Goal: Information Seeking & Learning: Check status

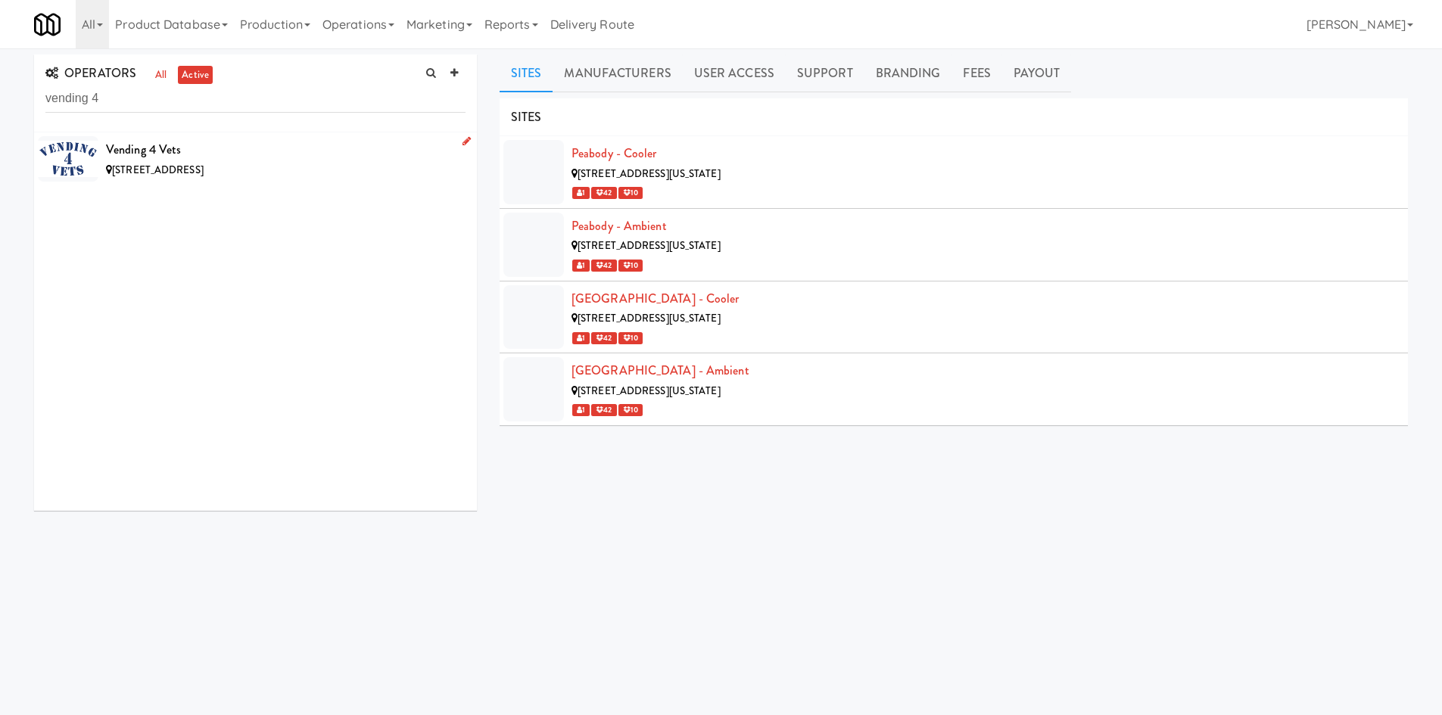
click at [313, 169] on div "8507 Stone Creek Blvd, Frankfort IL" at bounding box center [285, 170] width 359 height 19
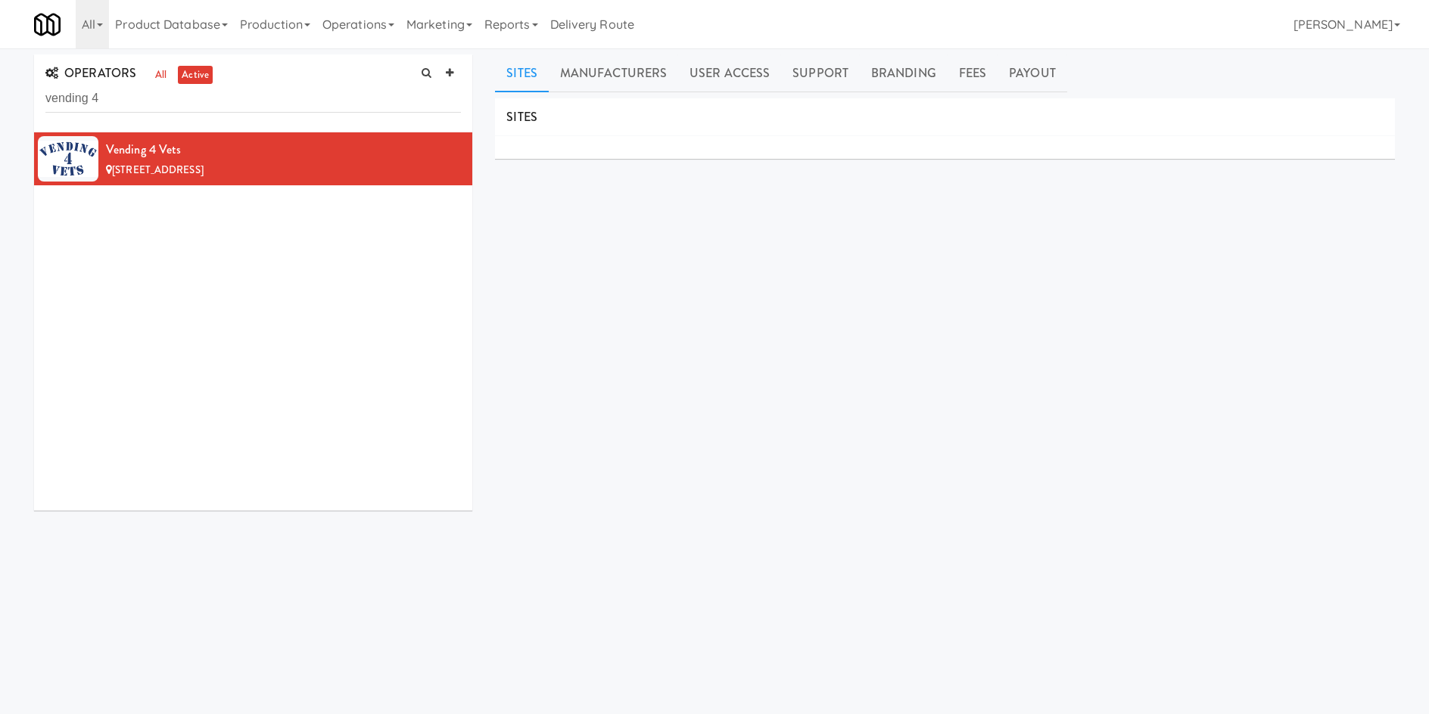
drag, startPoint x: 164, startPoint y: 120, endPoint x: 158, endPoint y: 108, distance: 12.9
click at [163, 117] on div "OPERATORS all active vending 4" at bounding box center [253, 93] width 438 height 78
click at [158, 108] on input "vending 4" at bounding box center [252, 99] width 415 height 28
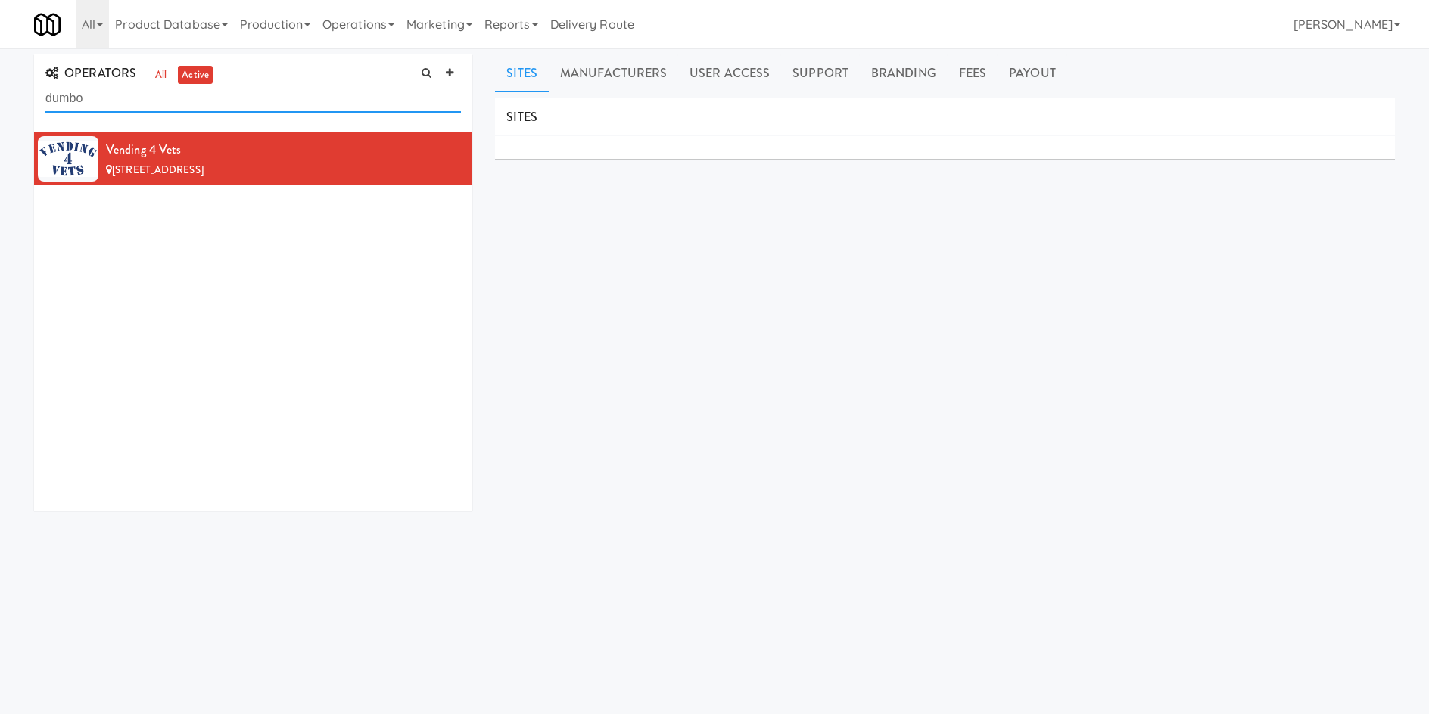
type input "dumbo"
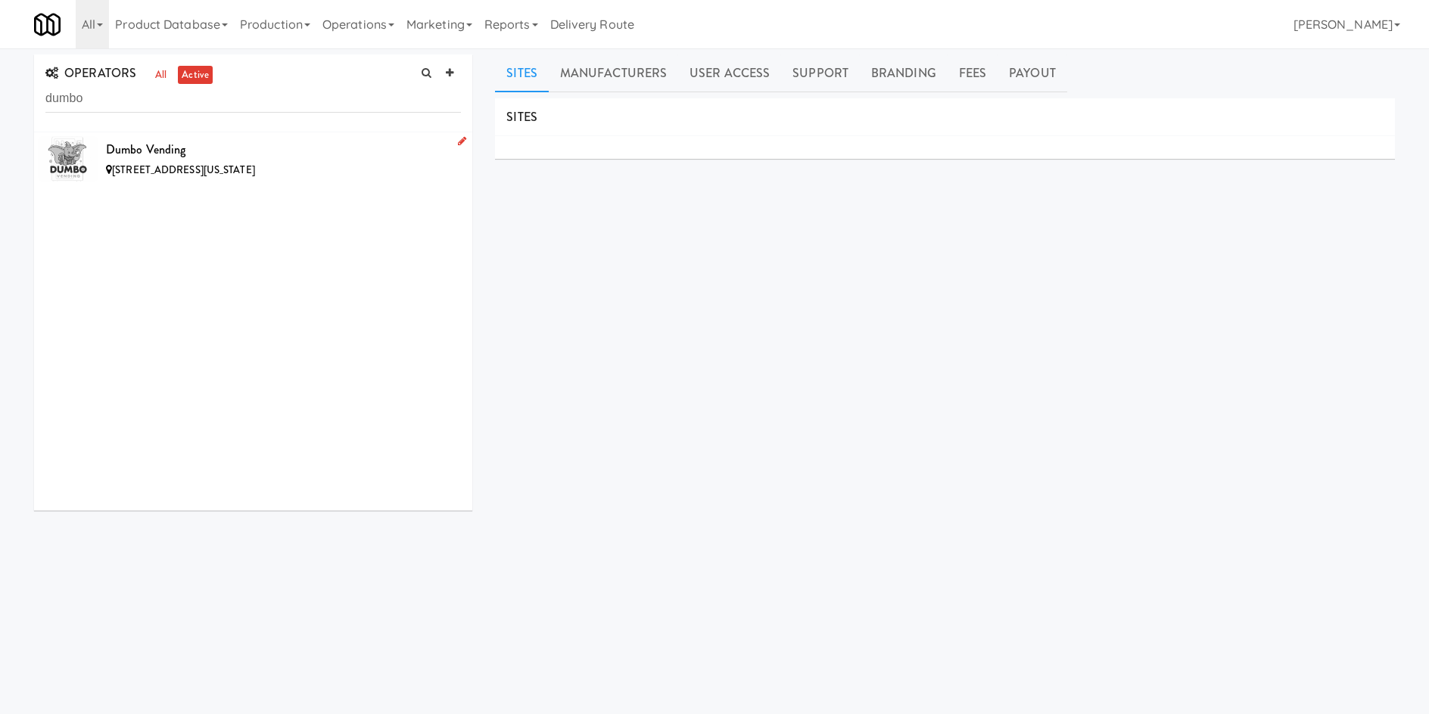
click at [282, 148] on div "Dumbo Vending" at bounding box center [283, 149] width 355 height 23
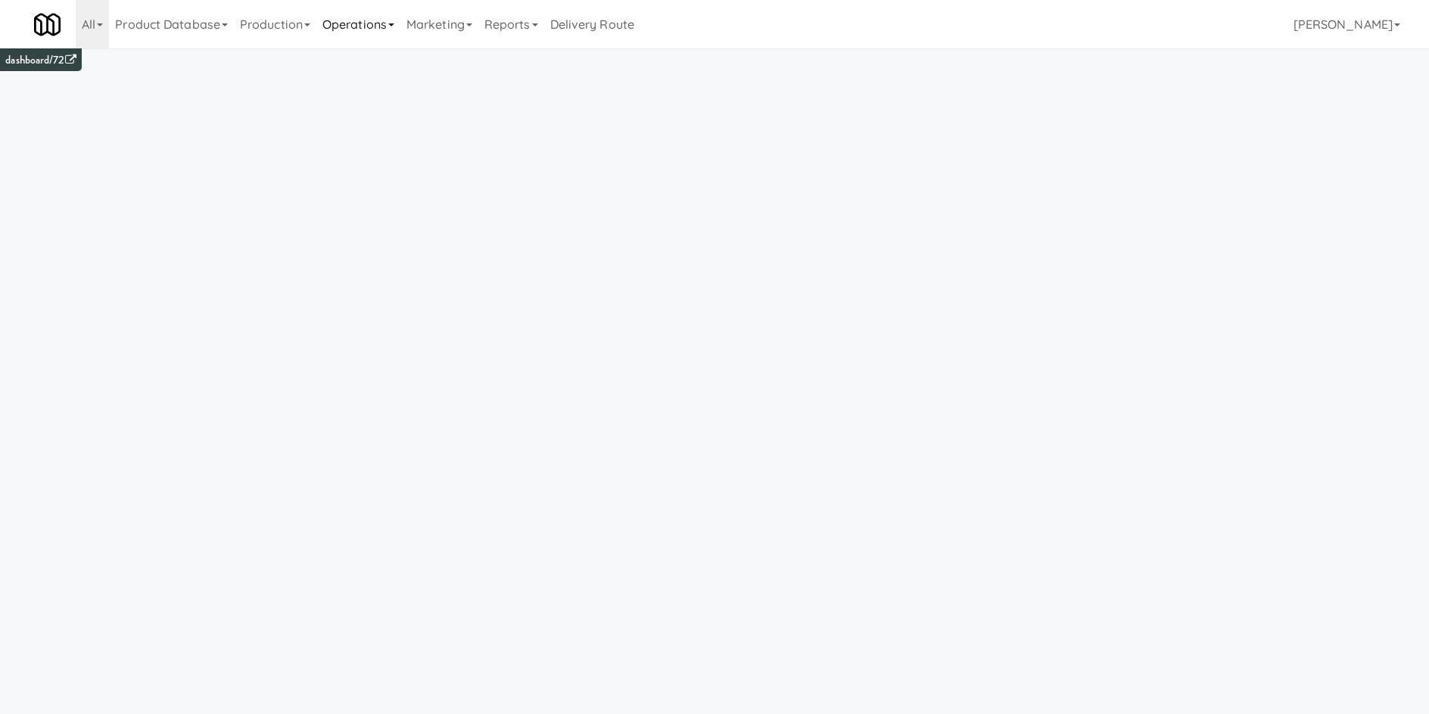
click at [346, 22] on link "Operations" at bounding box center [358, 24] width 84 height 48
click at [180, 19] on link "Product Database" at bounding box center [171, 24] width 125 height 48
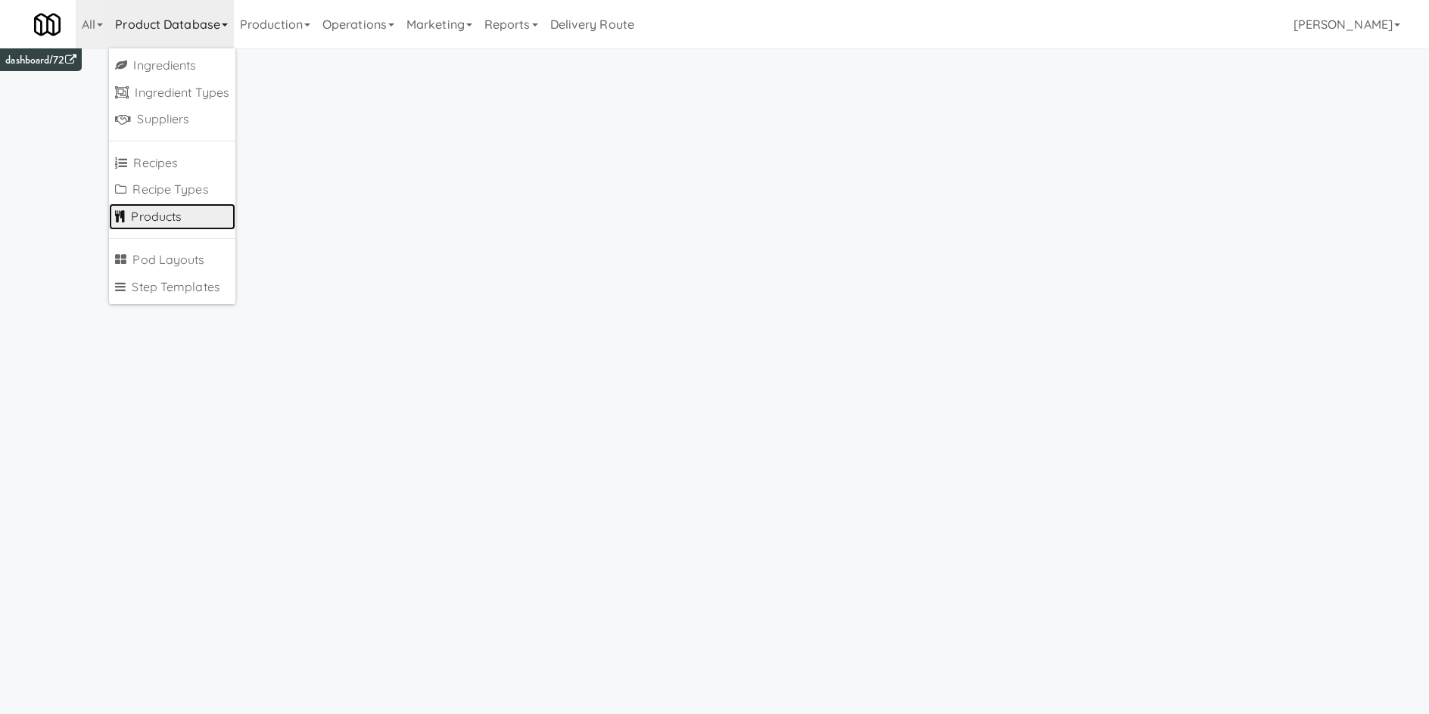
click at [170, 213] on link "Products" at bounding box center [172, 217] width 126 height 27
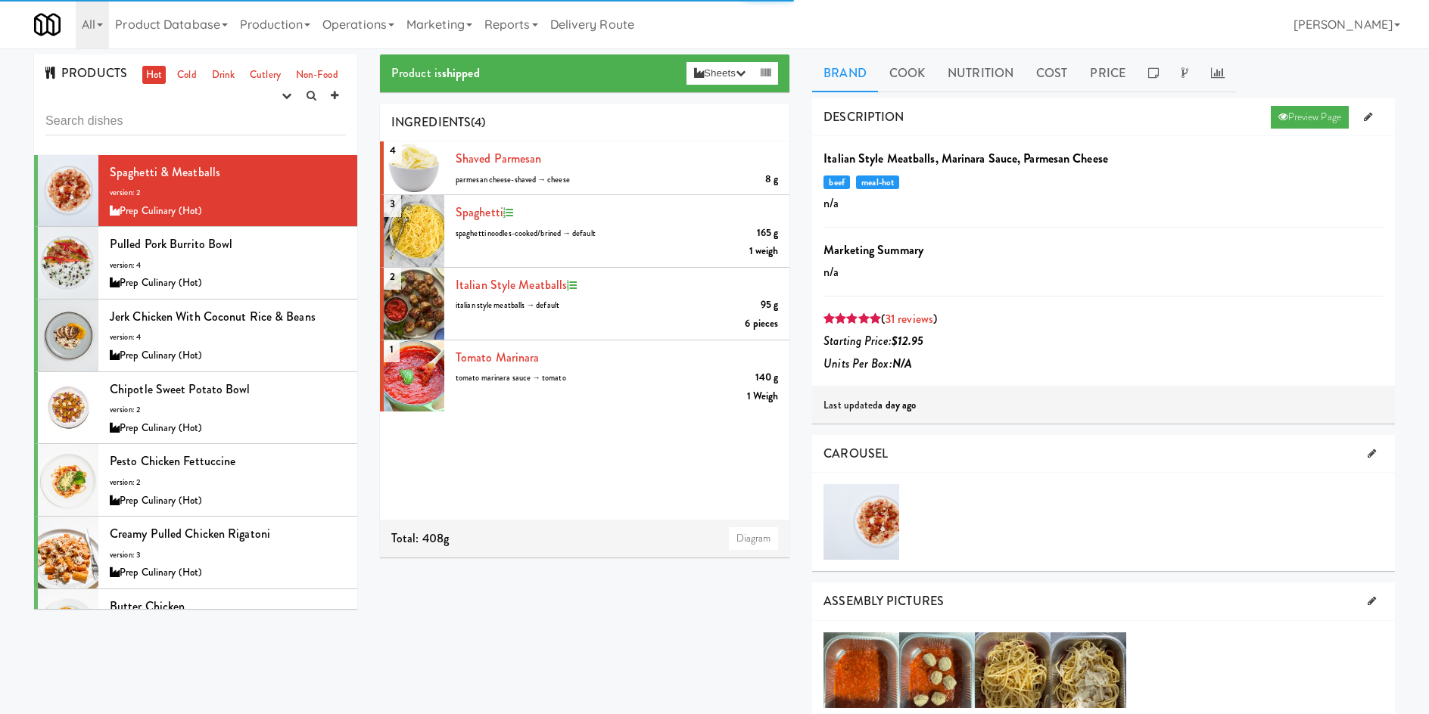
click at [139, 117] on input "text" at bounding box center [195, 121] width 300 height 28
type input "Tortellini Carbonara with Bacon, Grand Prairie"
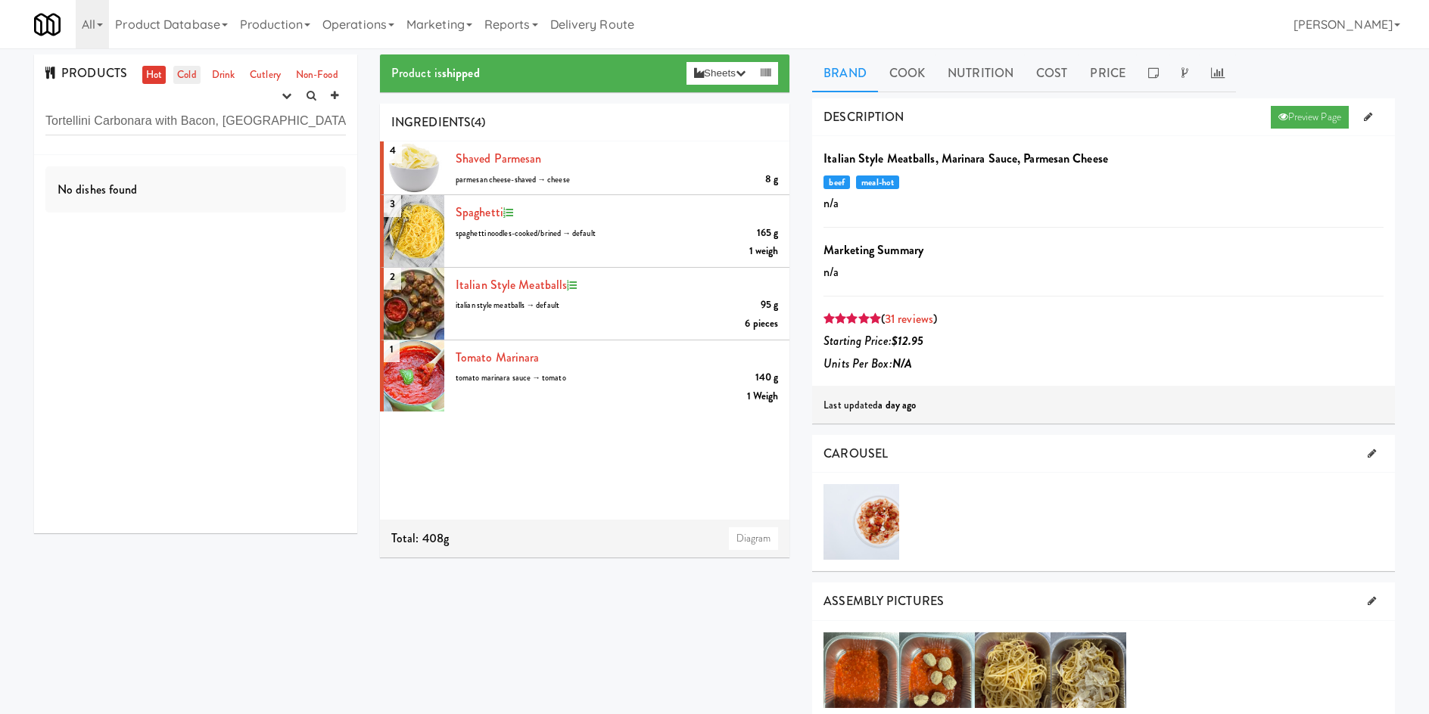
click at [194, 70] on link "Cold" at bounding box center [186, 75] width 26 height 19
click at [282, 97] on icon "button" at bounding box center [287, 96] width 10 height 10
click at [267, 117] on link "experimenting" at bounding box center [238, 124] width 121 height 27
click at [235, 198] on div "Tortellini Carbonara with Bacon, Grand Prairie version: 1 Global" at bounding box center [228, 202] width 236 height 82
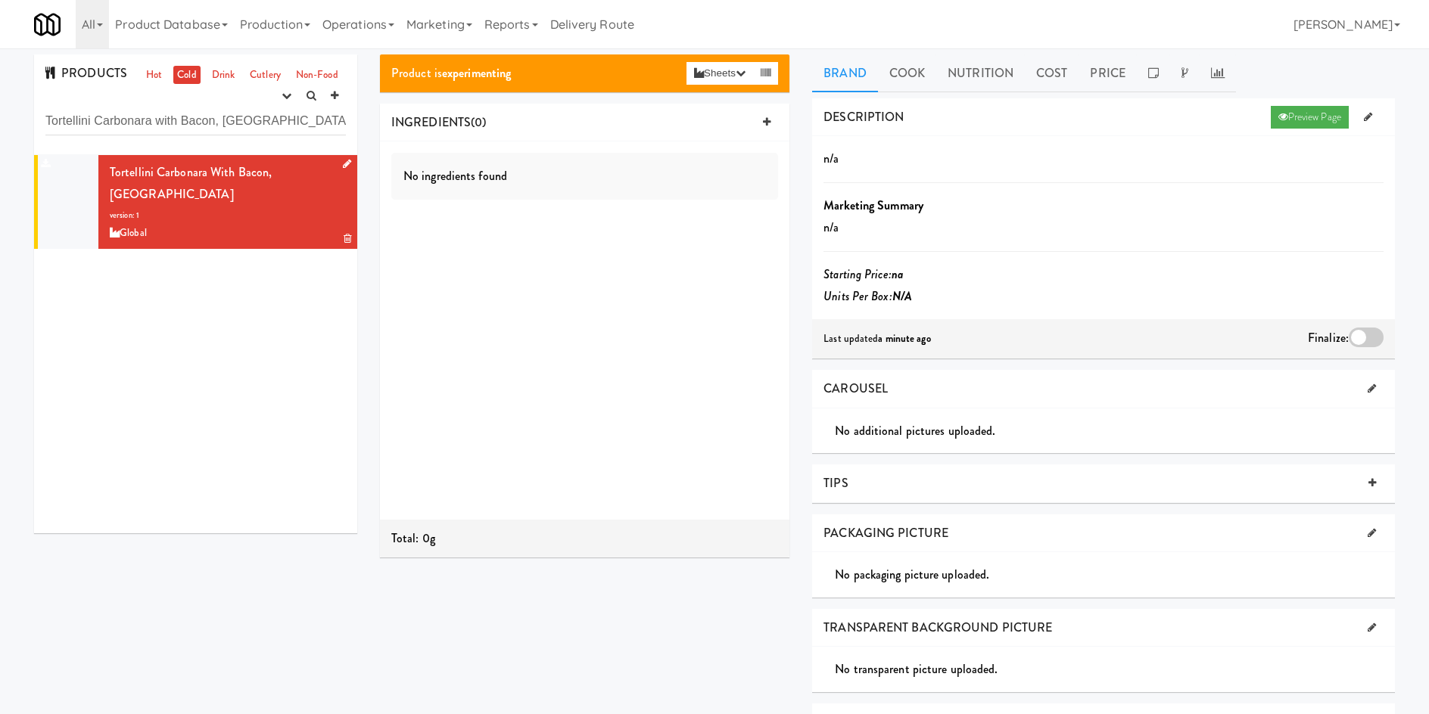
click at [337, 156] on div at bounding box center [344, 164] width 14 height 19
click at [343, 165] on icon at bounding box center [347, 164] width 8 height 10
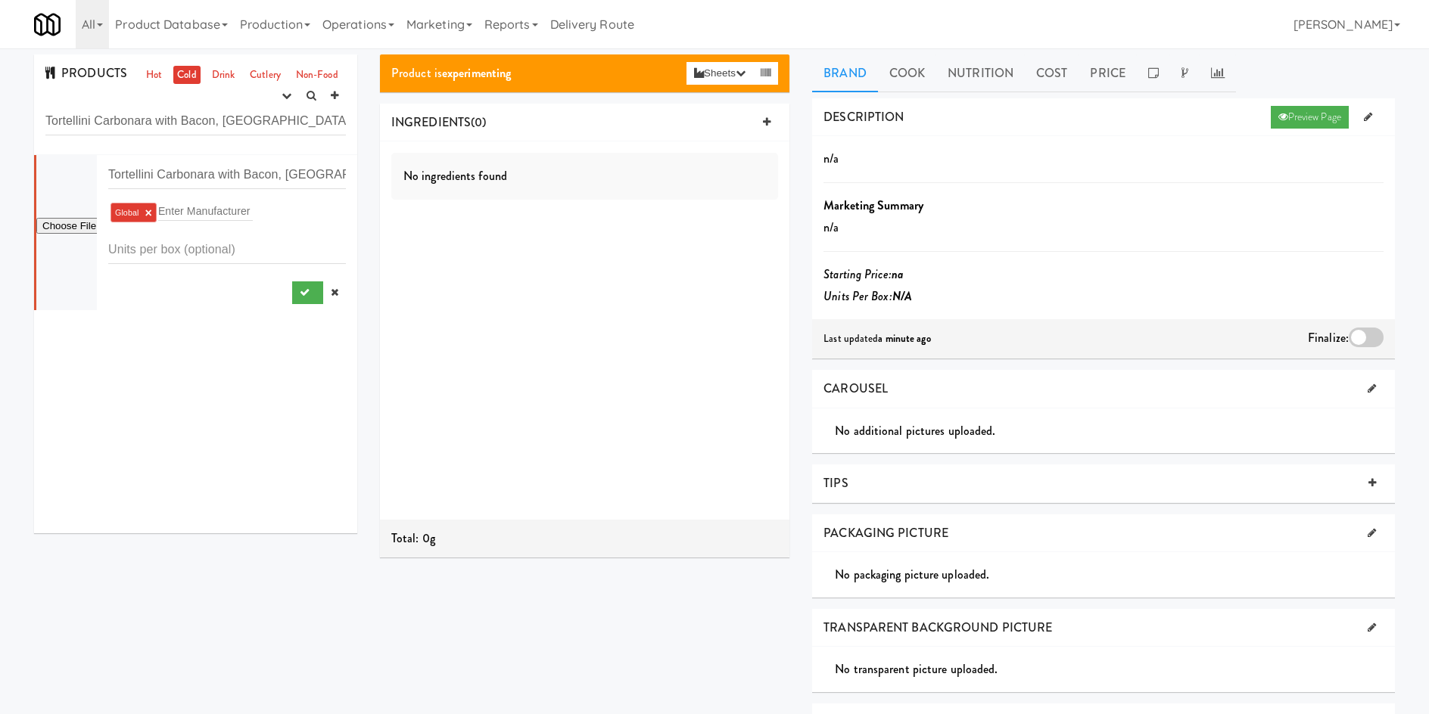
type input "C:\fakepath\large_9e54aa7a-ba49-44b6-bd6c-74ddc1a65afb.png"
click at [299, 294] on button "submit" at bounding box center [307, 293] width 31 height 23
click at [284, 97] on icon "button" at bounding box center [287, 96] width 10 height 10
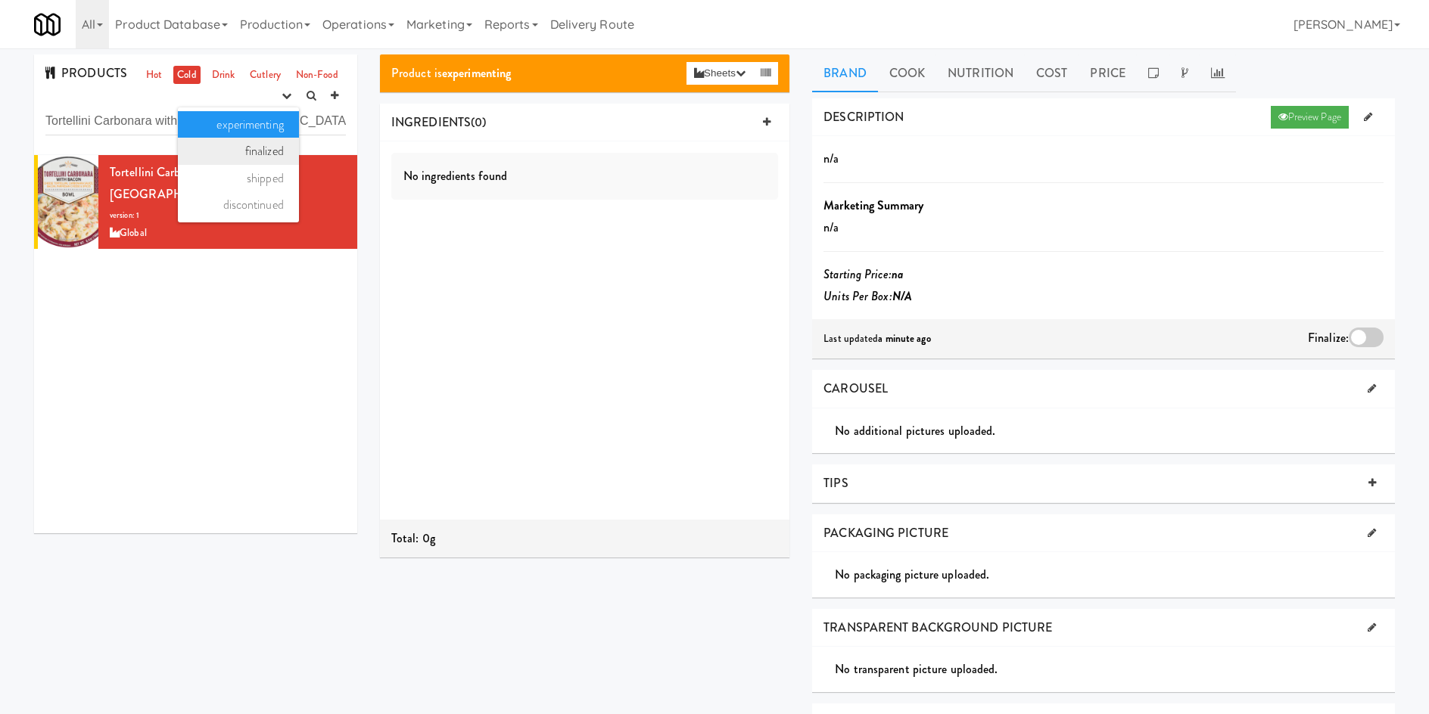
click at [260, 142] on link "finalized" at bounding box center [238, 151] width 121 height 27
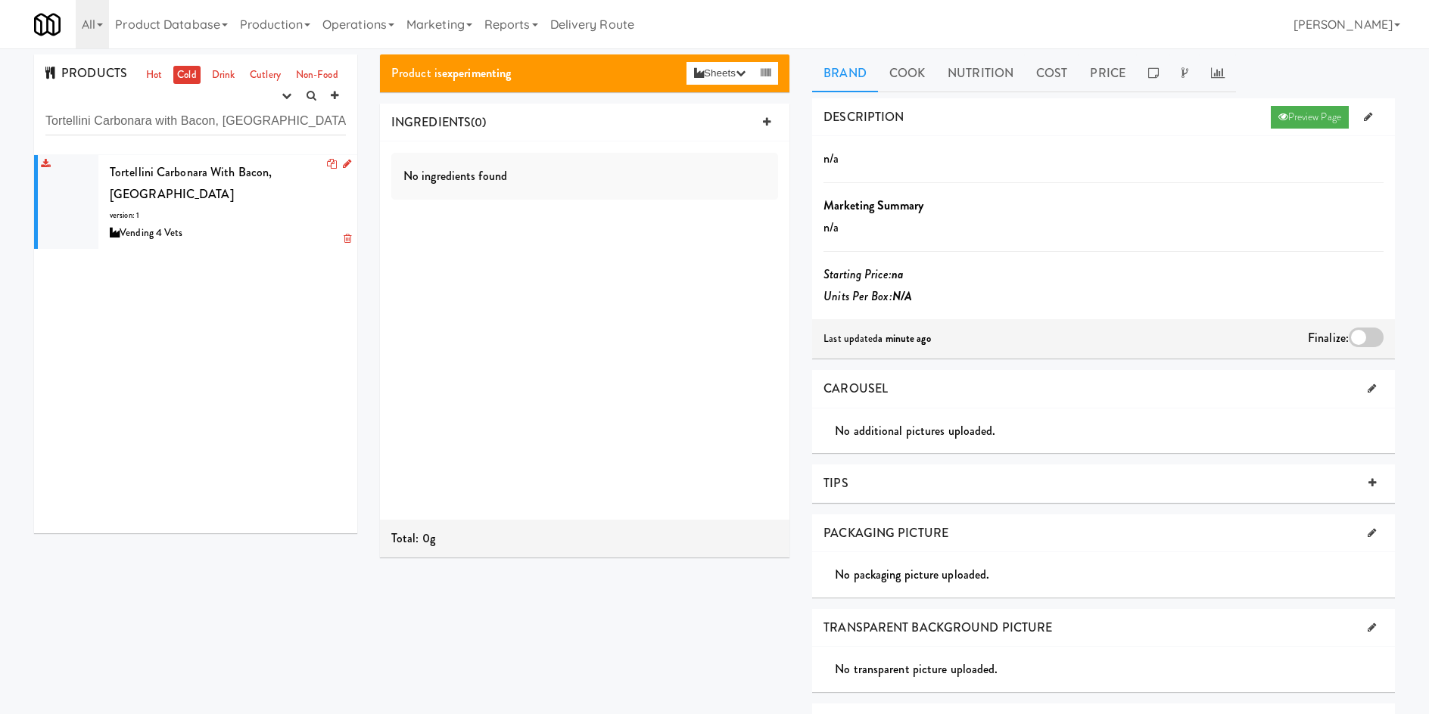
click at [252, 225] on div "Vending 4 Vets" at bounding box center [228, 233] width 236 height 19
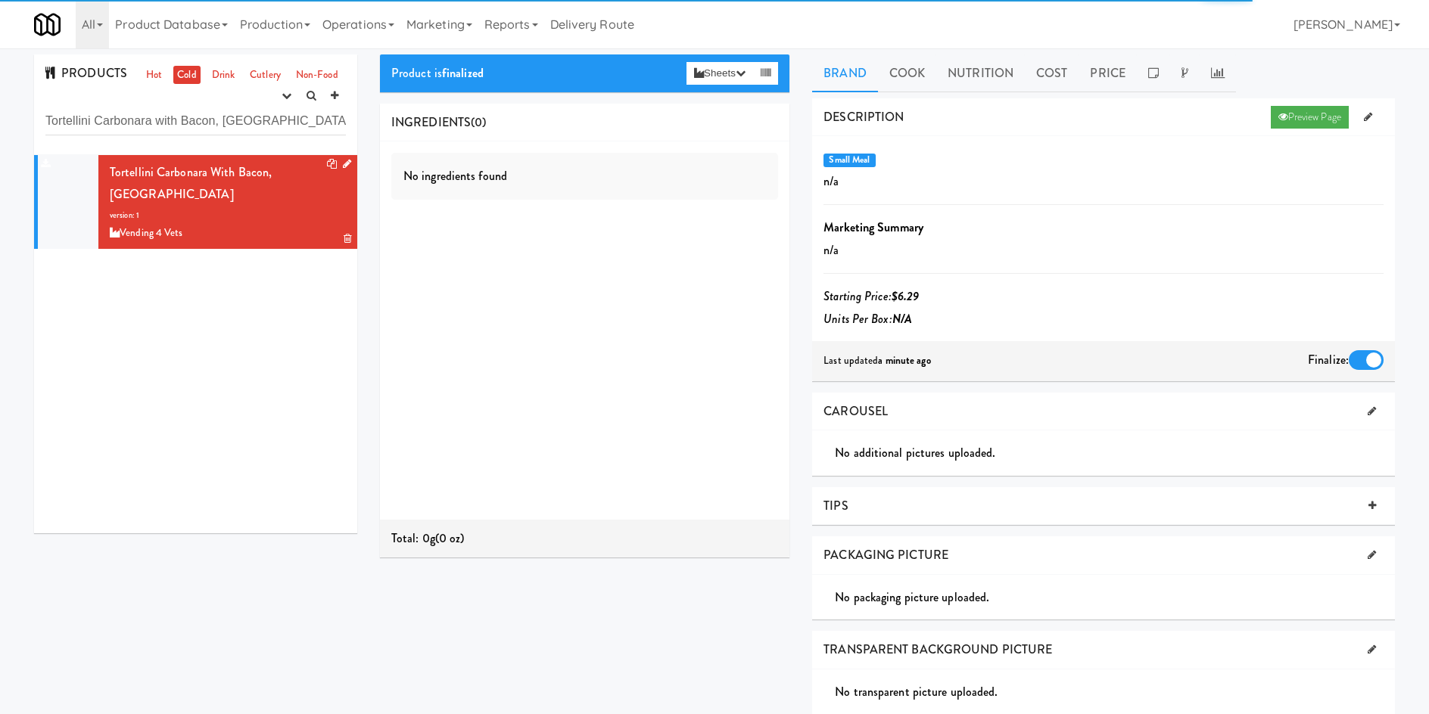
click at [343, 160] on icon at bounding box center [347, 164] width 8 height 10
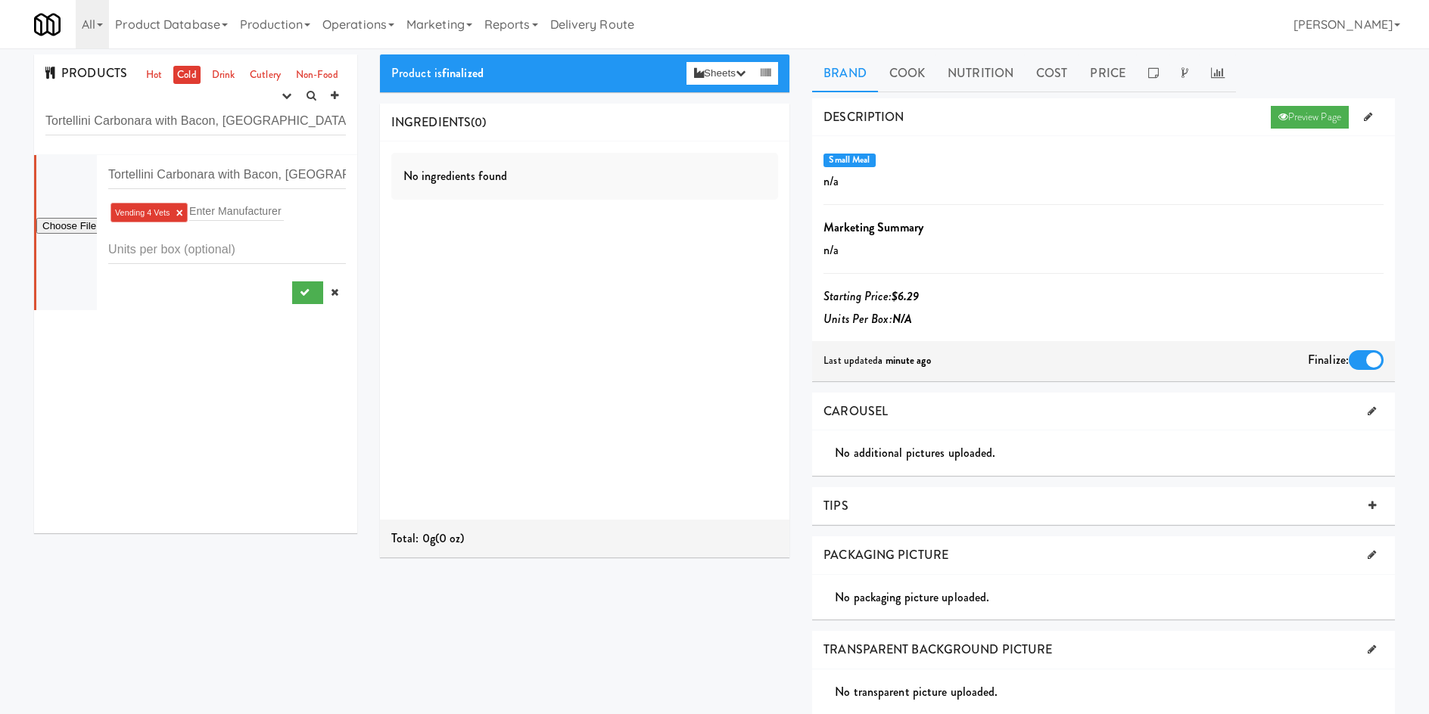
type input "C:\fakepath\large_9e54aa7a-ba49-44b6-bd6c-74ddc1a65afb.png"
click at [292, 297] on button "submit" at bounding box center [307, 293] width 31 height 23
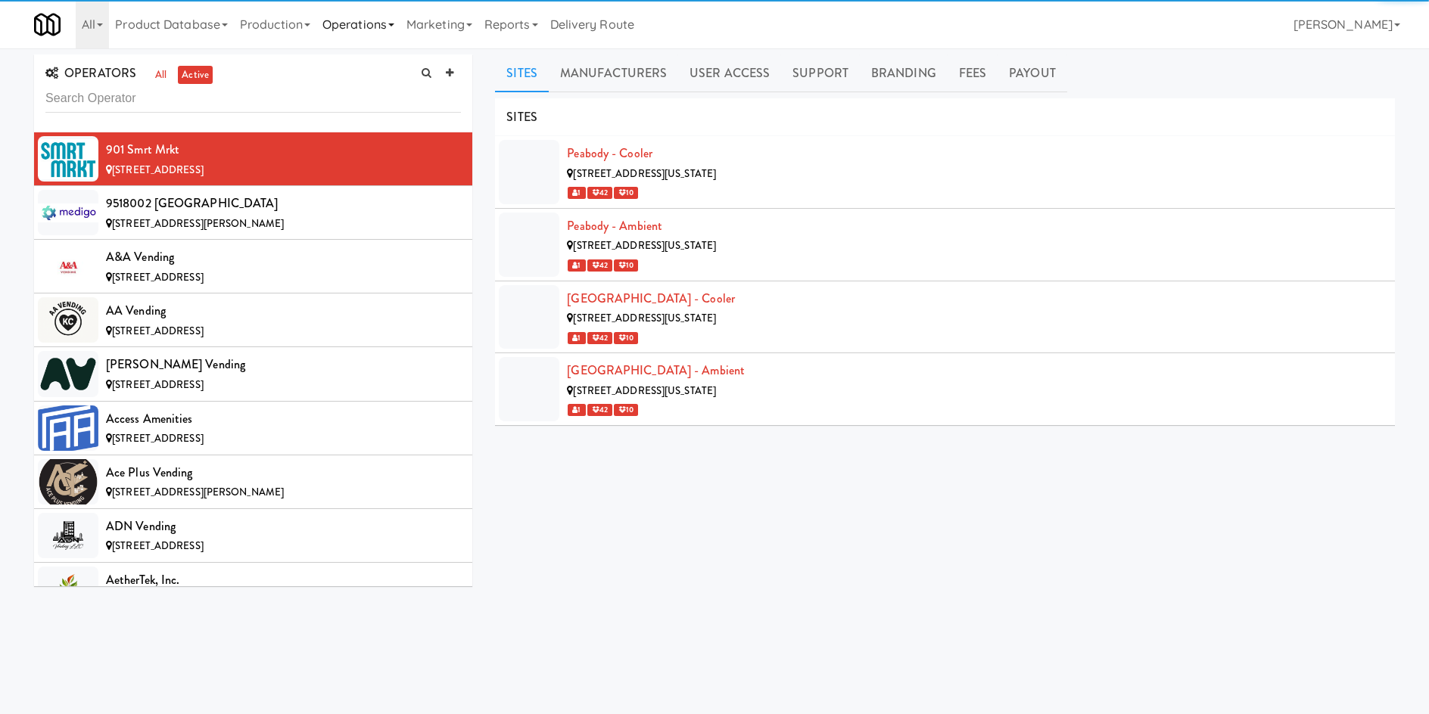
click at [358, 32] on link "Operations" at bounding box center [358, 24] width 84 height 48
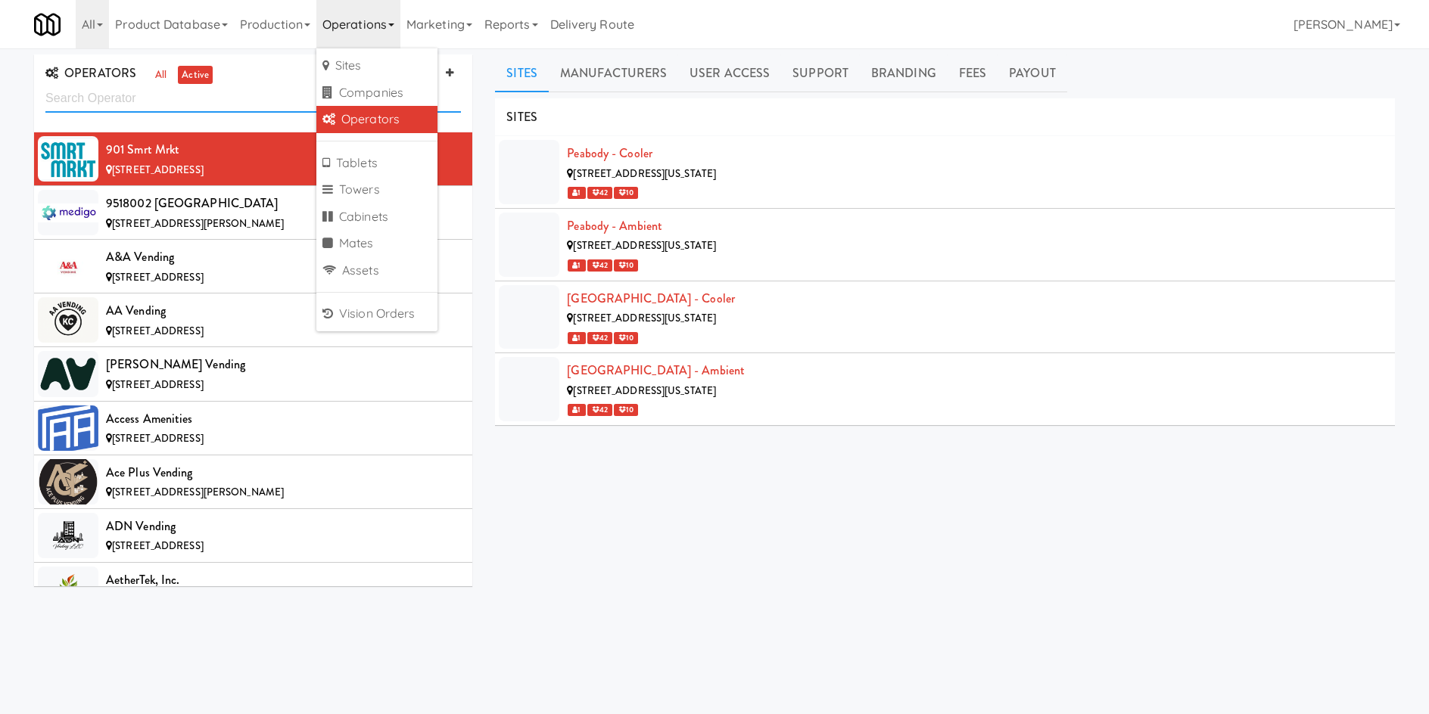
click at [213, 98] on input "text" at bounding box center [252, 99] width 415 height 28
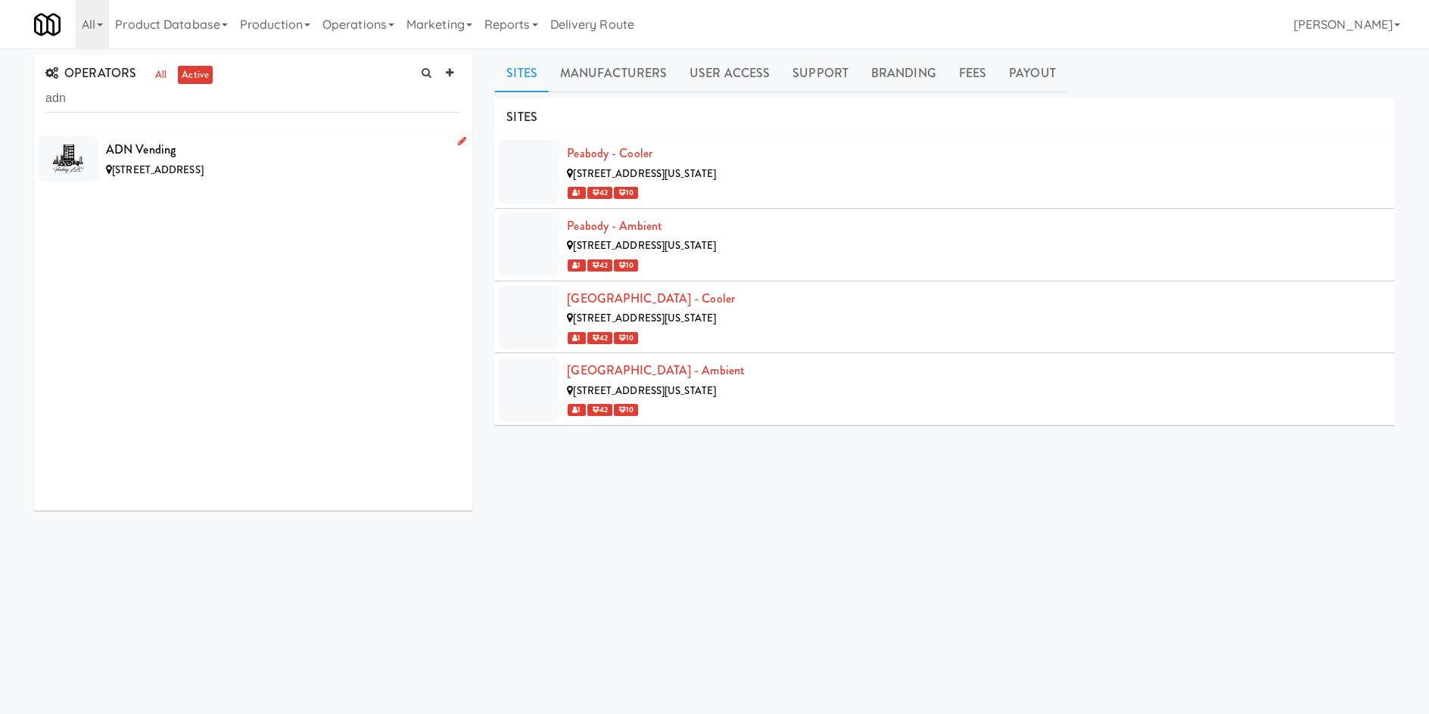
click at [268, 161] on div "8237 Aspen Ct, Charlotte NC" at bounding box center [283, 170] width 355 height 19
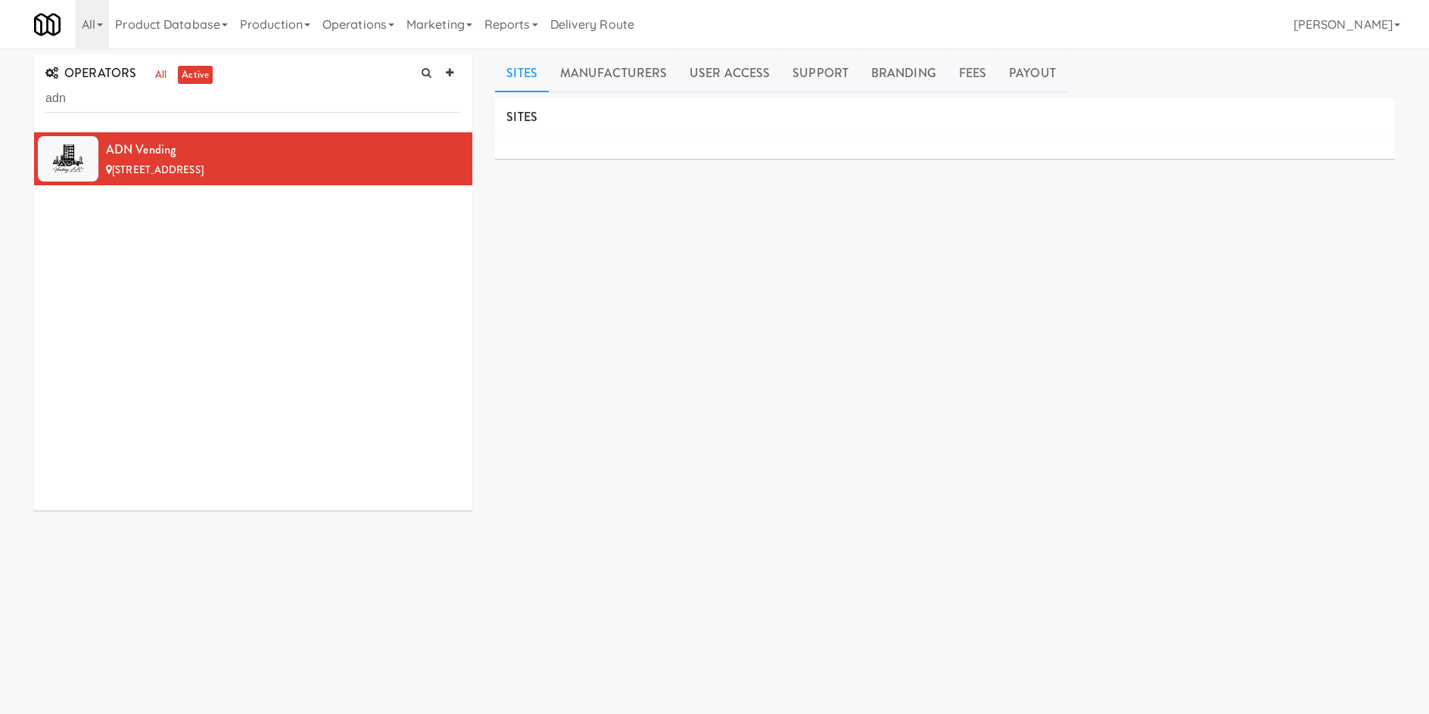
click at [154, 114] on div "OPERATORS all active adn" at bounding box center [253, 93] width 438 height 78
click at [155, 110] on input "adn" at bounding box center [252, 99] width 415 height 28
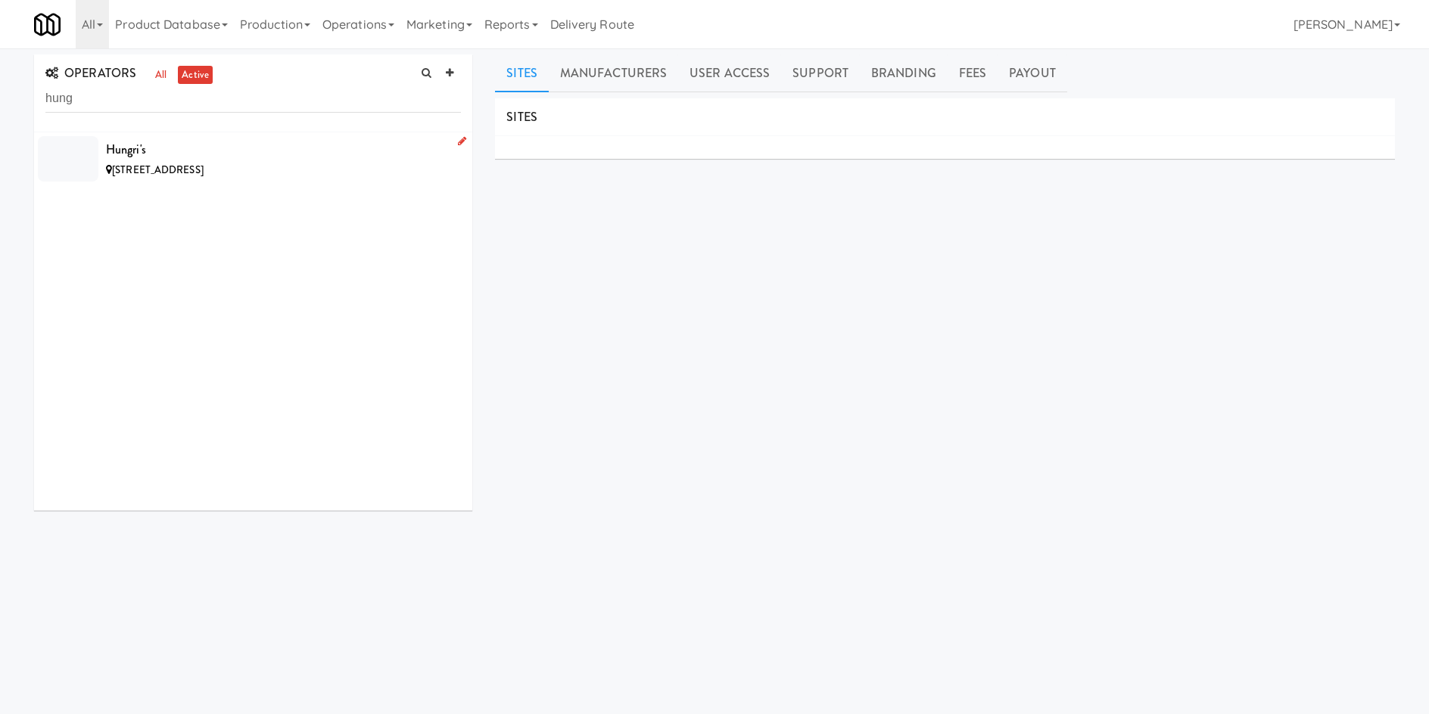
click at [282, 156] on div "Hungri's" at bounding box center [283, 149] width 355 height 23
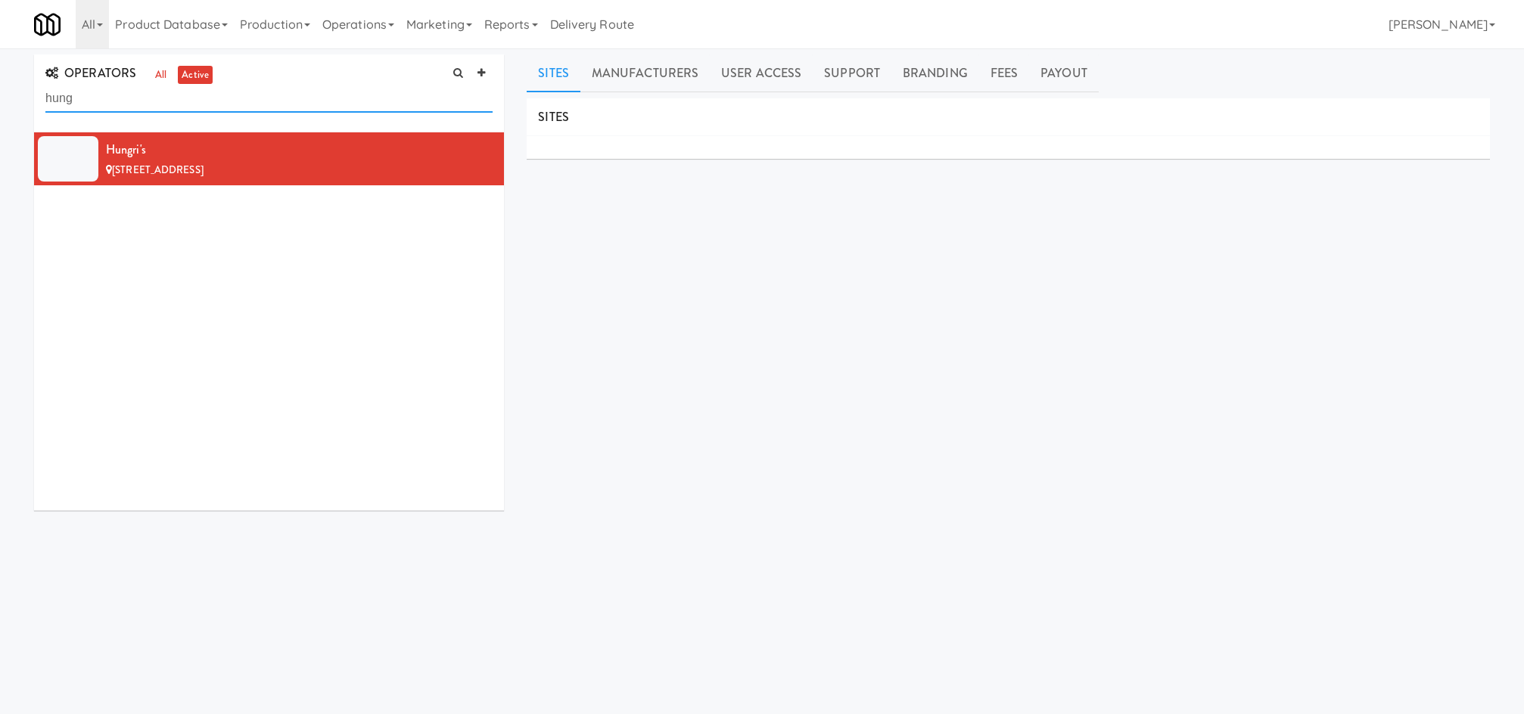
click at [203, 110] on input "hung" at bounding box center [268, 99] width 447 height 28
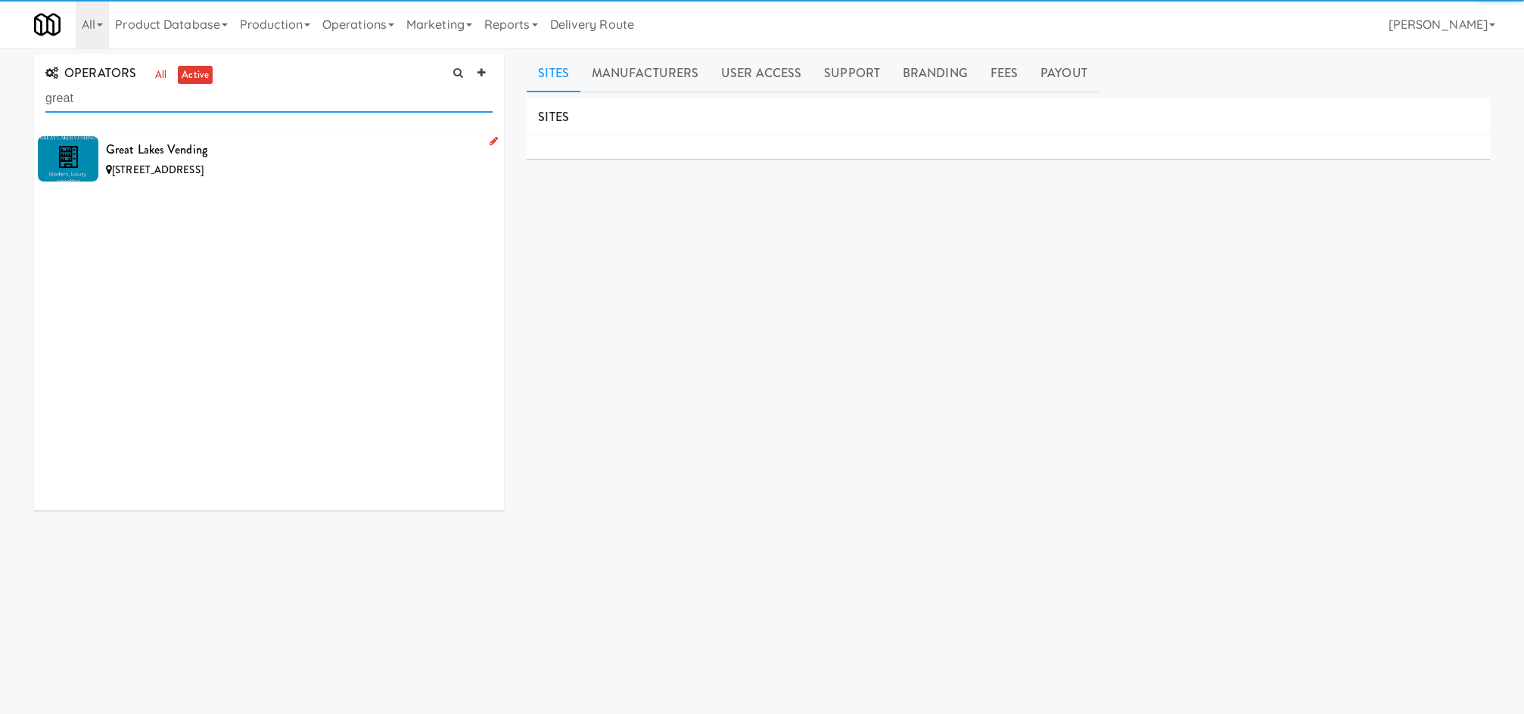
type input "great"
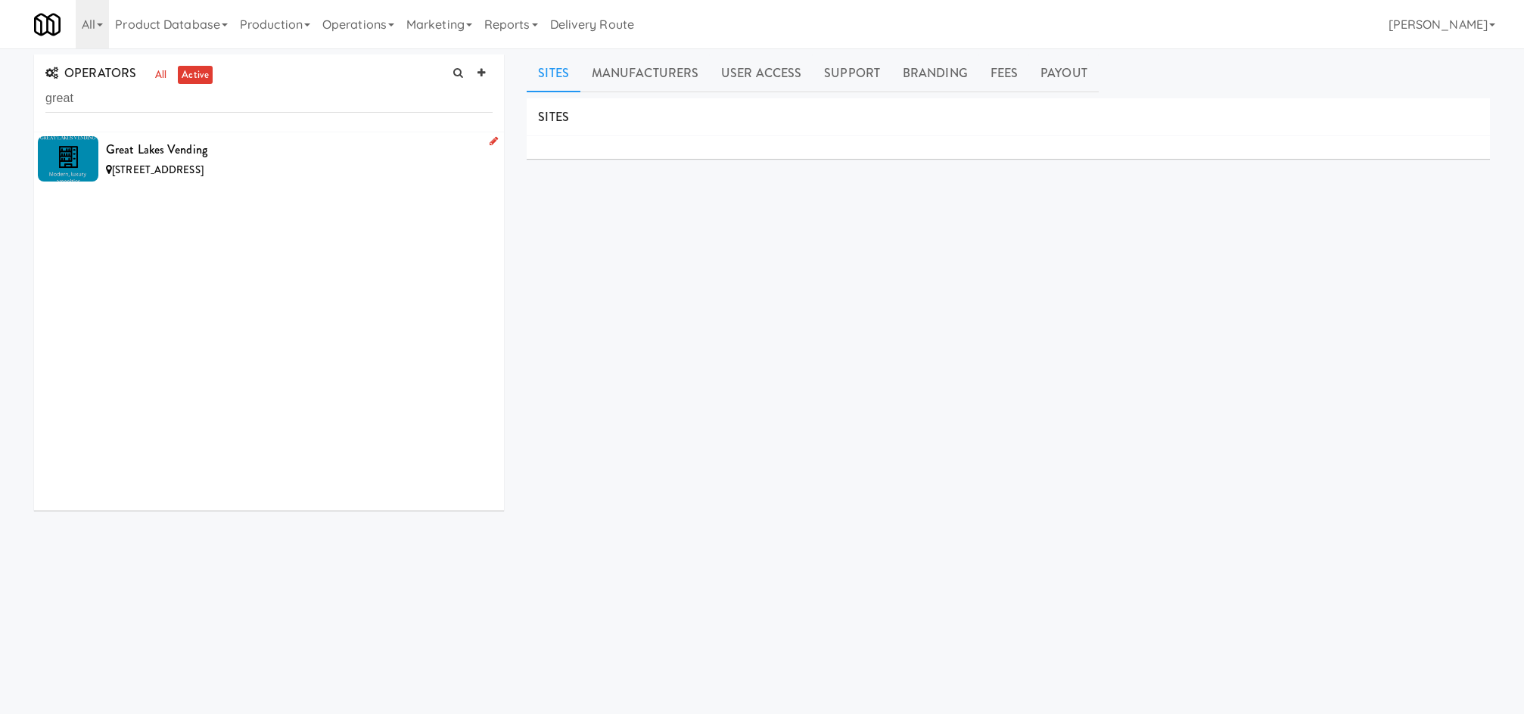
click at [258, 159] on div "Great Lakes Vending" at bounding box center [299, 149] width 387 height 23
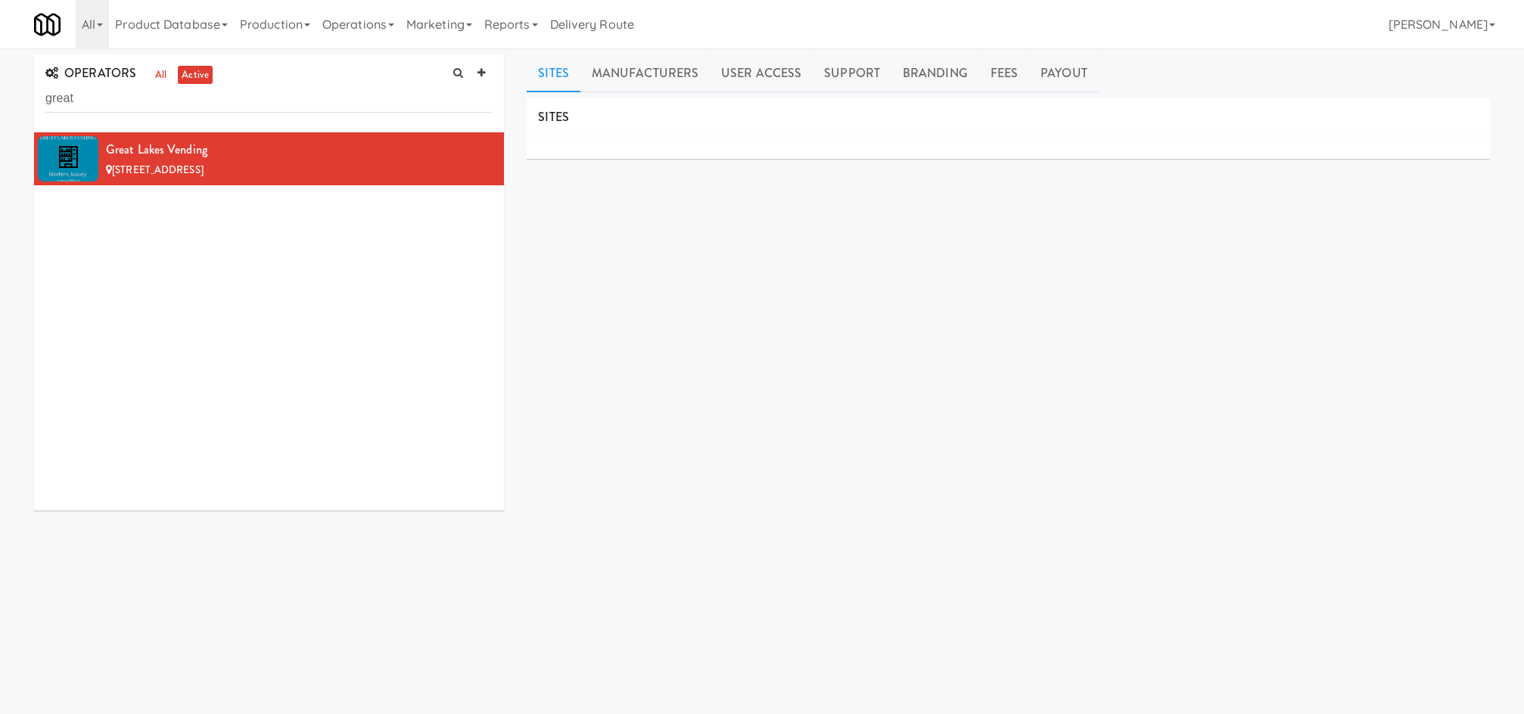
drag, startPoint x: 170, startPoint y: 25, endPoint x: 202, endPoint y: 138, distance: 117.9
click at [171, 26] on link "Product Database" at bounding box center [171, 24] width 125 height 48
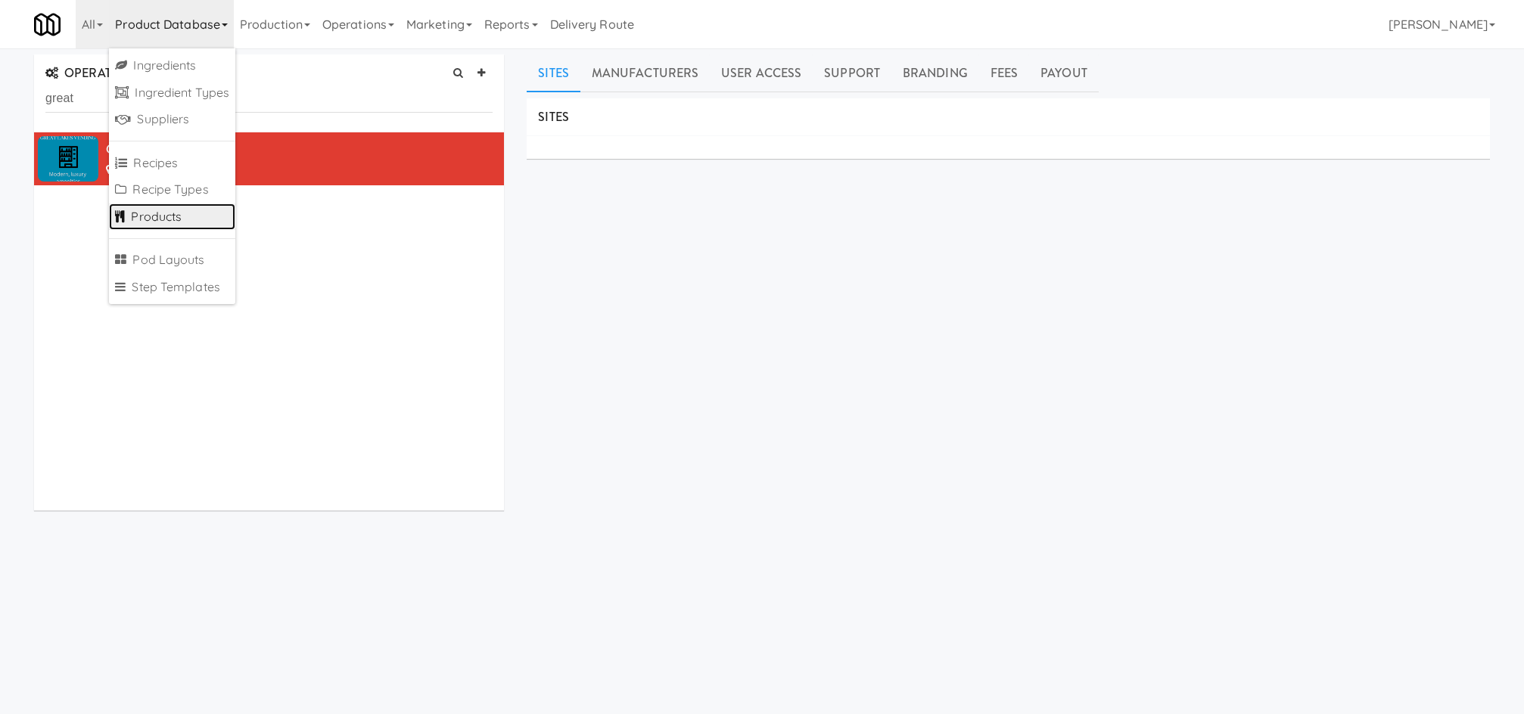
click at [172, 221] on link "Products" at bounding box center [172, 217] width 126 height 27
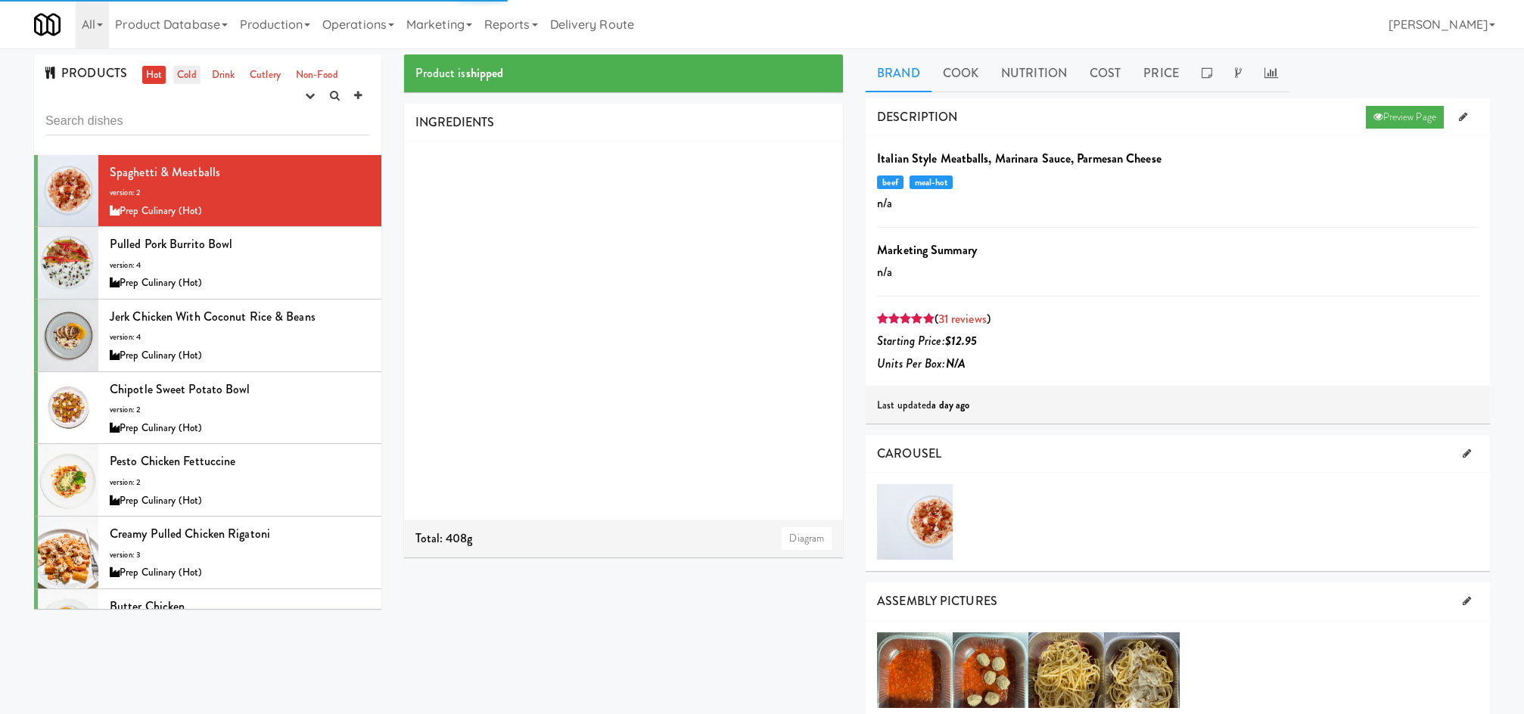
drag, startPoint x: 184, startPoint y: 111, endPoint x: 184, endPoint y: 76, distance: 34.8
click at [183, 107] on input "text" at bounding box center [207, 121] width 325 height 28
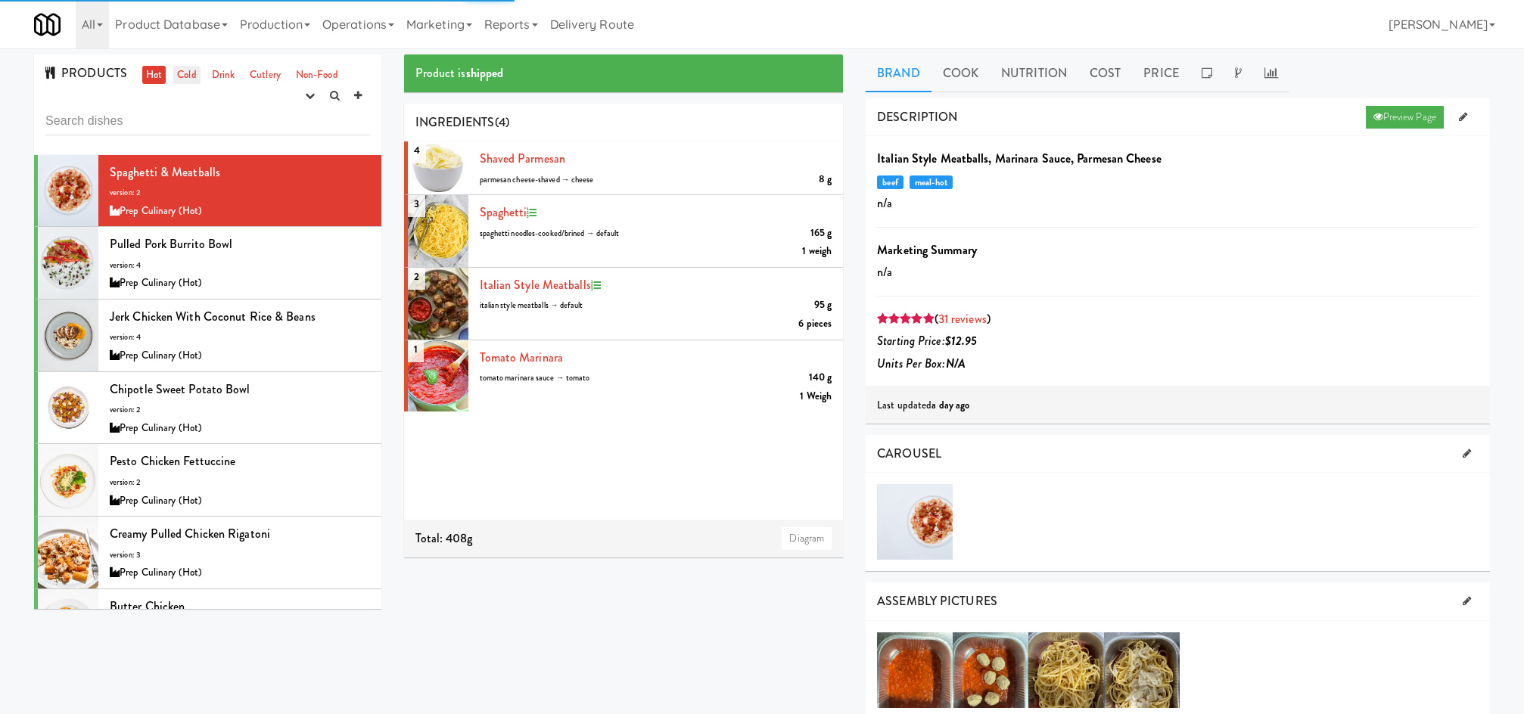
click at [184, 76] on link "Cold" at bounding box center [186, 75] width 26 height 19
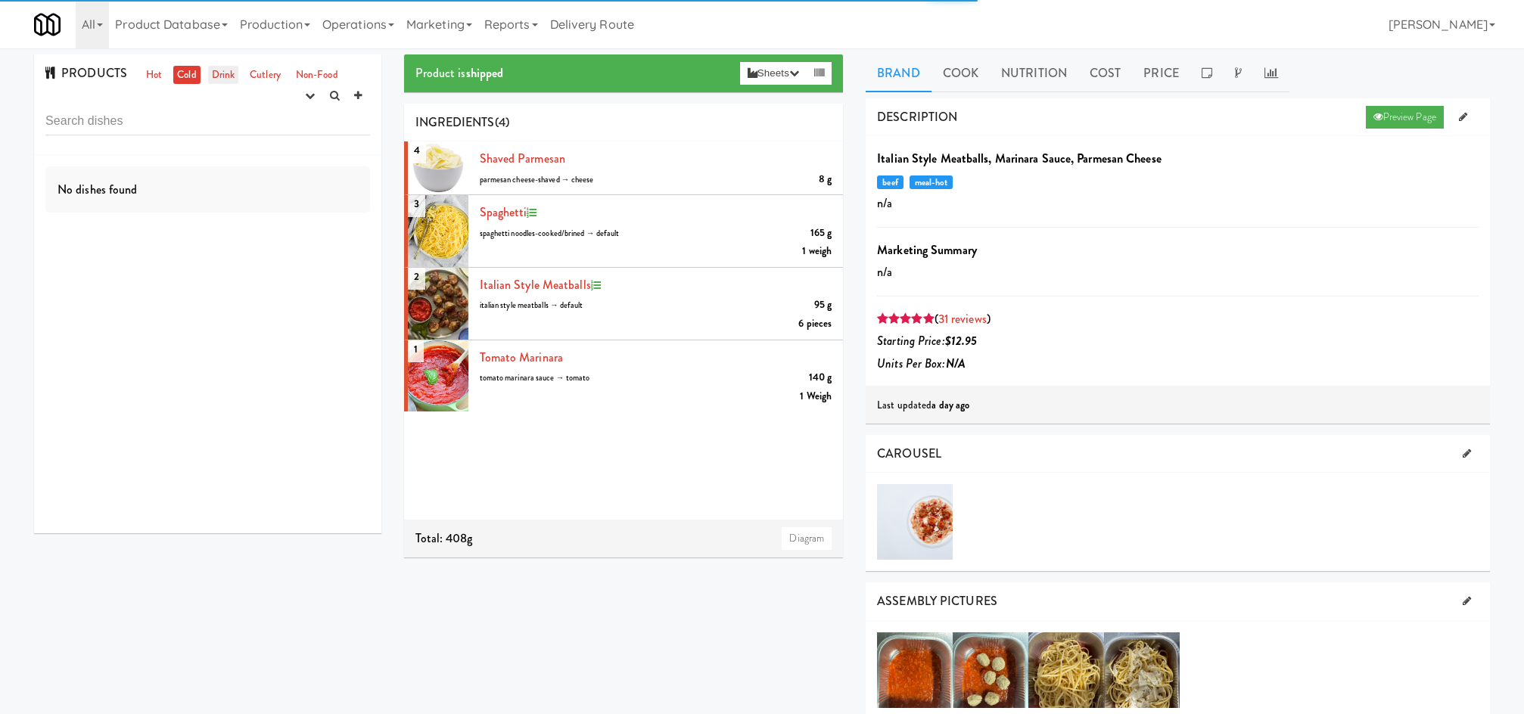
click at [228, 73] on link "Drink" at bounding box center [223, 75] width 31 height 19
click at [208, 127] on input "text" at bounding box center [207, 121] width 325 height 28
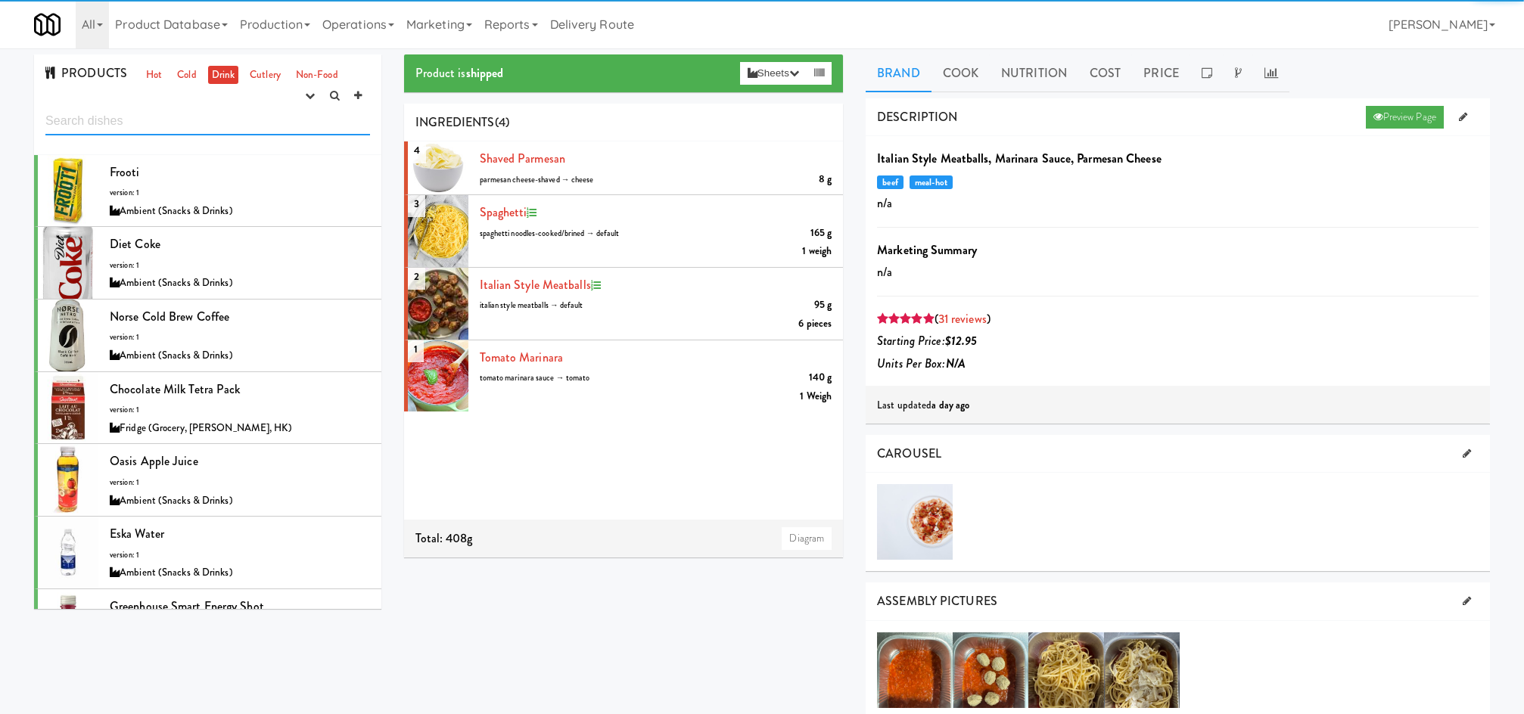
paste input "Green Machine, Naked Juice Smoothie"
type input "Green Machine, Naked Juice Smoothie"
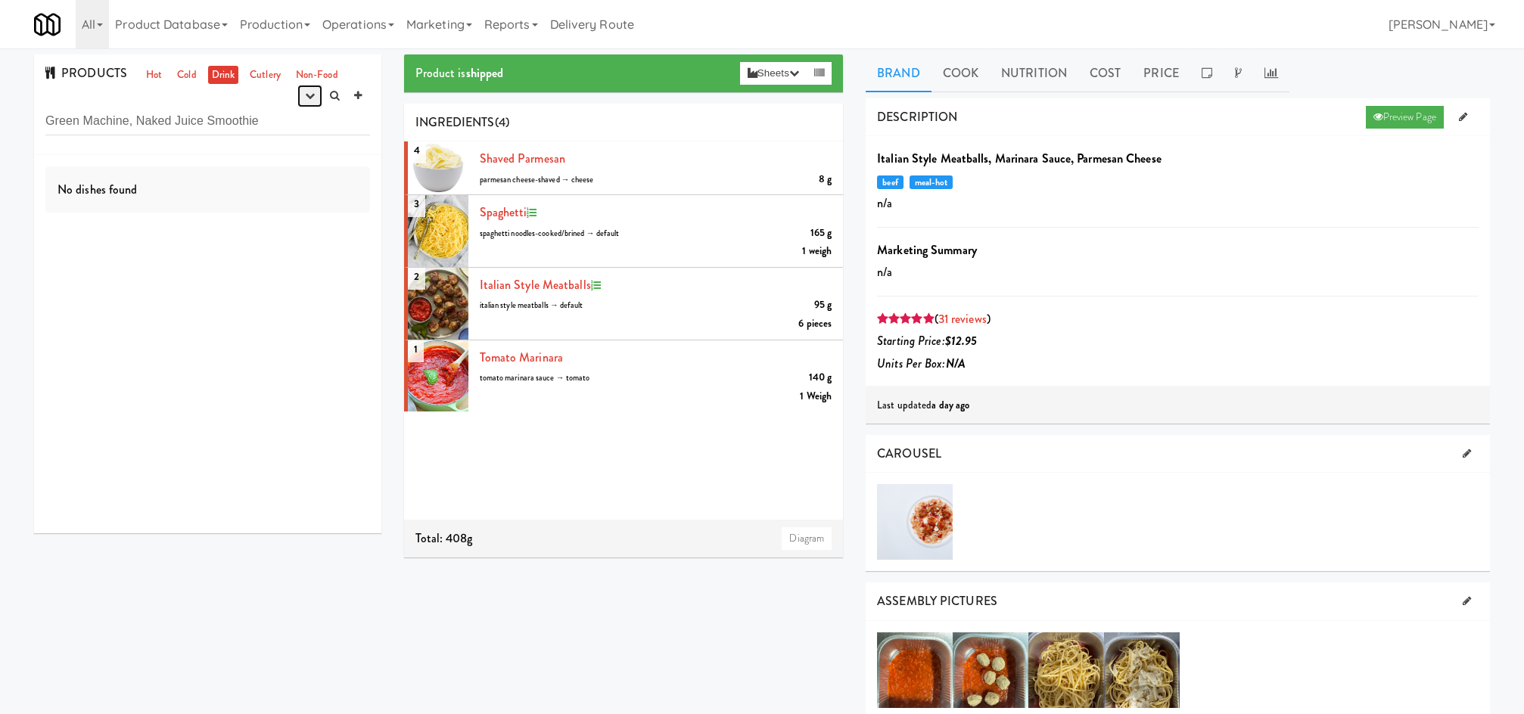
drag, startPoint x: 304, startPoint y: 95, endPoint x: 281, endPoint y: 126, distance: 39.5
click at [303, 96] on button "button" at bounding box center [309, 96] width 25 height 23
click at [281, 126] on link "experimenting" at bounding box center [261, 124] width 121 height 27
click at [264, 179] on span "Green Machine, Naked Juice Smoothie" at bounding box center [206, 171] width 192 height 17
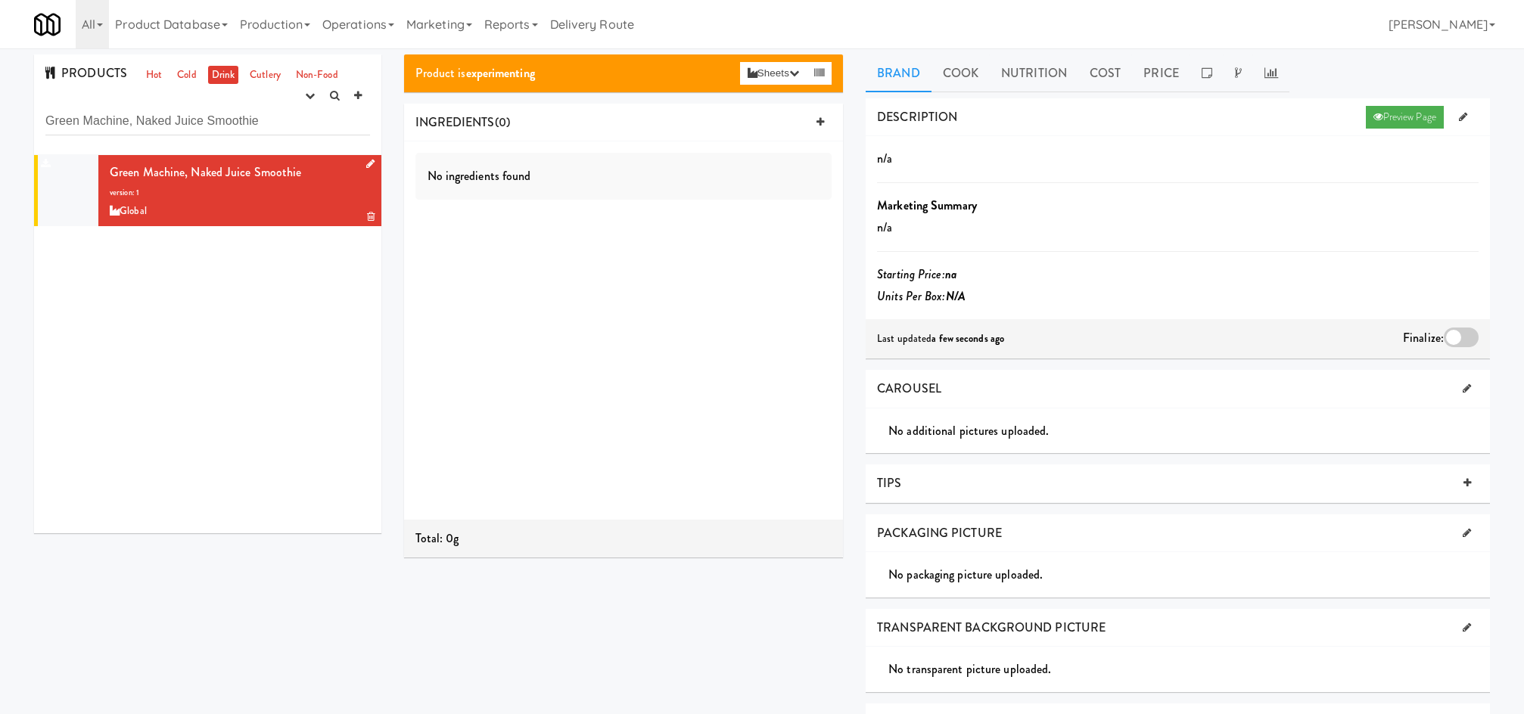
click at [366, 162] on icon at bounding box center [370, 164] width 8 height 10
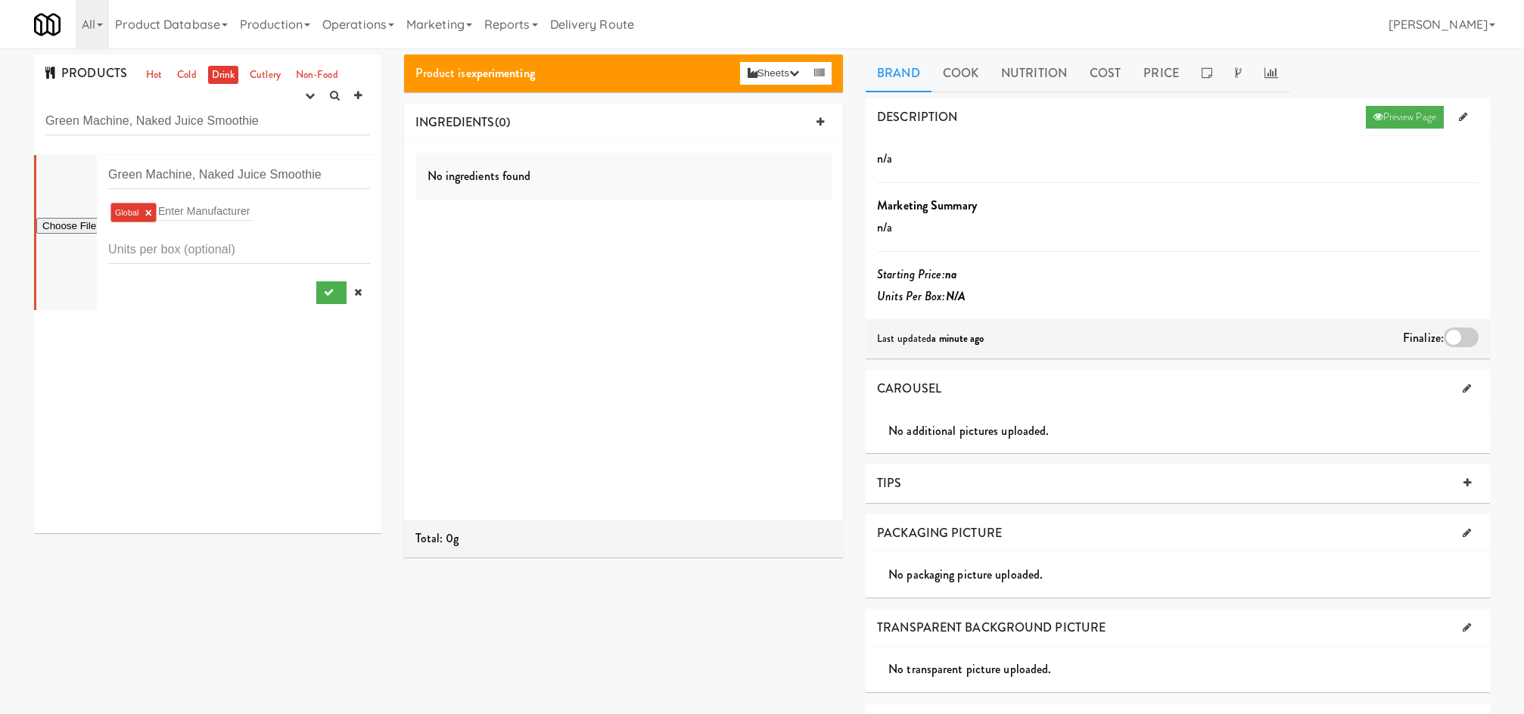
type input "C:\fakepath\naked green machine large_a0474352-6212-4425-b4a1-9b0805e973c3.png"
click at [324, 291] on icon "submit" at bounding box center [329, 293] width 10 height 10
click at [305, 92] on icon "button" at bounding box center [310, 96] width 10 height 10
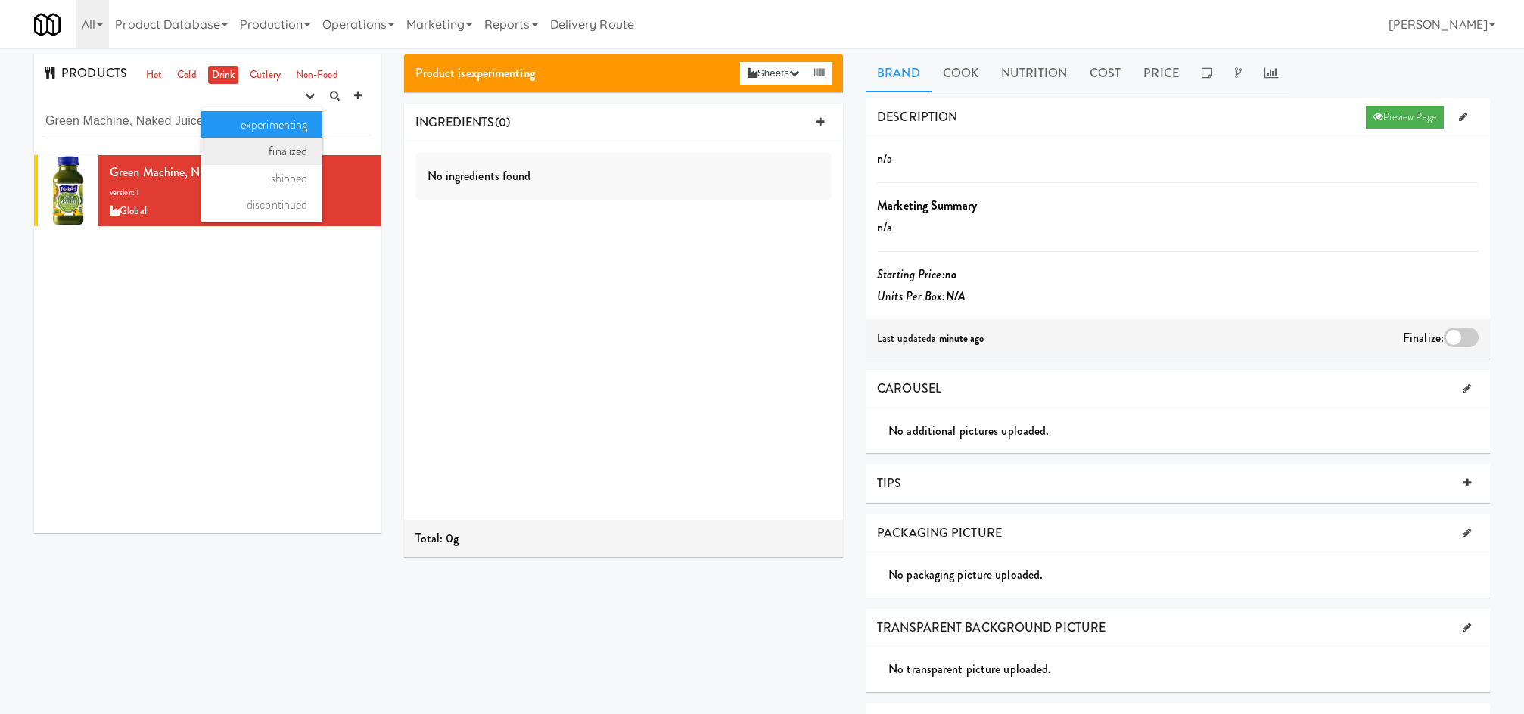
click at [283, 147] on link "finalized" at bounding box center [261, 151] width 121 height 27
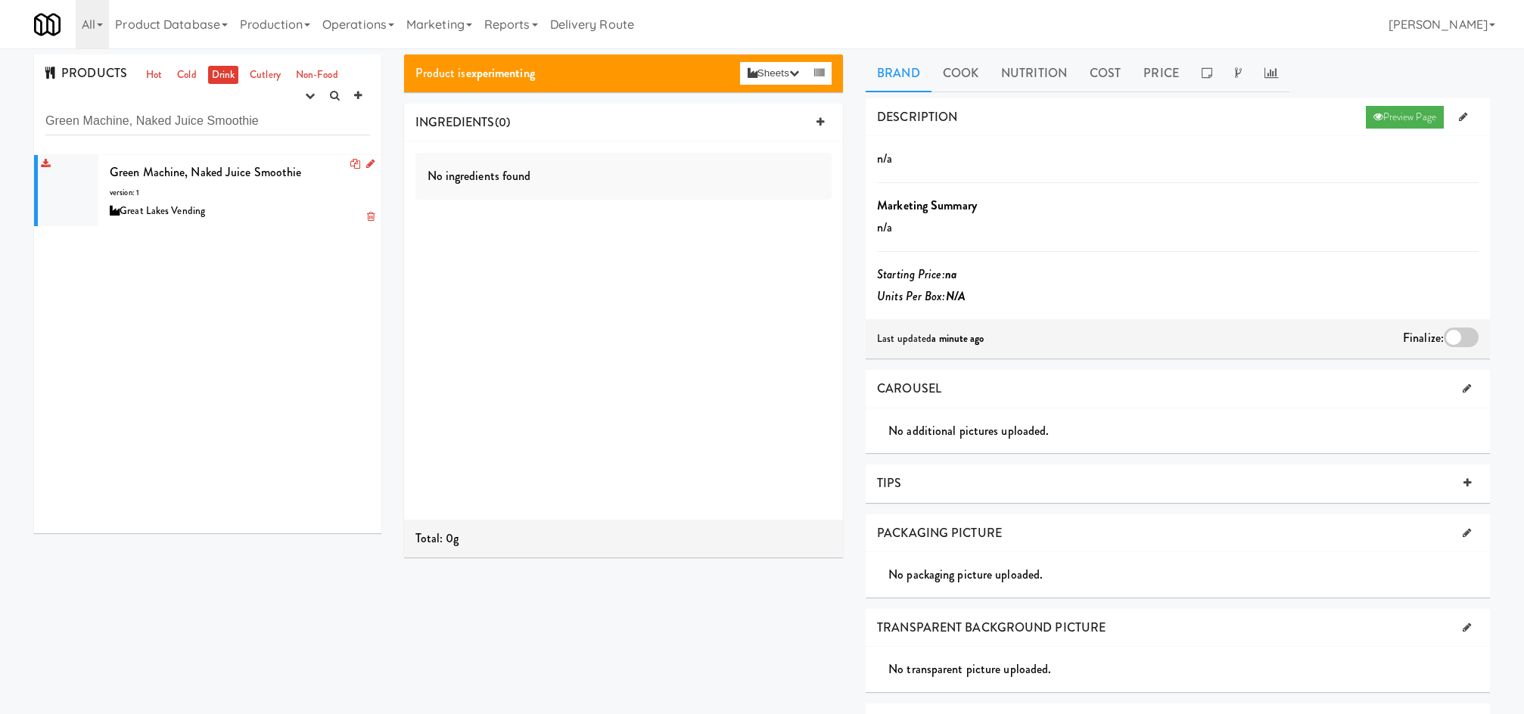
click at [291, 198] on div "Green Machine, Naked Juice Smoothie version: 1 Great Lakes Vending" at bounding box center [240, 191] width 260 height 60
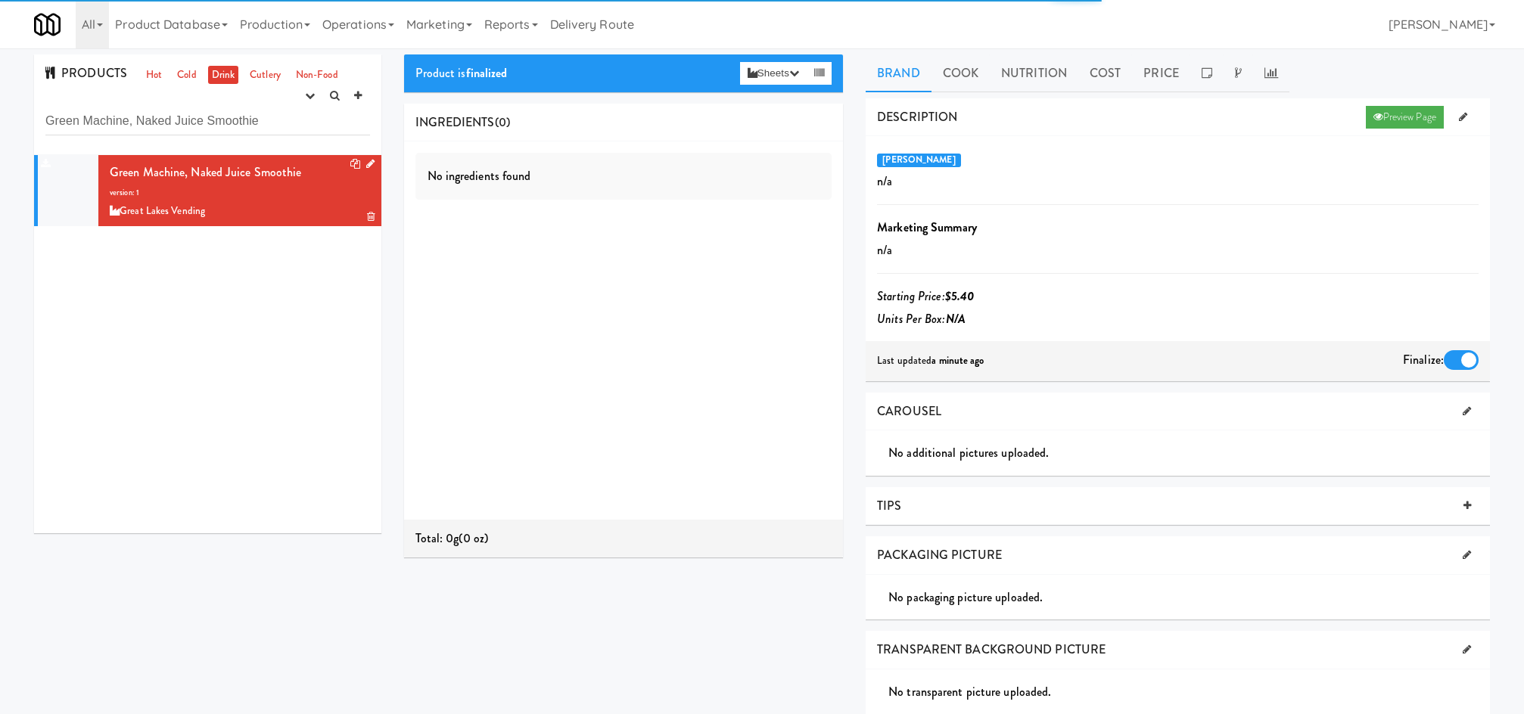
click at [366, 163] on icon at bounding box center [370, 164] width 8 height 10
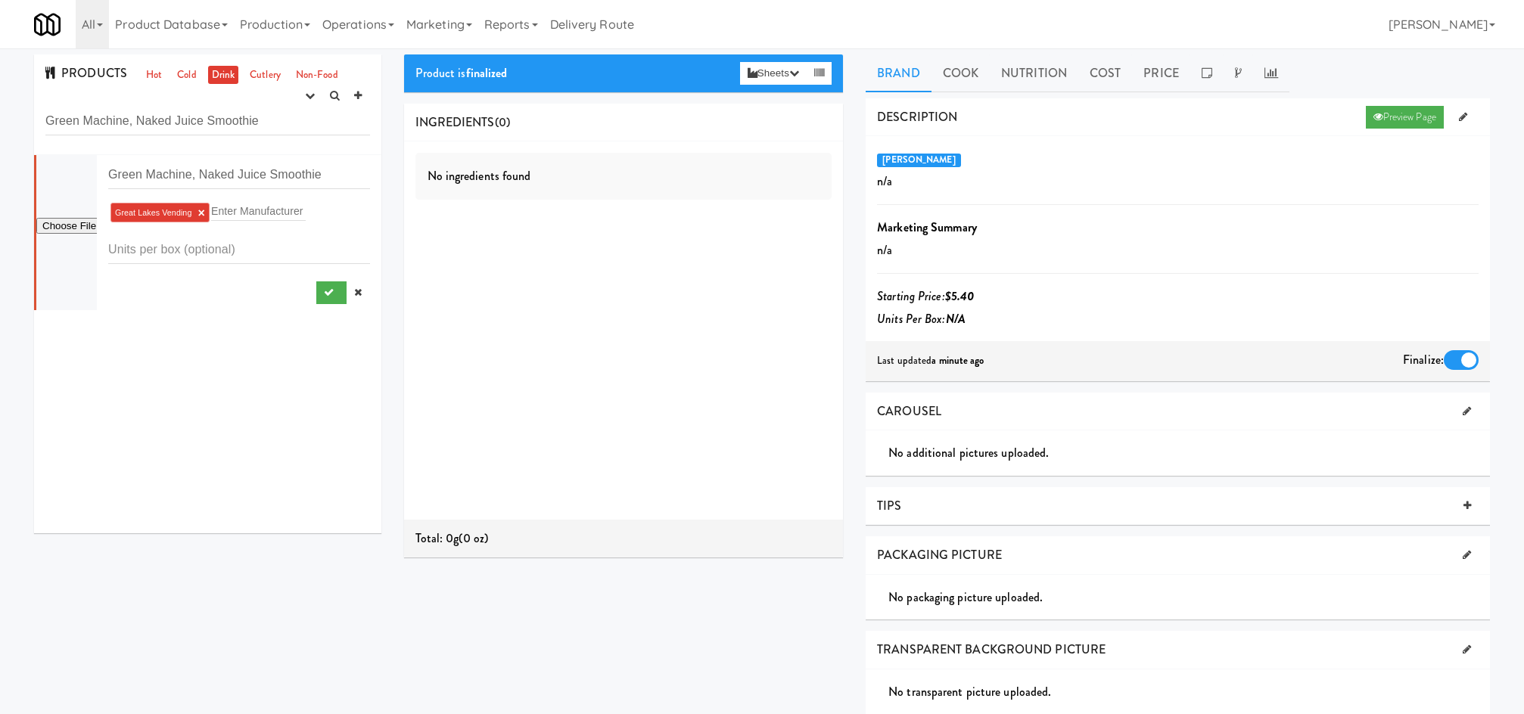
type input "C:\fakepath\naked green machine large_a0474352-6212-4425-b4a1-9b0805e973c3.png"
click at [319, 282] on button "submit" at bounding box center [331, 293] width 31 height 23
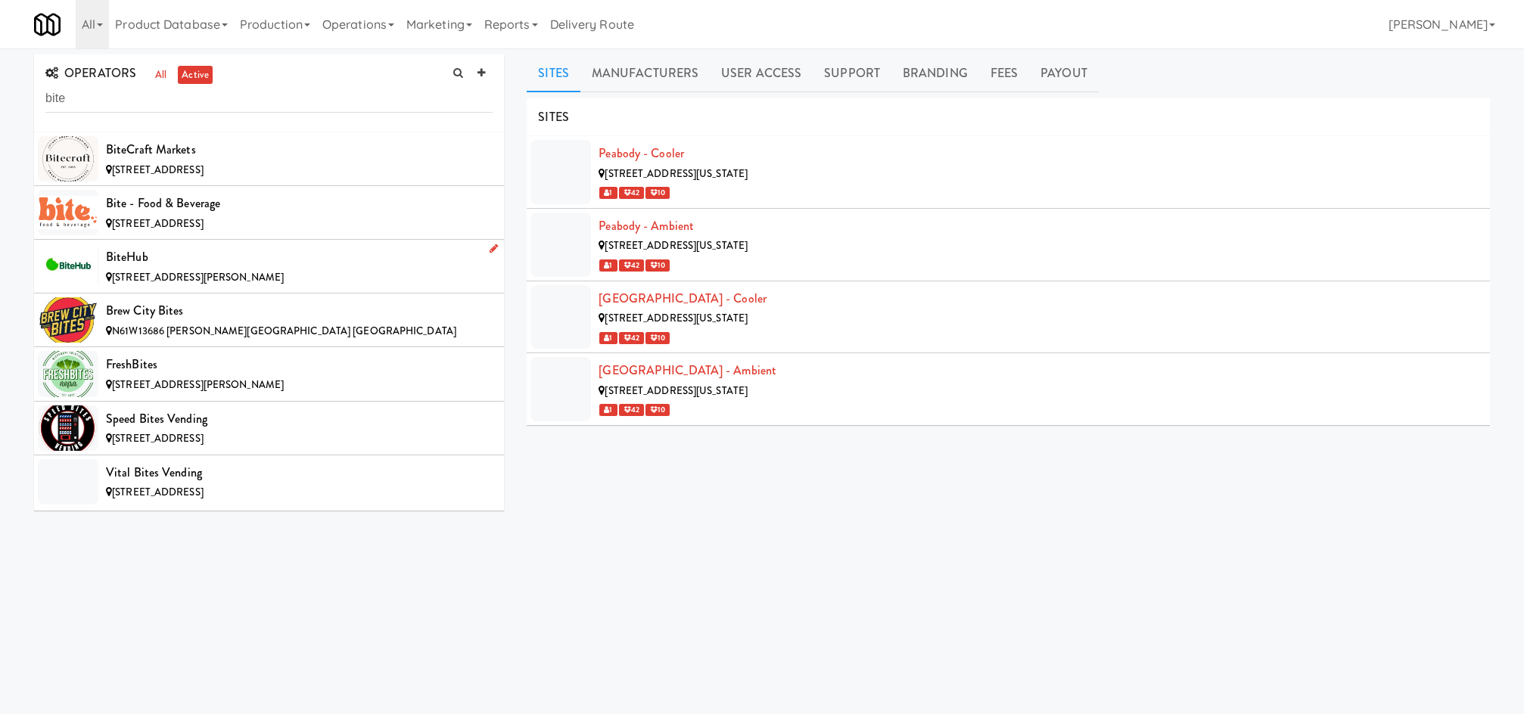
click at [247, 246] on div "BiteHub" at bounding box center [299, 257] width 387 height 23
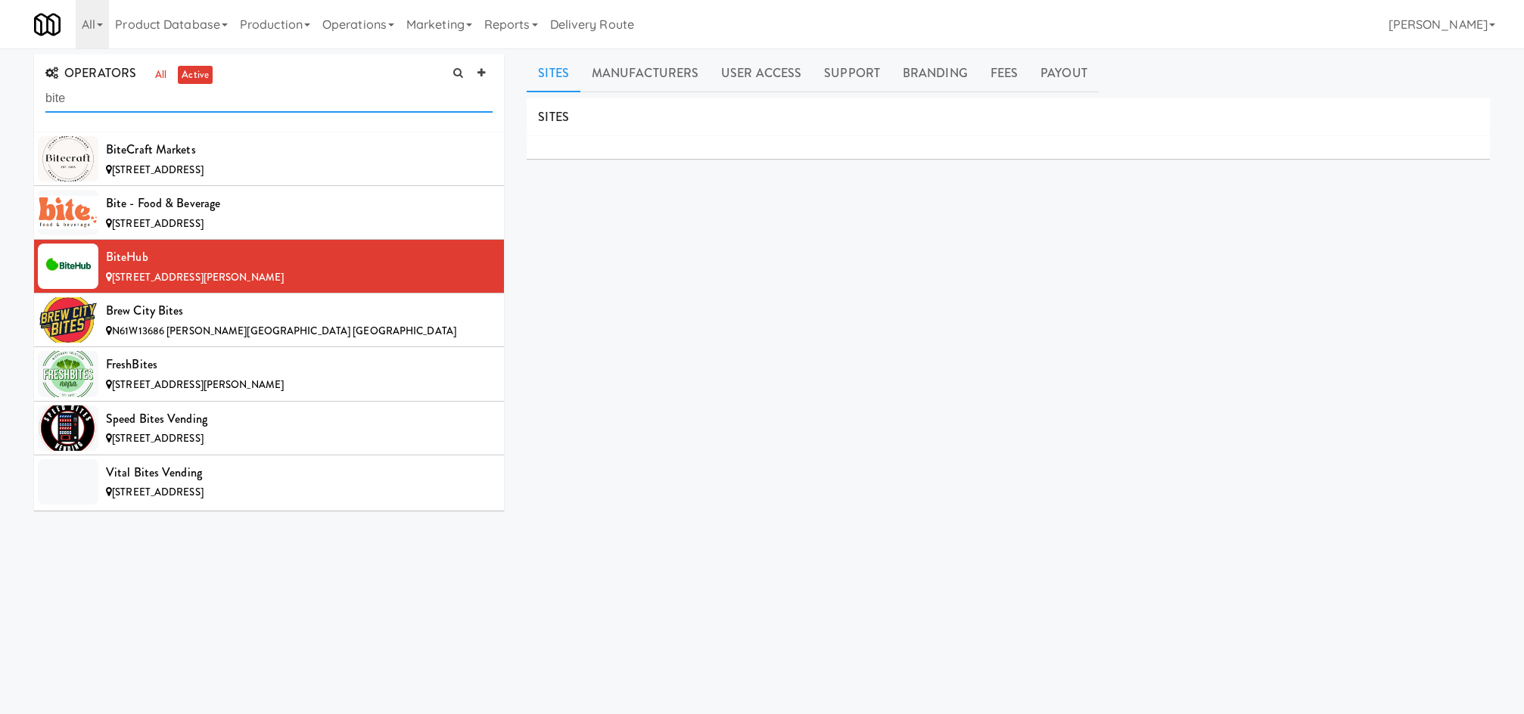
click at [138, 87] on input "bite" at bounding box center [268, 99] width 447 height 28
type input "[PERSON_NAME]"
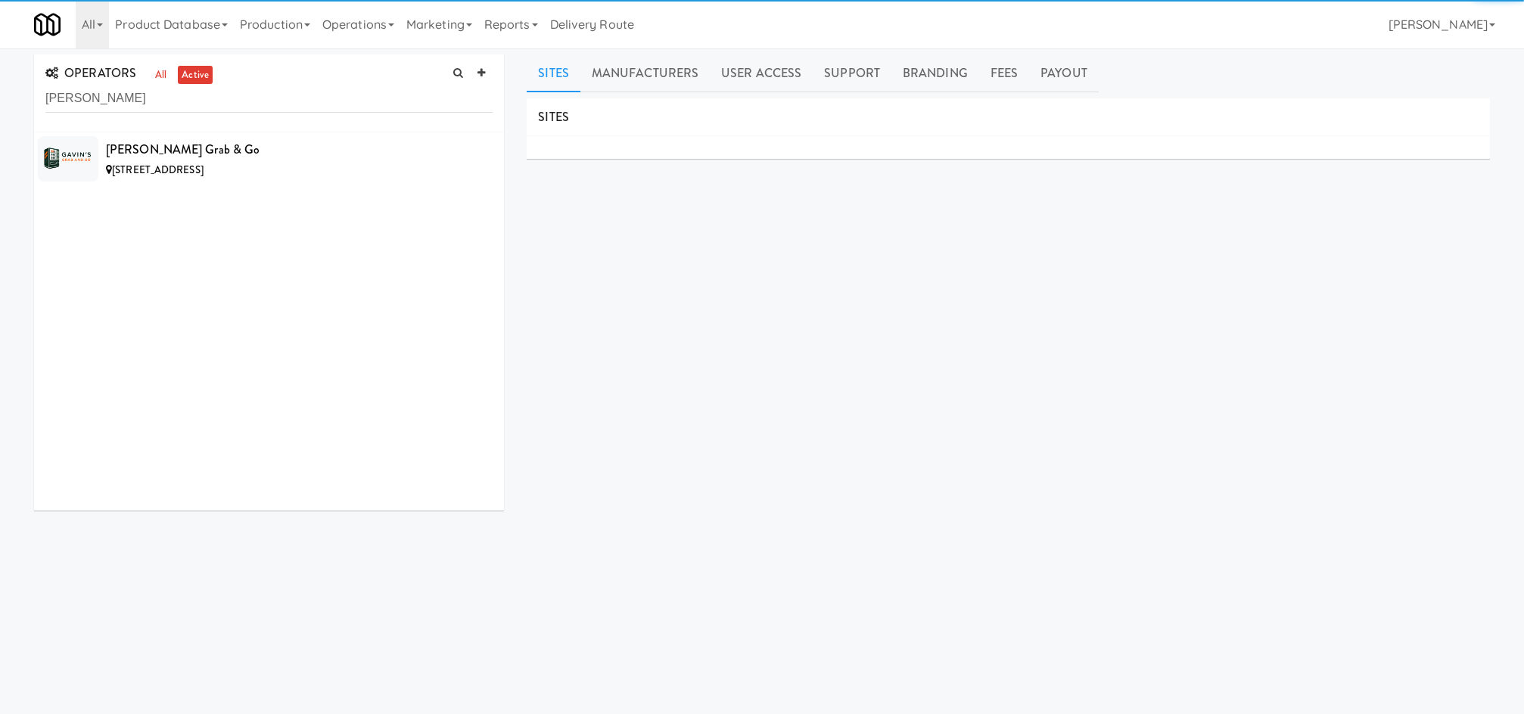
click at [347, 197] on div "[PERSON_NAME] Grab & Go [STREET_ADDRESS]" at bounding box center [269, 321] width 470 height 378
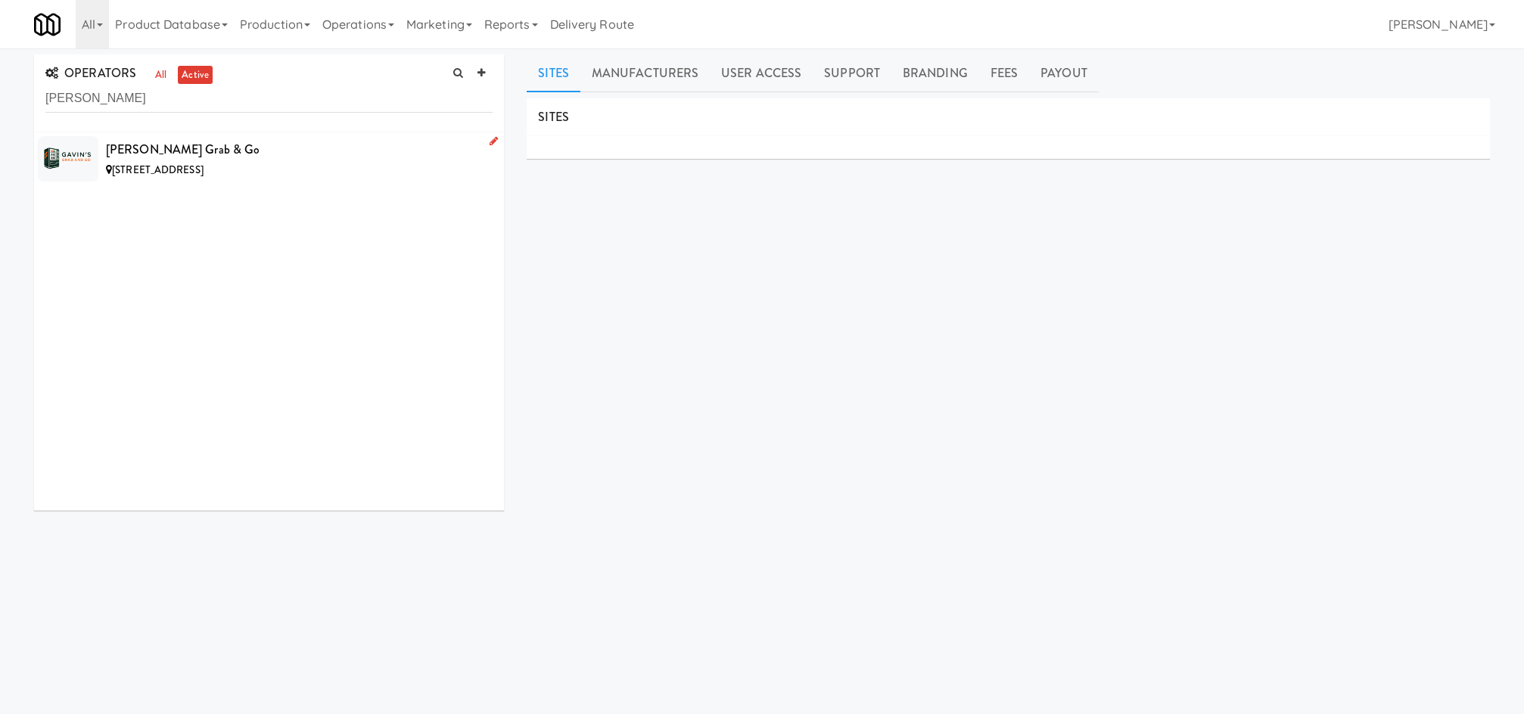
click at [344, 180] on li "[PERSON_NAME] Grab & Go [STREET_ADDRESS]" at bounding box center [269, 158] width 470 height 53
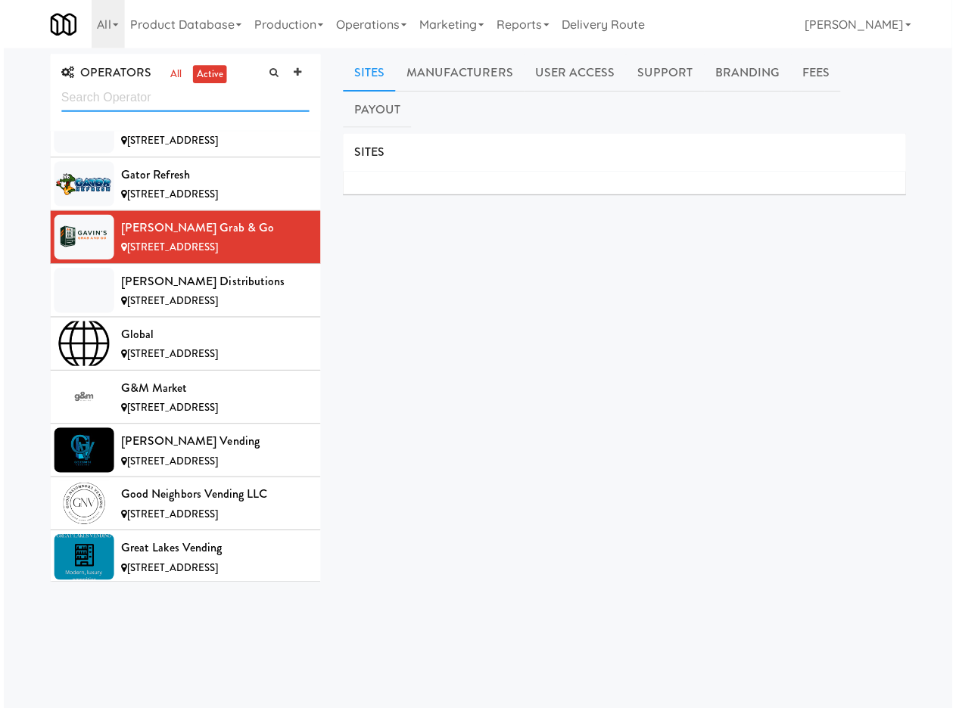
scroll to position [4286, 0]
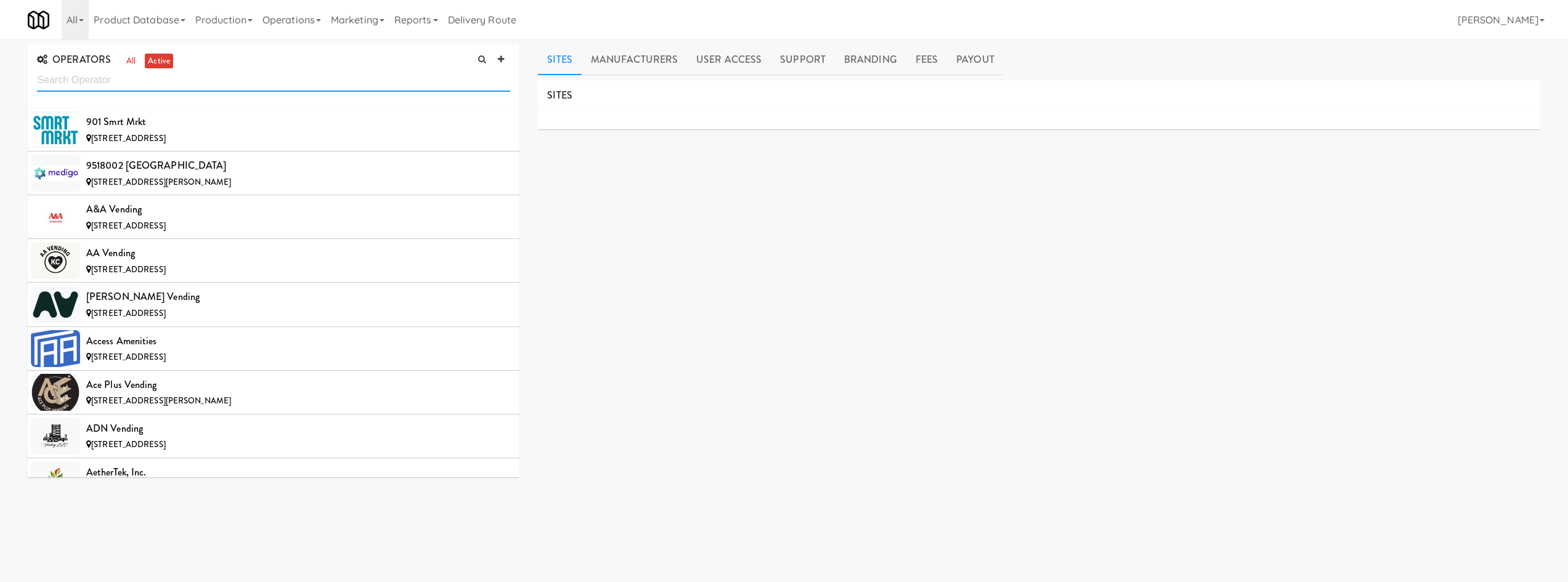
scroll to position [3489, 0]
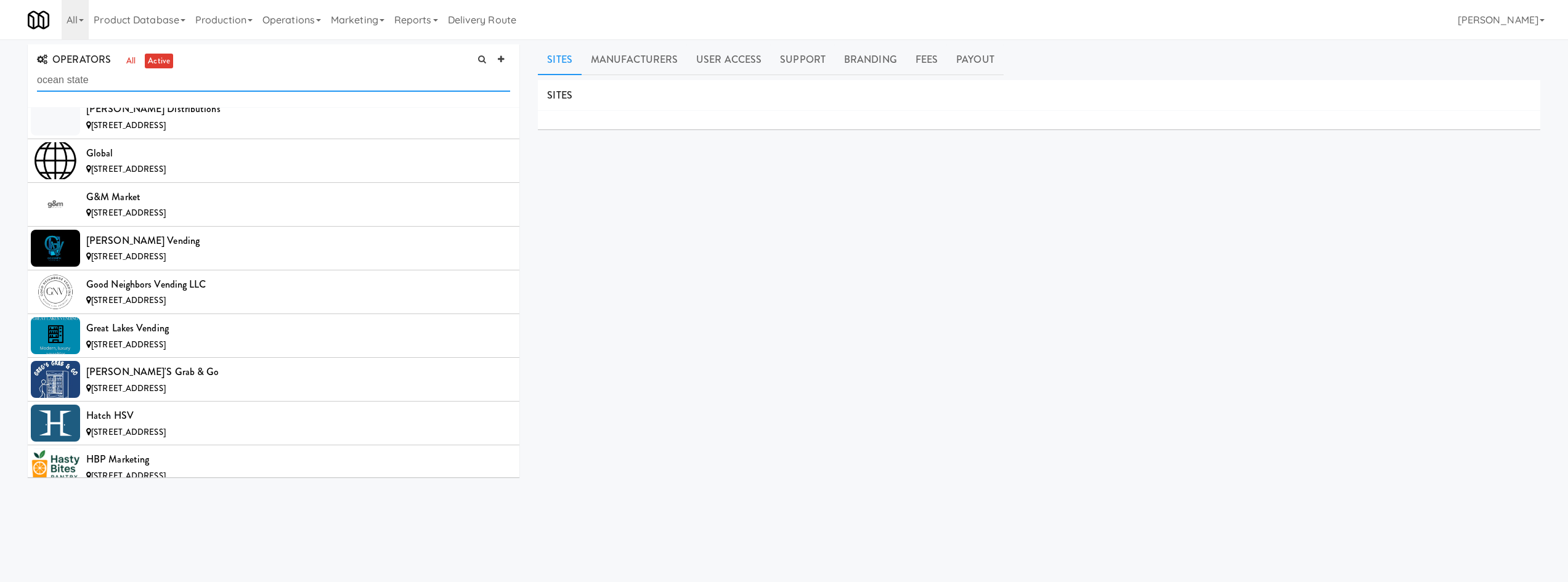
type input "ocean state"
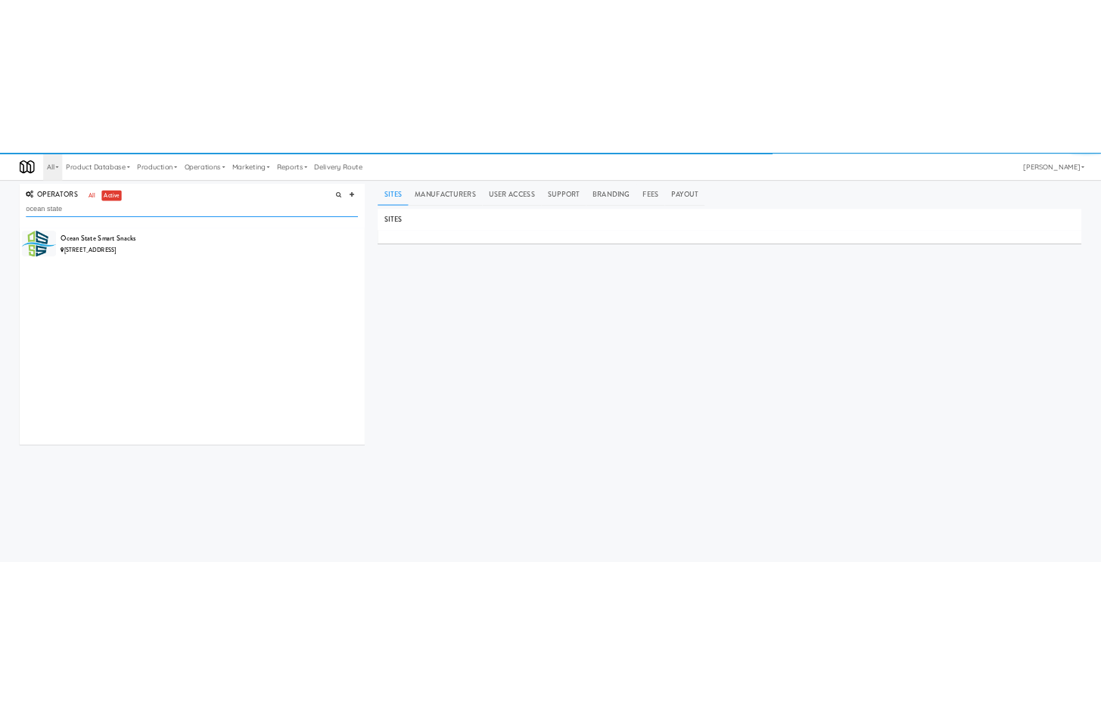
scroll to position [0, 0]
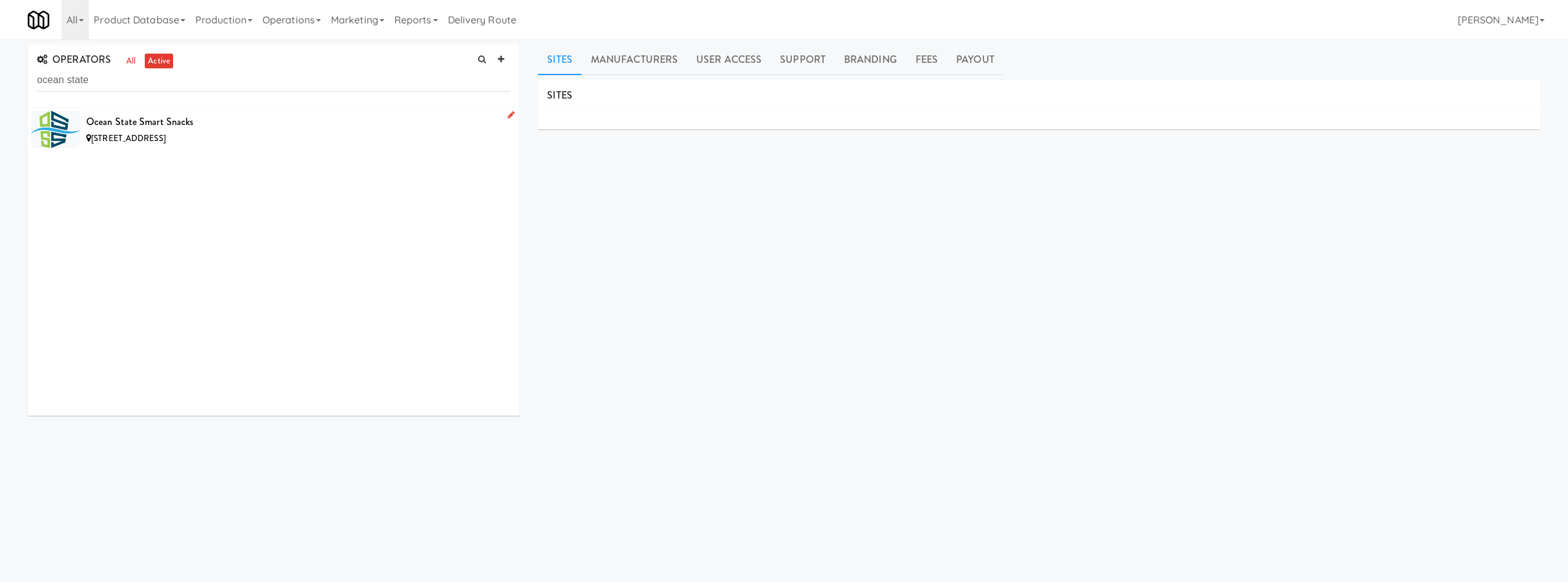
click at [335, 135] on div "25 Holden St, Providence RI" at bounding box center [298, 138] width 424 height 15
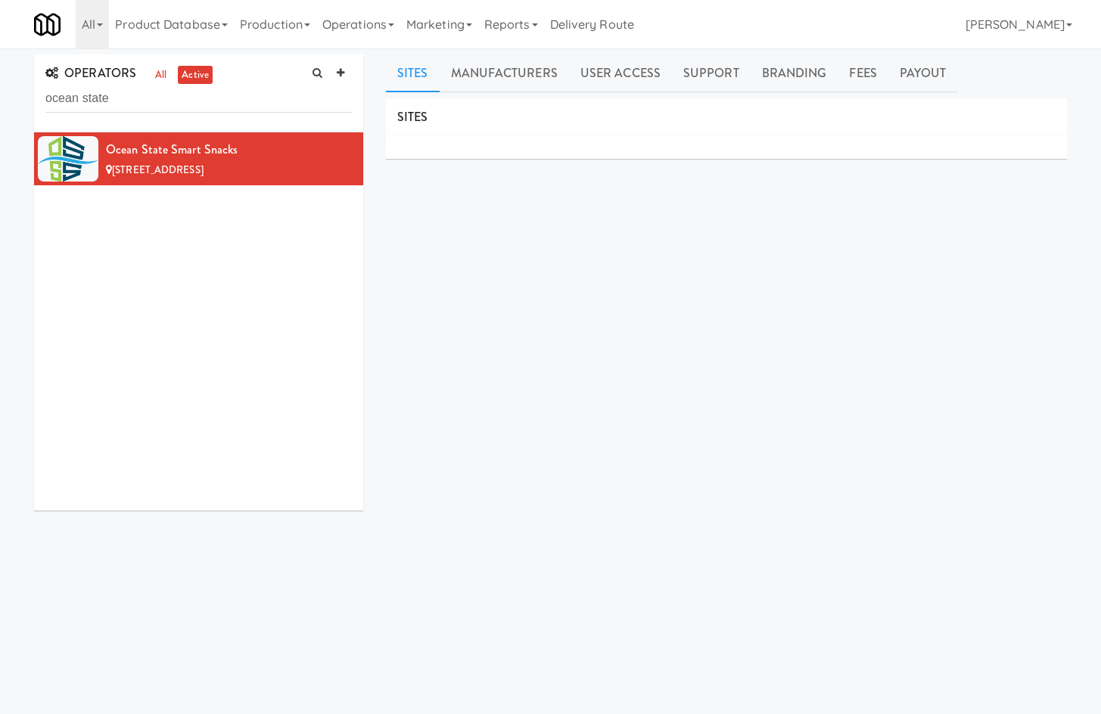
drag, startPoint x: 215, startPoint y: 26, endPoint x: 220, endPoint y: 132, distance: 106.1
click at [215, 31] on link "Product Database" at bounding box center [171, 24] width 125 height 48
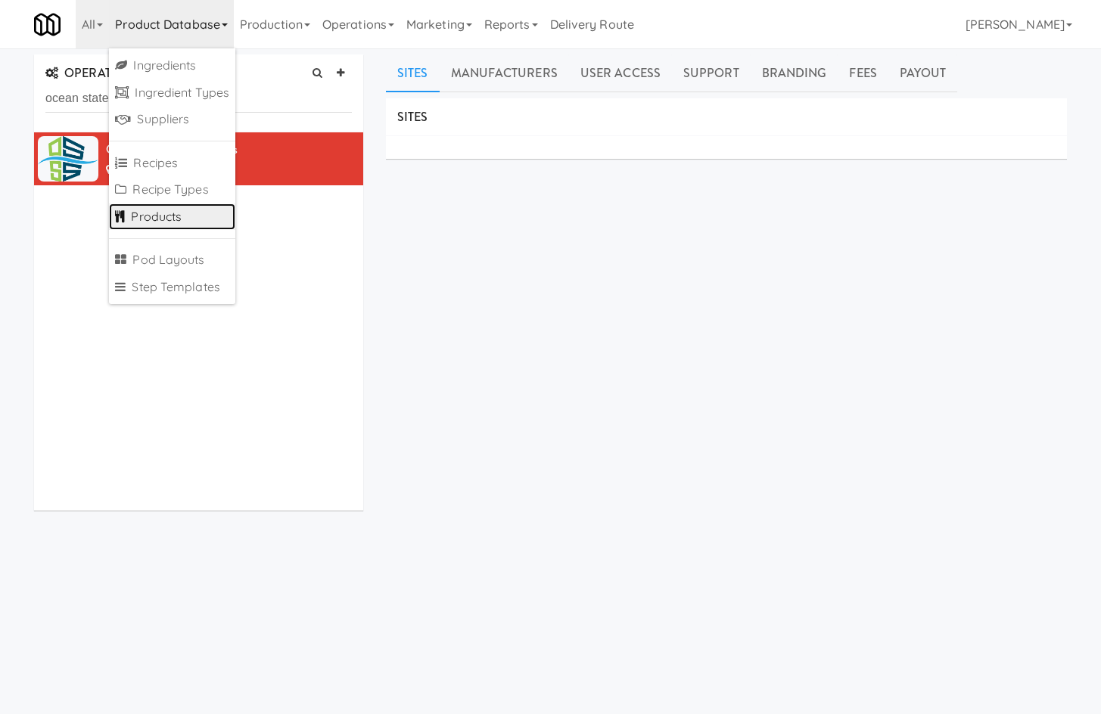
click at [194, 215] on link "Products" at bounding box center [172, 217] width 126 height 27
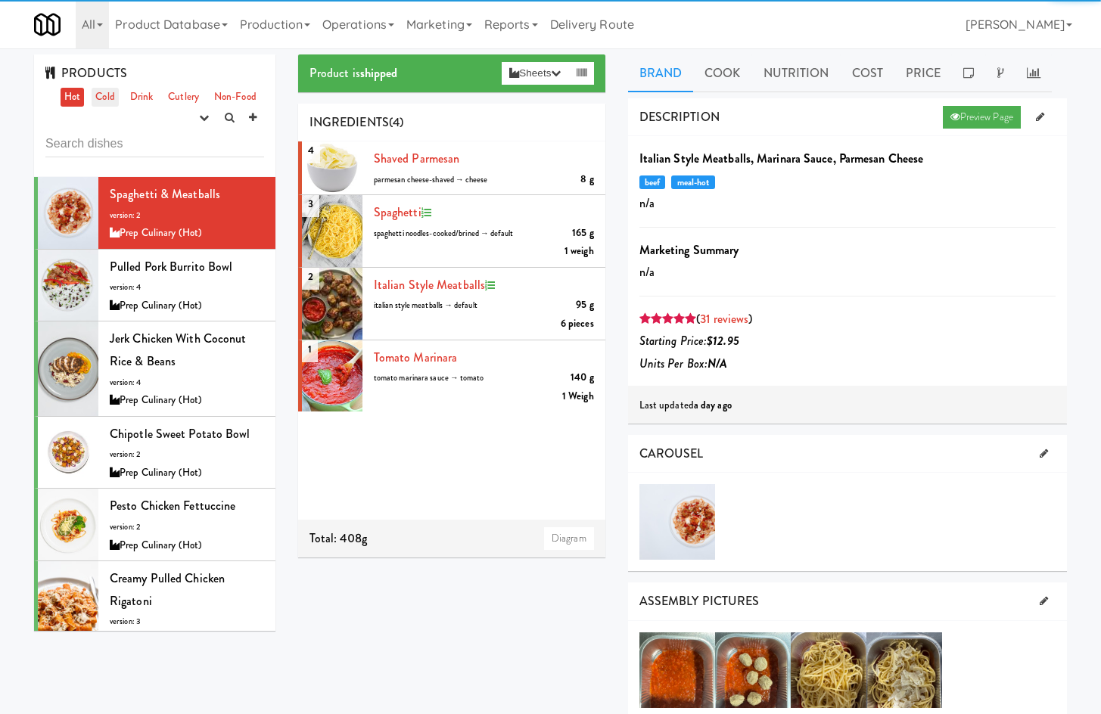
click at [107, 100] on link "Cold" at bounding box center [105, 97] width 26 height 19
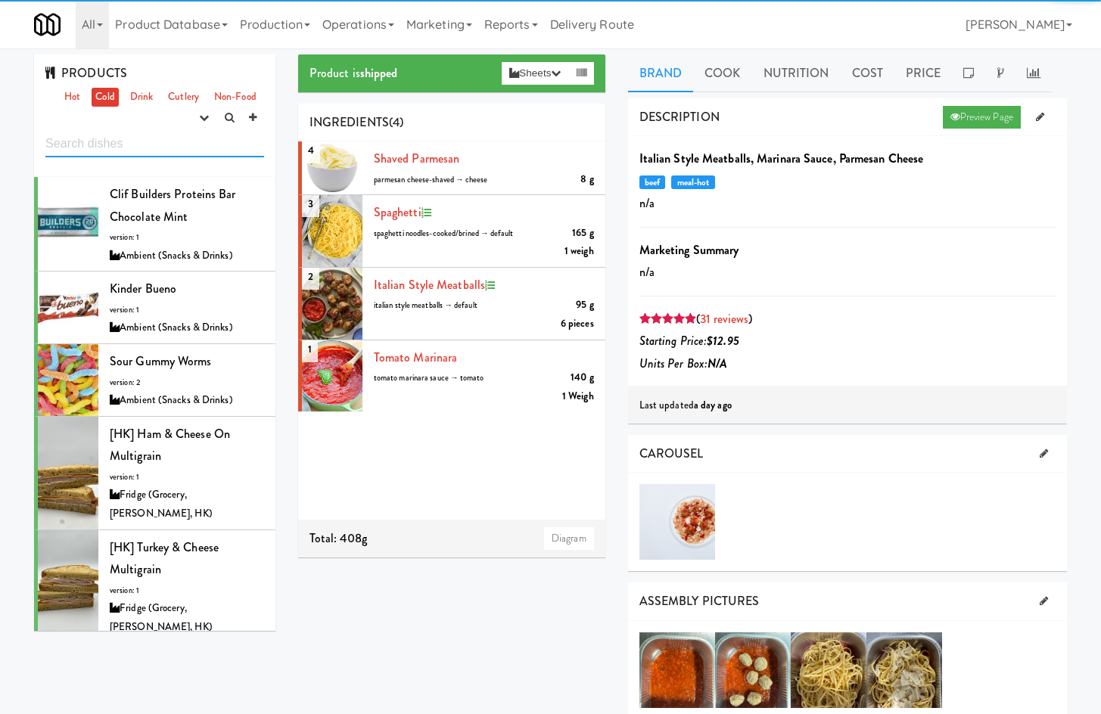
click at [125, 135] on input "text" at bounding box center [154, 143] width 219 height 28
paste input "Sour Raspberries, Sour Cran"
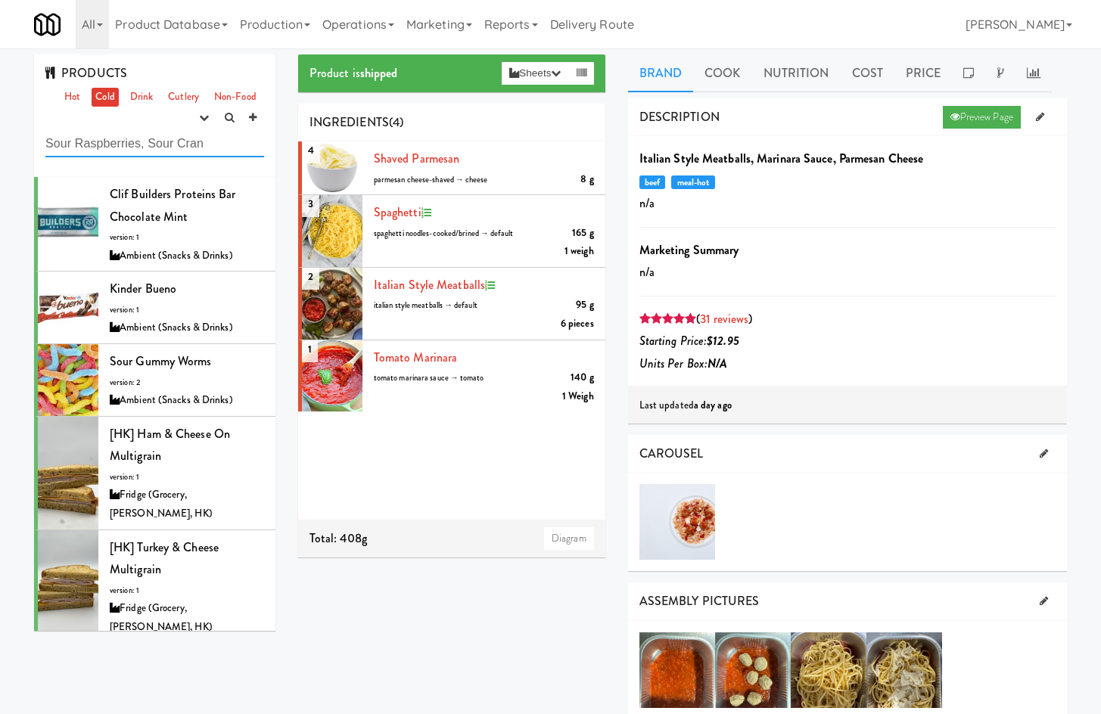
type input "Sour Raspberries, Sour Cran"
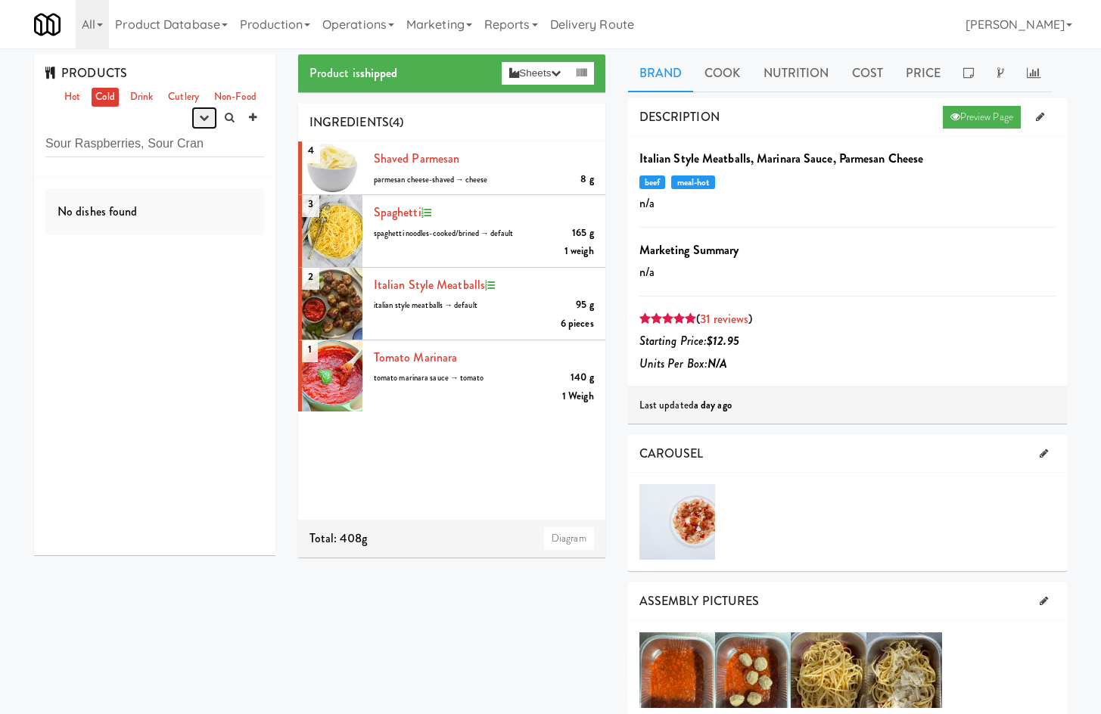
click at [204, 118] on icon "button" at bounding box center [204, 118] width 10 height 10
click at [190, 148] on link "experimenting" at bounding box center [156, 146] width 121 height 27
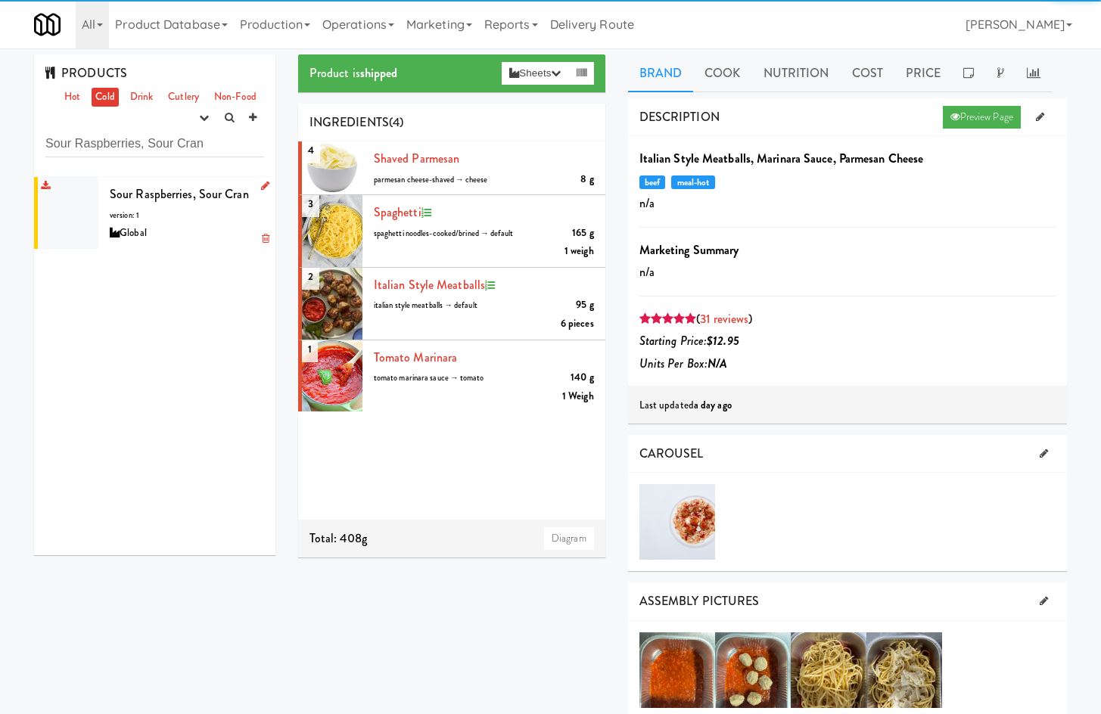
click at [201, 212] on div "Sour Raspberries, Sour Cran version: 1 Global" at bounding box center [187, 213] width 154 height 60
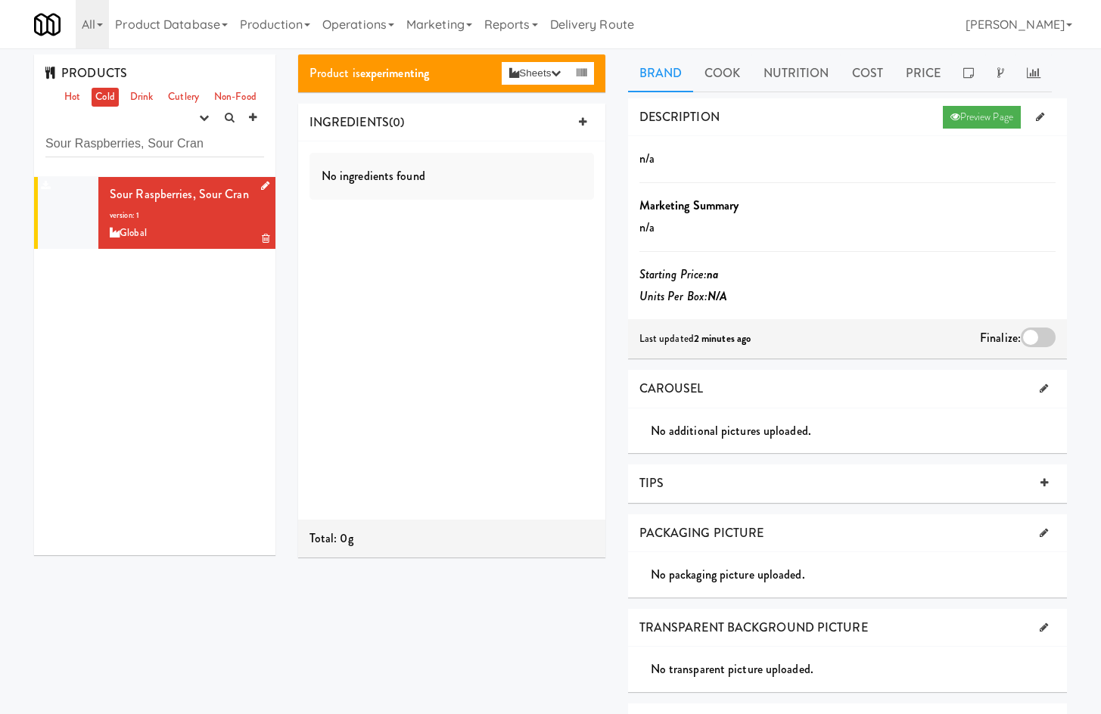
drag, startPoint x: 194, startPoint y: 294, endPoint x: 234, endPoint y: 214, distance: 89.7
click at [202, 282] on div "Sour Raspberries, Sour Cran version: 1 Global" at bounding box center [154, 366] width 241 height 378
click at [261, 182] on icon at bounding box center [265, 186] width 8 height 10
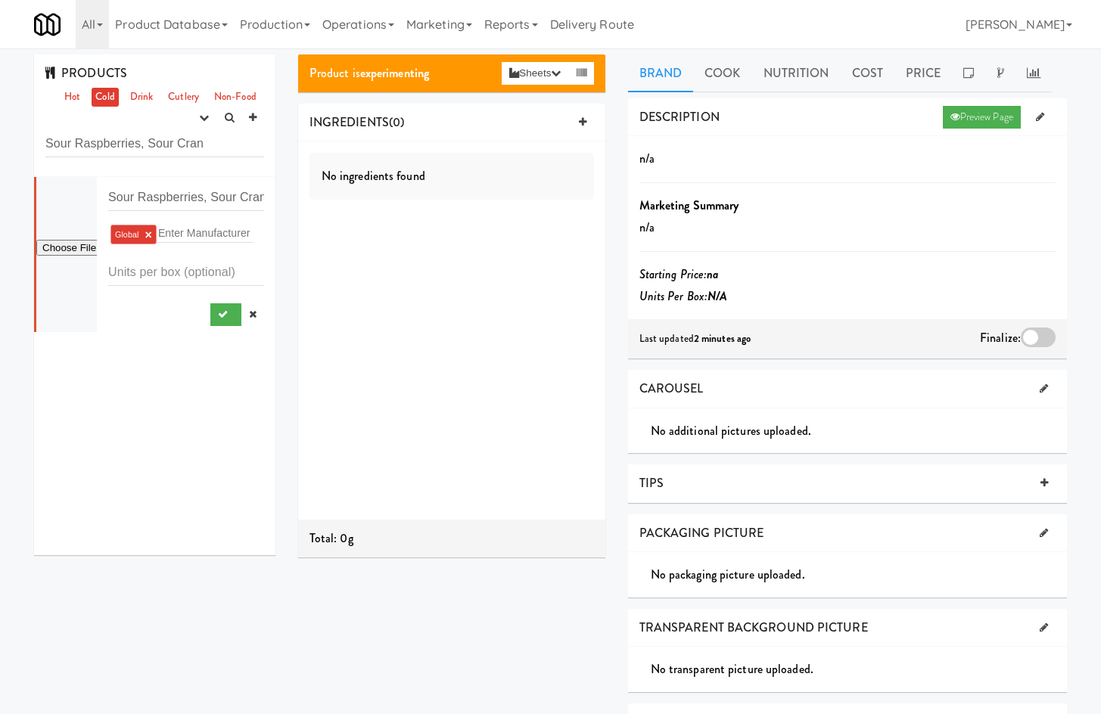
type input "C:\fakepath\gro_pid_4020839_j.png"
click at [210, 325] on button "submit" at bounding box center [225, 314] width 31 height 23
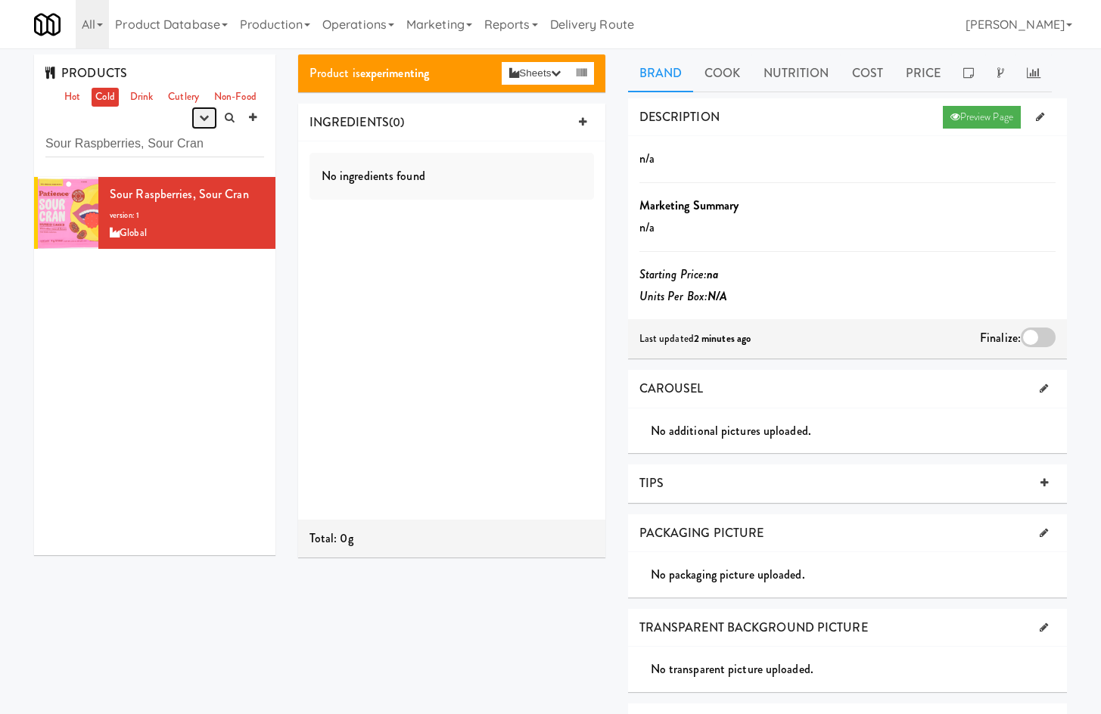
click at [200, 114] on icon "button" at bounding box center [204, 118] width 10 height 10
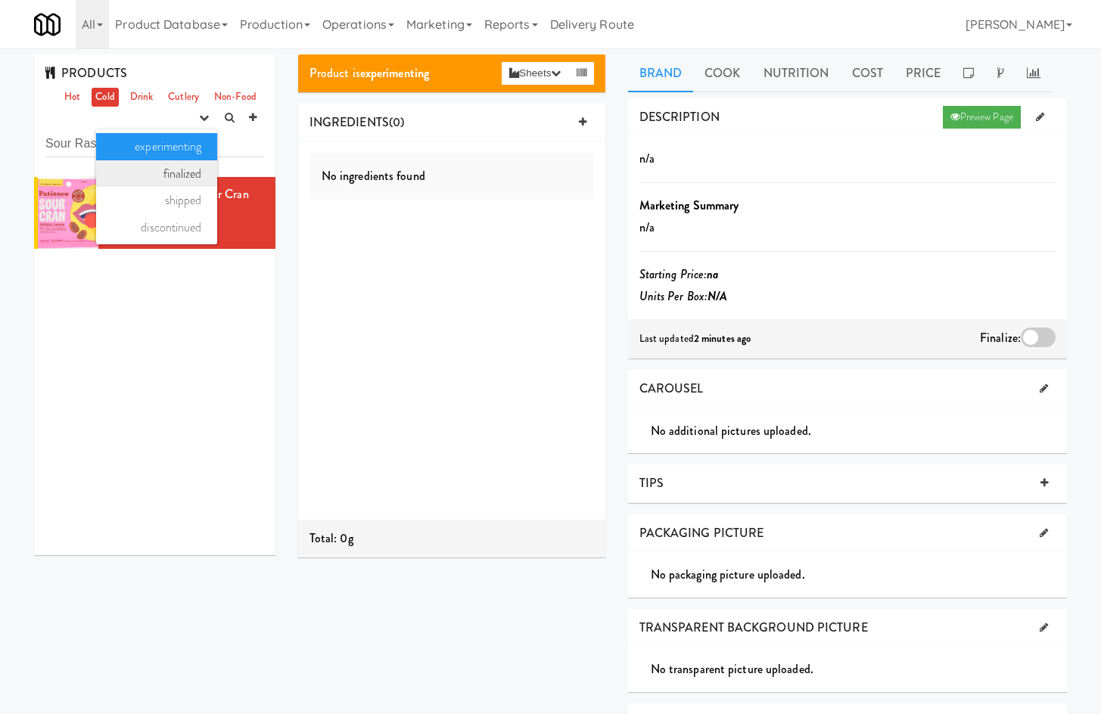
click at [184, 180] on link "finalized" at bounding box center [156, 173] width 121 height 27
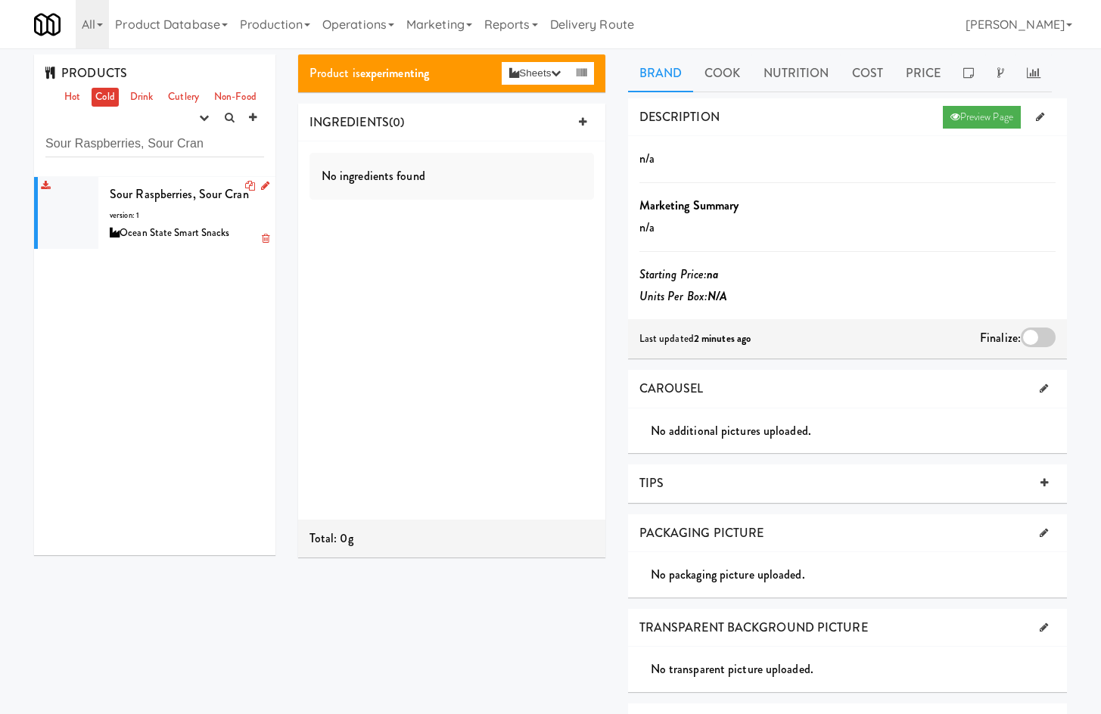
click at [258, 181] on li "Sour Raspberries, Sour Cran version: 1 Ocean State Smart Snacks" at bounding box center [154, 213] width 241 height 72
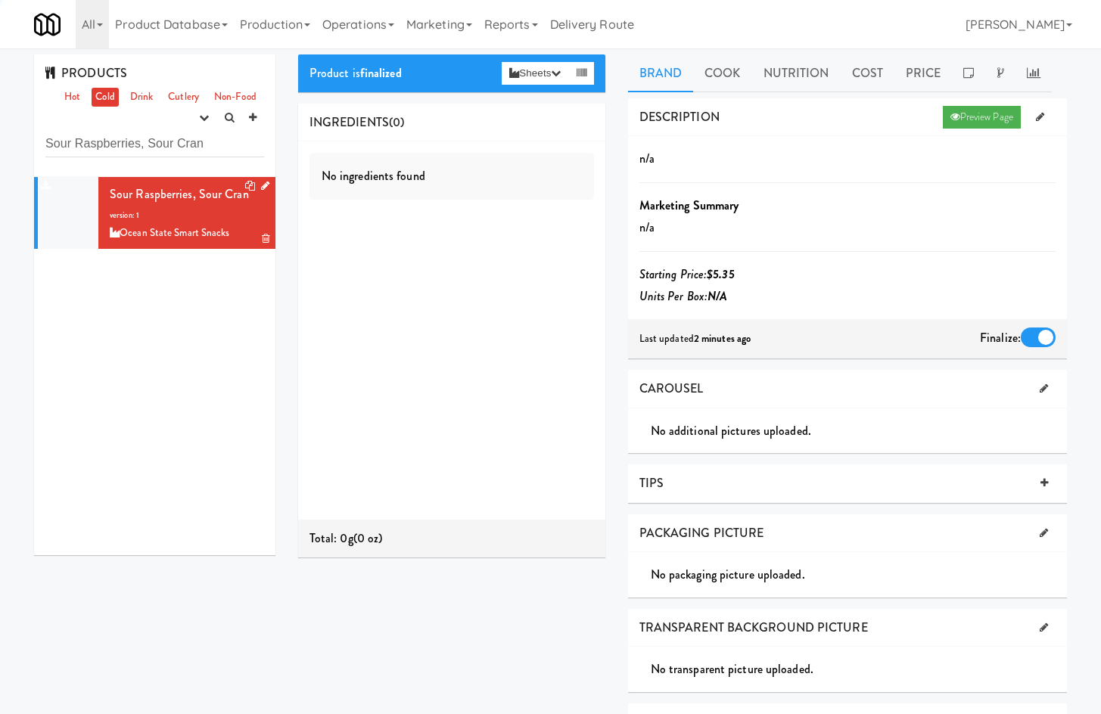
click at [261, 183] on icon at bounding box center [265, 186] width 8 height 10
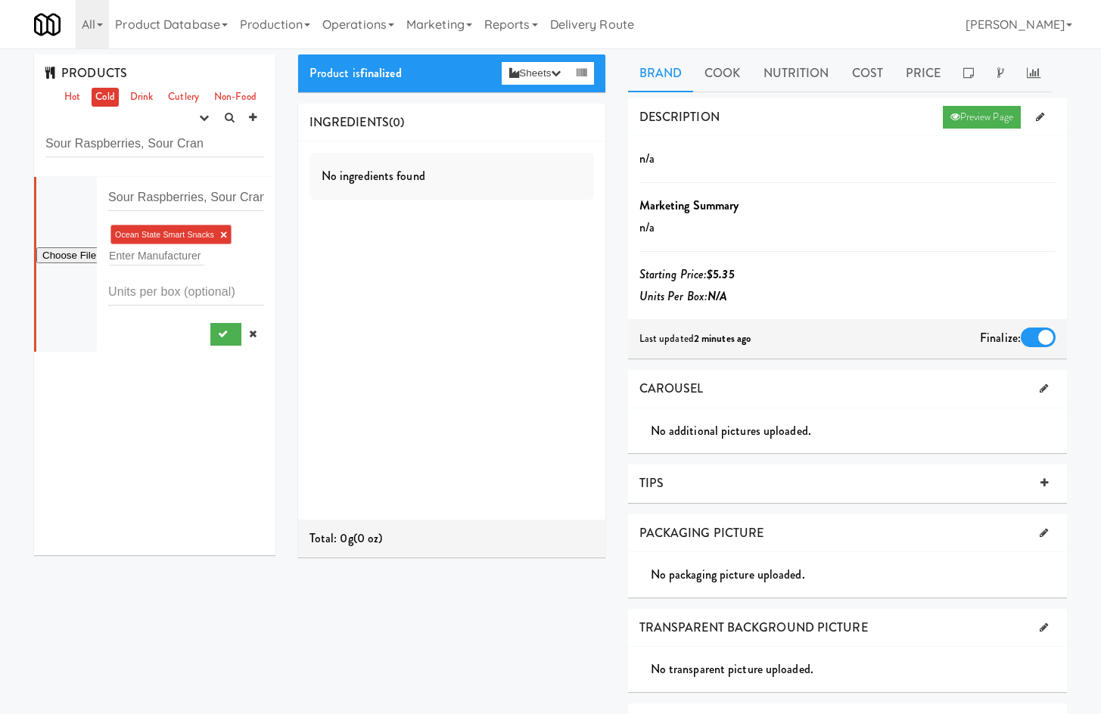
type input "C:\fakepath\gro_pid_4020839_j.png"
click at [216, 329] on button "submit" at bounding box center [225, 334] width 31 height 23
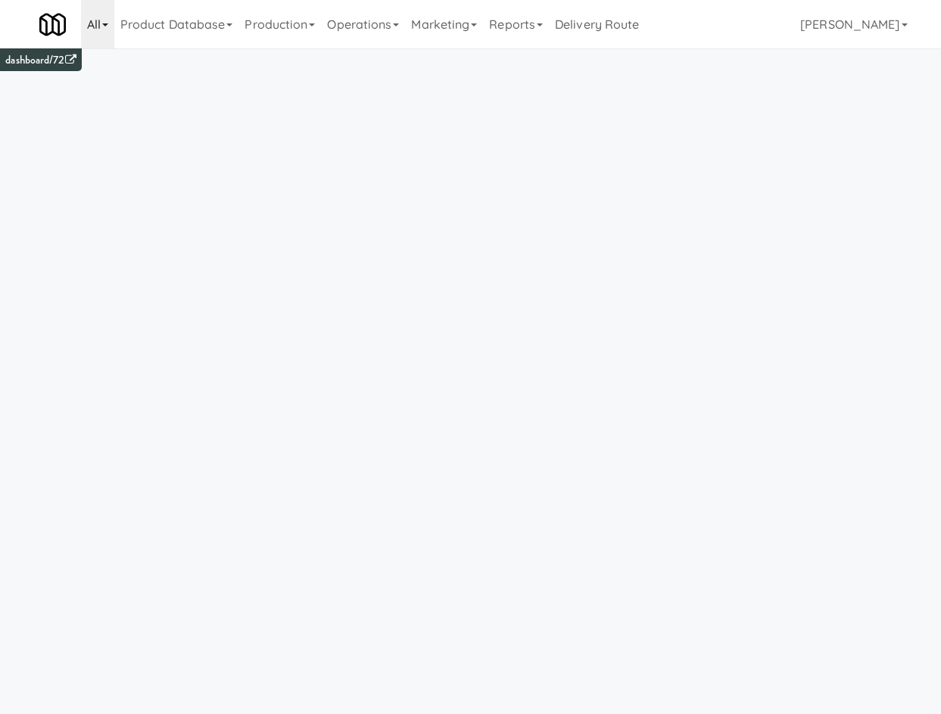
drag, startPoint x: 98, startPoint y: 21, endPoint x: 111, endPoint y: 45, distance: 27.4
click at [98, 21] on link "All" at bounding box center [97, 24] width 33 height 48
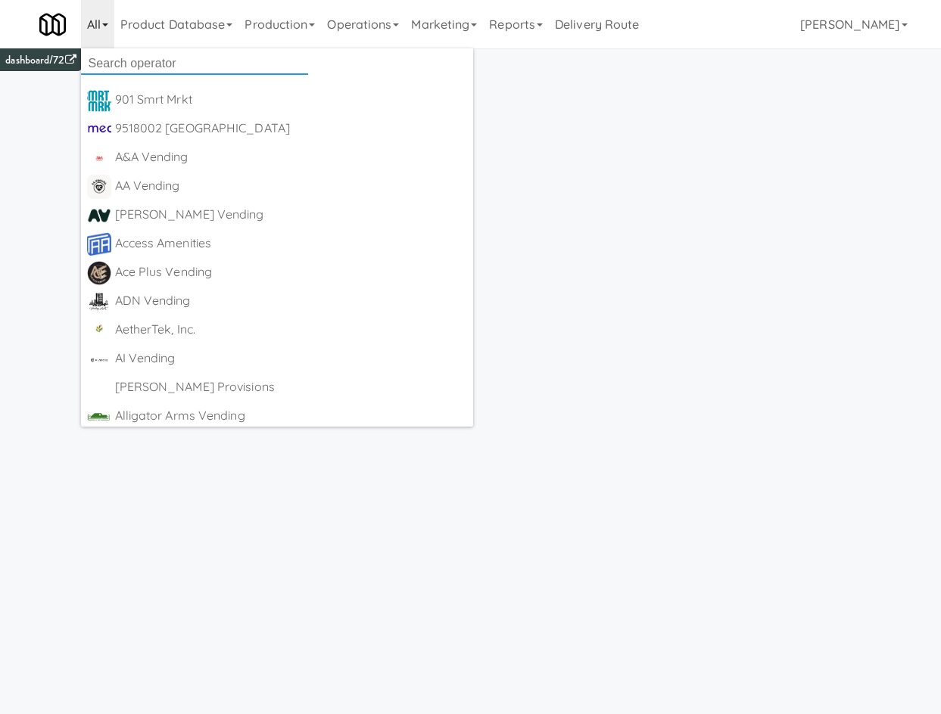
click at [120, 55] on input "text" at bounding box center [194, 63] width 227 height 23
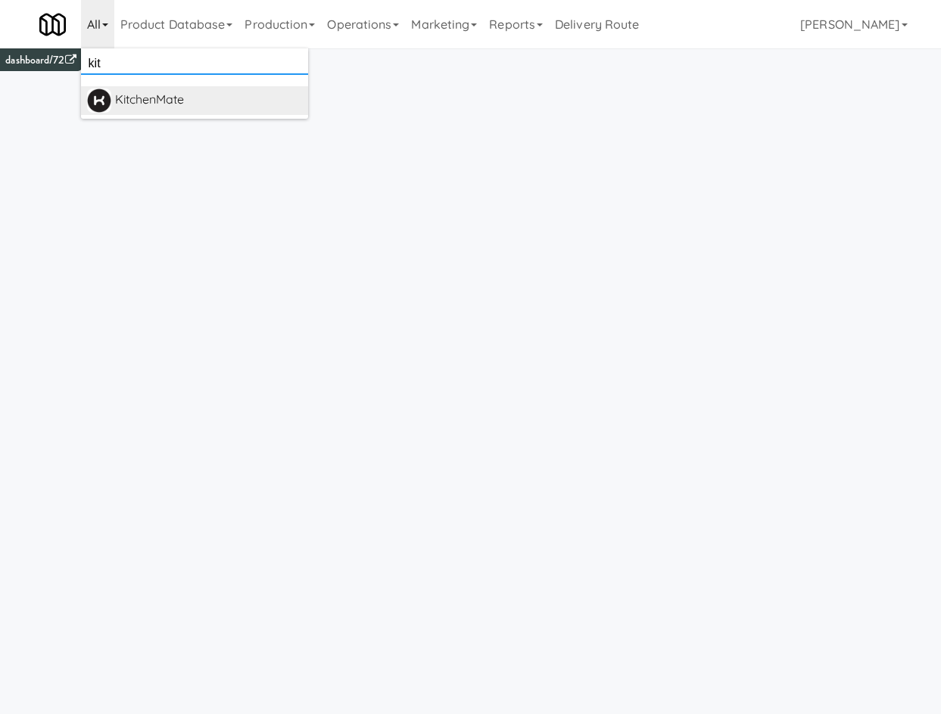
type input "kit"
click at [147, 96] on div "KitchenMate" at bounding box center [208, 100] width 187 height 23
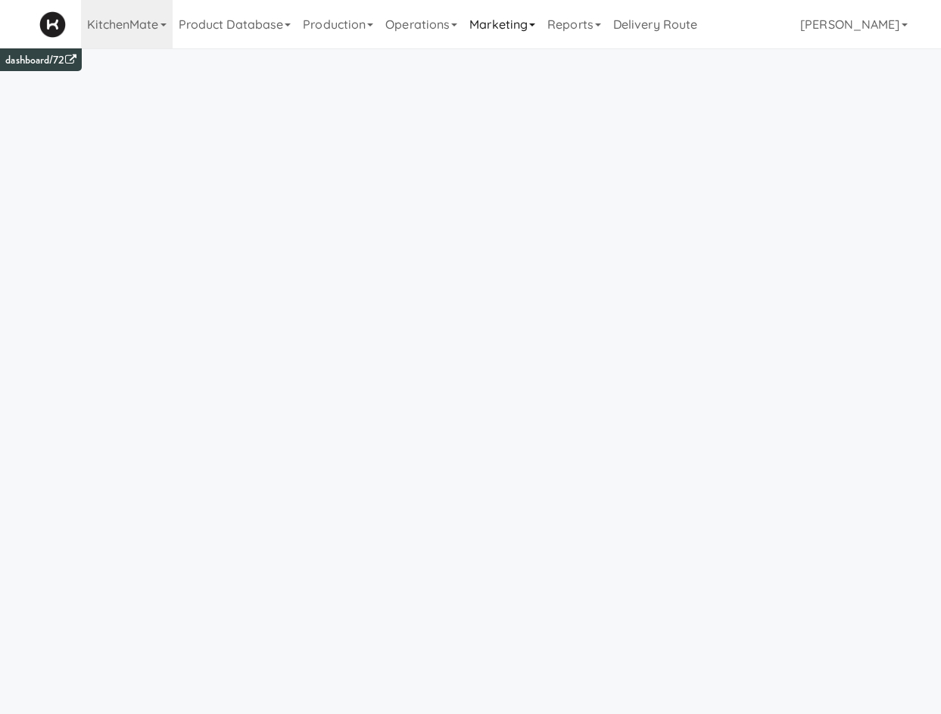
click at [574, 8] on link "Reports" at bounding box center [574, 24] width 66 height 48
click at [504, 24] on link "Marketing" at bounding box center [502, 24] width 78 height 48
click at [415, 32] on link "Operations" at bounding box center [421, 24] width 84 height 48
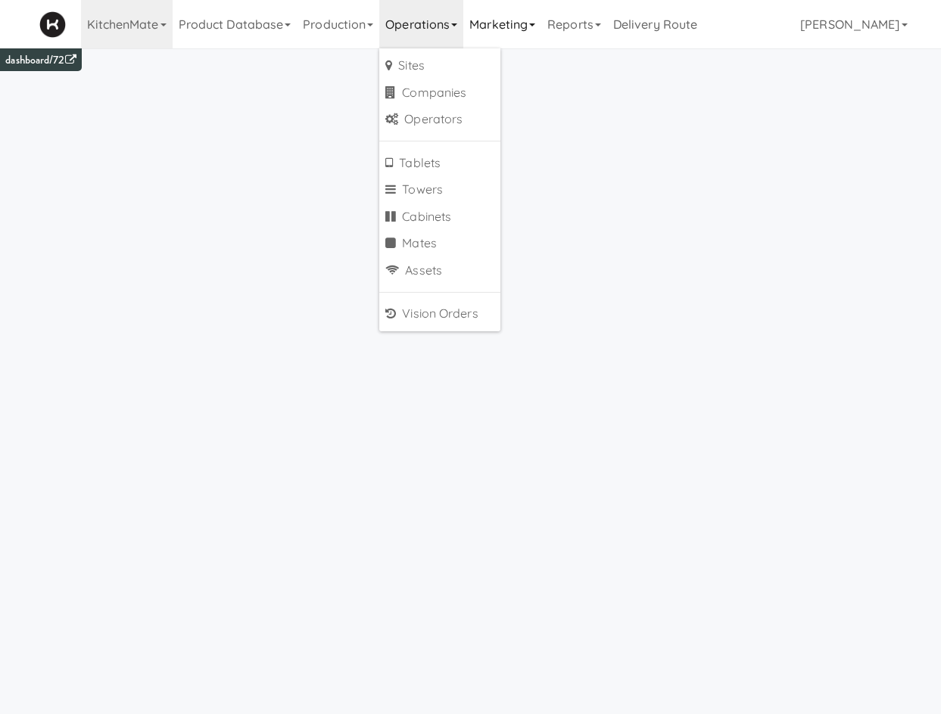
click at [517, 34] on link "Marketing" at bounding box center [502, 24] width 78 height 48
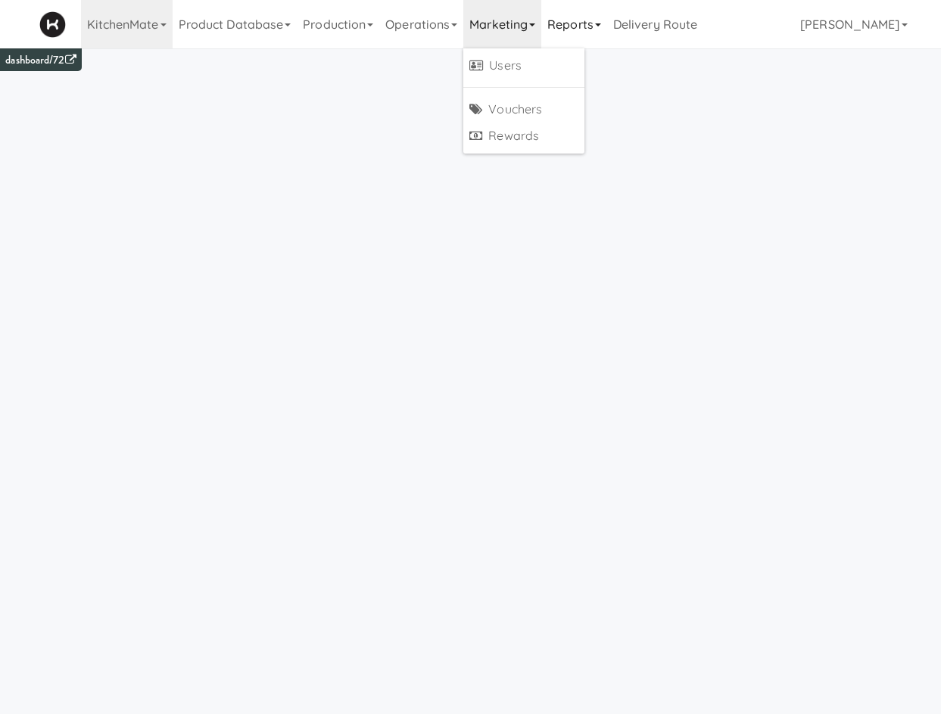
click at [576, 18] on link "Reports" at bounding box center [574, 24] width 66 height 48
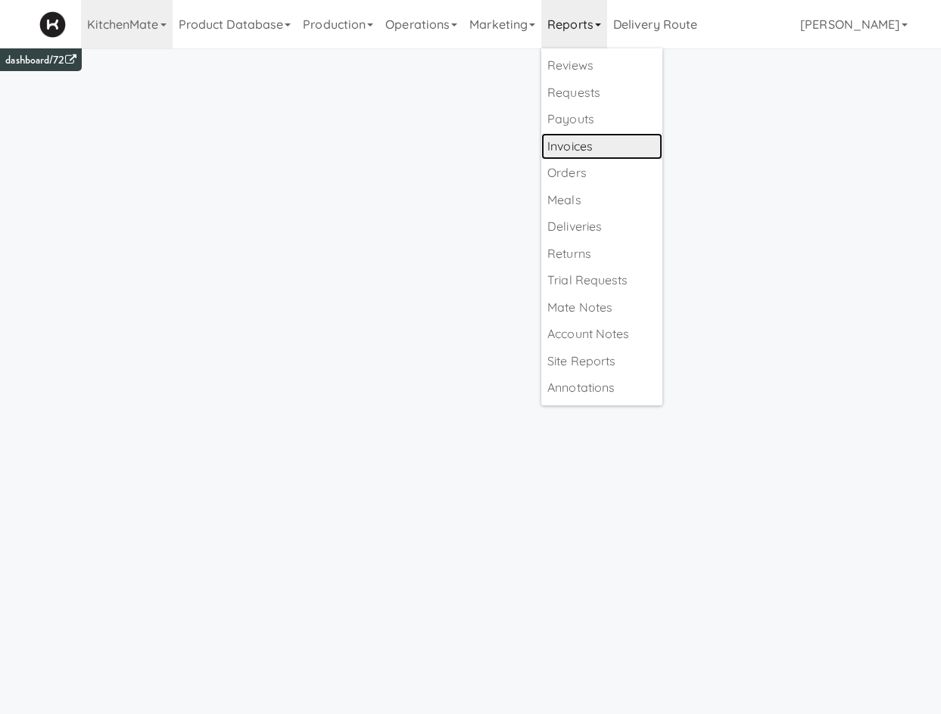
click at [601, 153] on link "Invoices" at bounding box center [601, 146] width 121 height 27
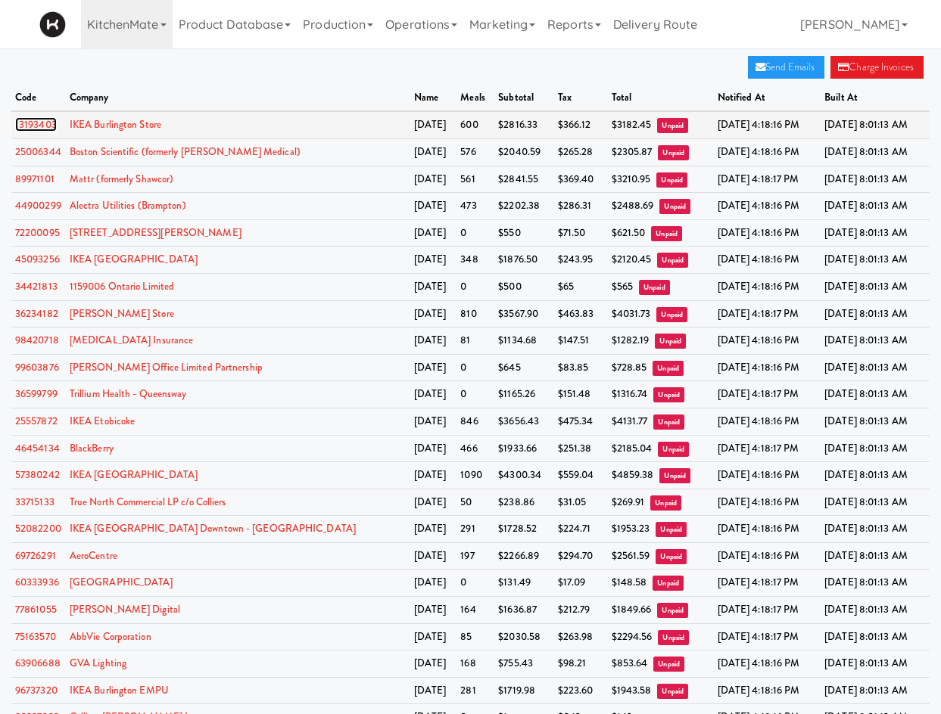
click at [46, 123] on link "13193403" at bounding box center [36, 124] width 42 height 14
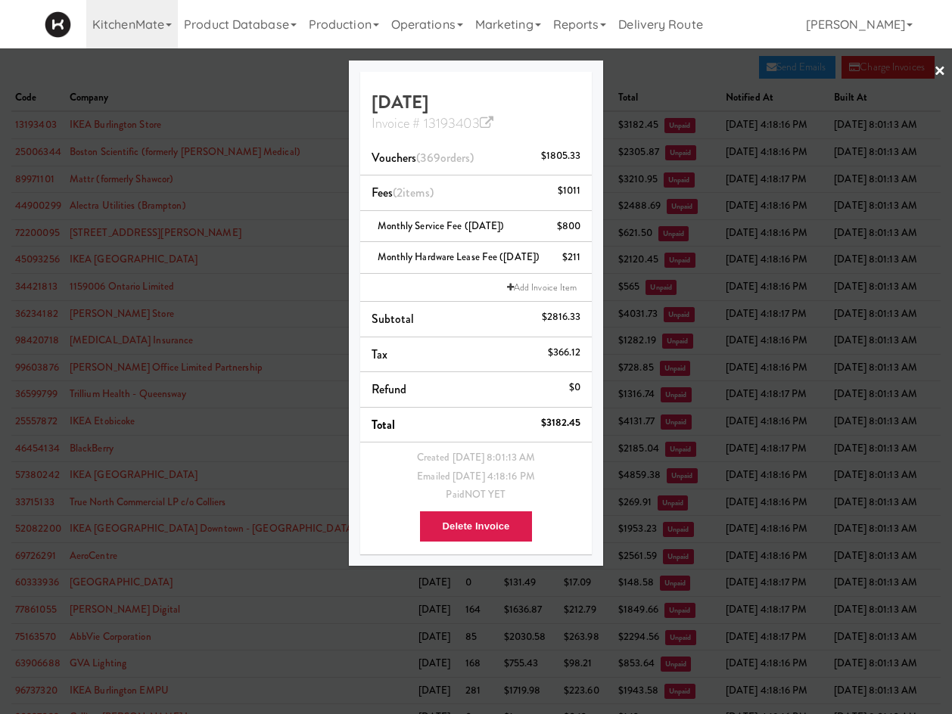
click at [238, 104] on div at bounding box center [476, 357] width 952 height 714
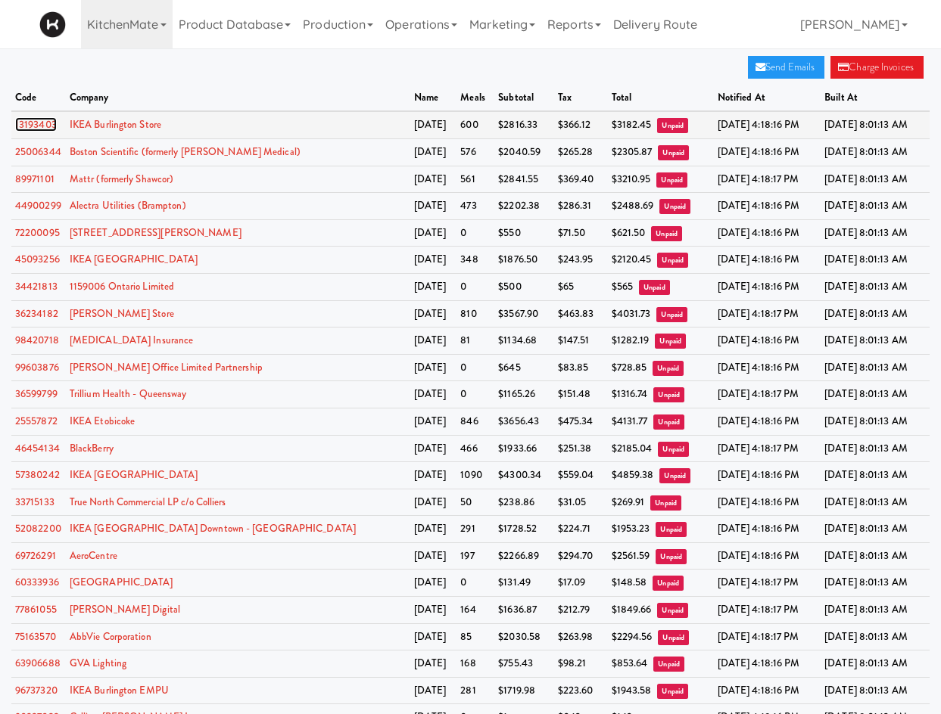
click at [44, 123] on link "13193403" at bounding box center [36, 124] width 42 height 14
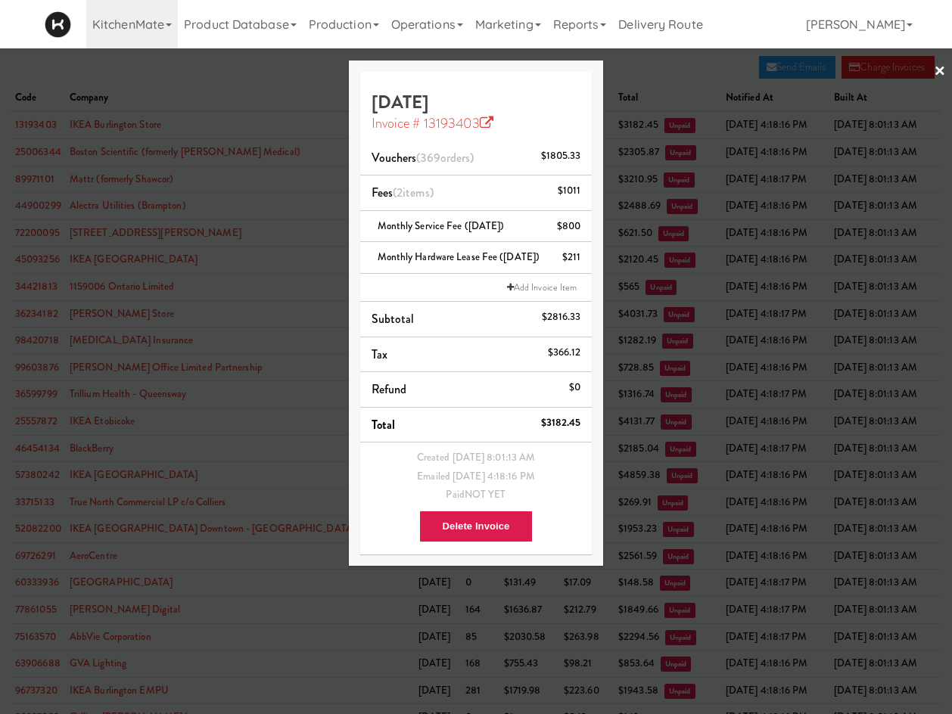
click at [401, 132] on div "July 2025 Invoice # 13193403 Vouchers (369 orders ) $1805.33 Fees (2 items ) $1…" at bounding box center [476, 313] width 232 height 483
click at [403, 129] on link "Invoice # 13193403" at bounding box center [433, 124] width 123 height 20
click at [284, 121] on div at bounding box center [476, 357] width 952 height 714
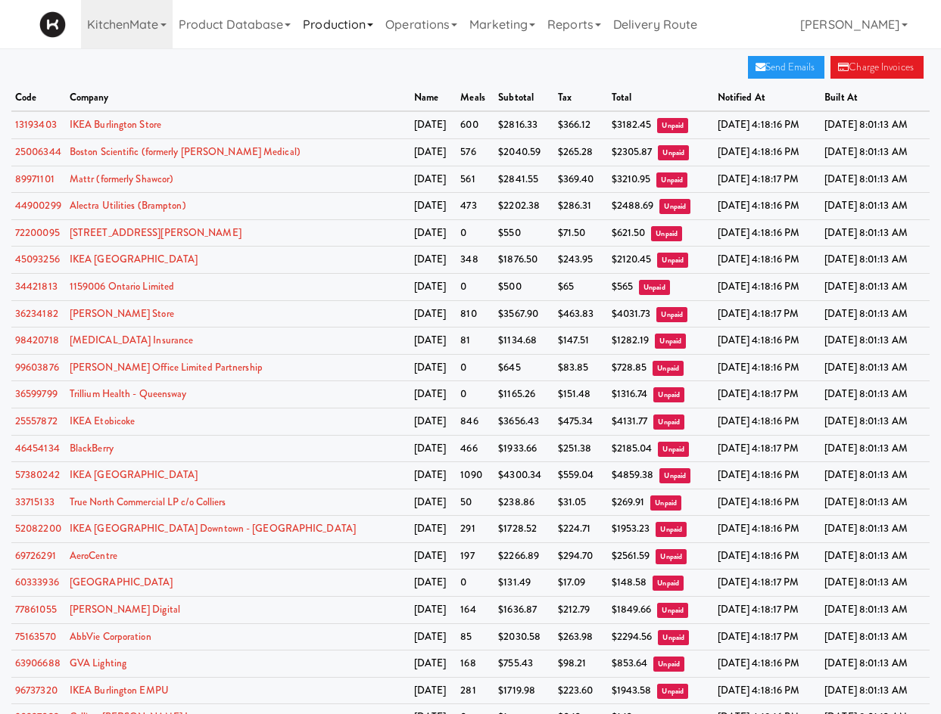
click at [338, 31] on link "Production" at bounding box center [338, 24] width 82 height 48
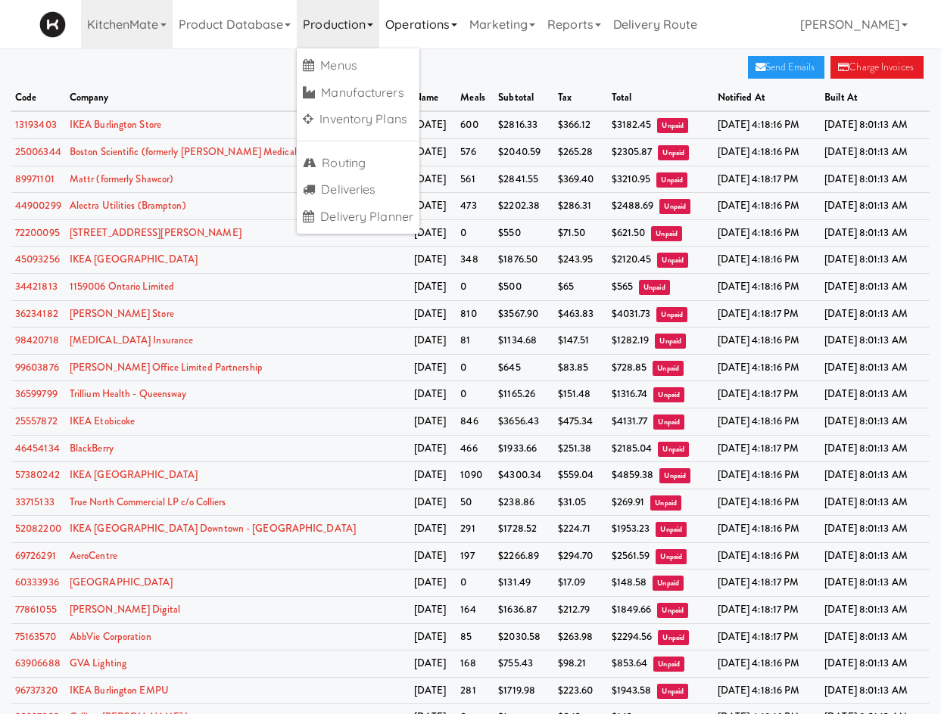
click at [392, 43] on link "Operations" at bounding box center [421, 24] width 84 height 48
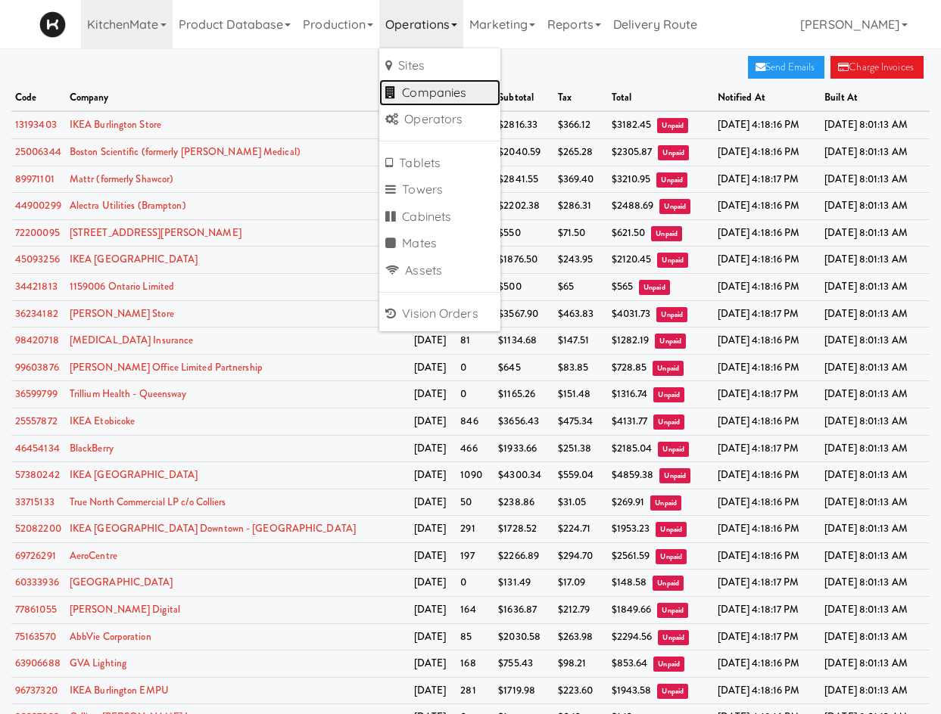
click at [427, 88] on link "Companies" at bounding box center [439, 92] width 121 height 27
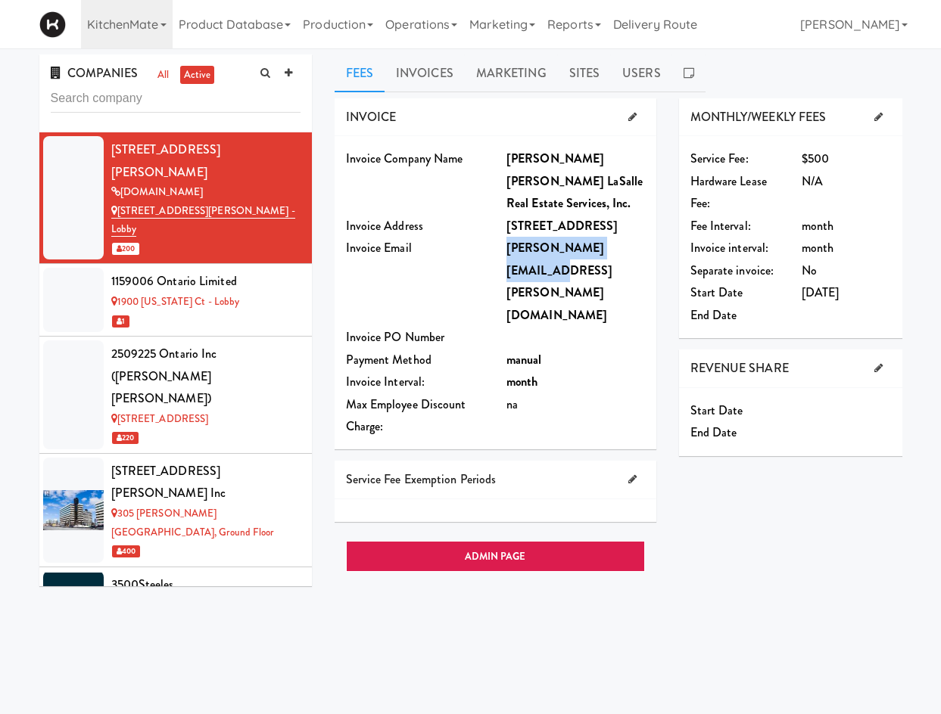
drag, startPoint x: 503, startPoint y: 227, endPoint x: 628, endPoint y: 232, distance: 125.0
click at [628, 237] on div "julian.malcolm@jll.com" at bounding box center [575, 281] width 161 height 89
click at [628, 237] on div "julian.malcolm@jll.com" at bounding box center [575, 281] width 138 height 89
click at [540, 326] on div "Invoice PO Number" at bounding box center [495, 337] width 322 height 23
drag, startPoint x: 502, startPoint y: 225, endPoint x: 624, endPoint y: 225, distance: 122.6
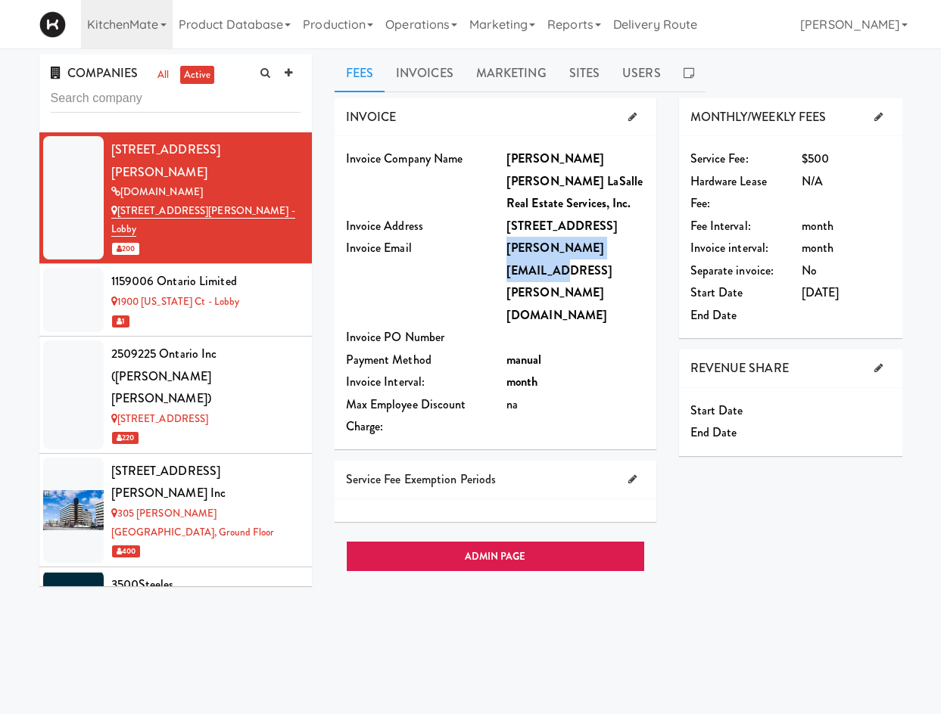
click at [624, 237] on div "julian.malcolm@jll.com" at bounding box center [575, 281] width 161 height 89
click at [624, 237] on div "julian.malcolm@jll.com" at bounding box center [575, 281] width 138 height 89
click at [471, 552] on div "INVOICE Invoice Company Name Jones Lang LaSalle Real Estate Services, Inc. Invo…" at bounding box center [618, 382] width 568 height 568
click at [444, 39] on link "Operations" at bounding box center [421, 24] width 84 height 48
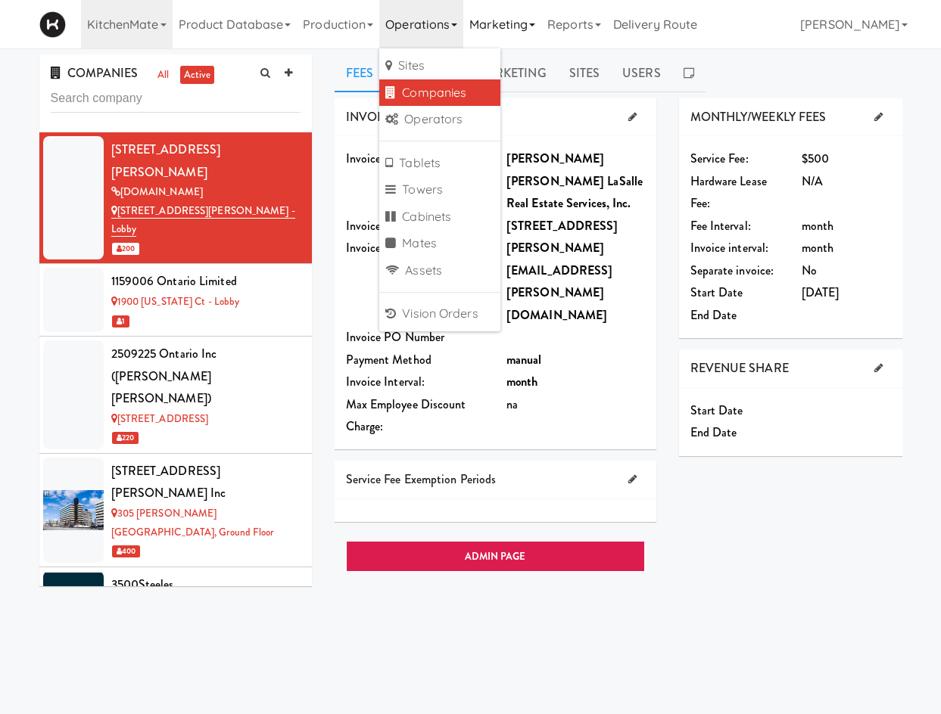
click at [524, 36] on link "Marketing" at bounding box center [502, 24] width 78 height 48
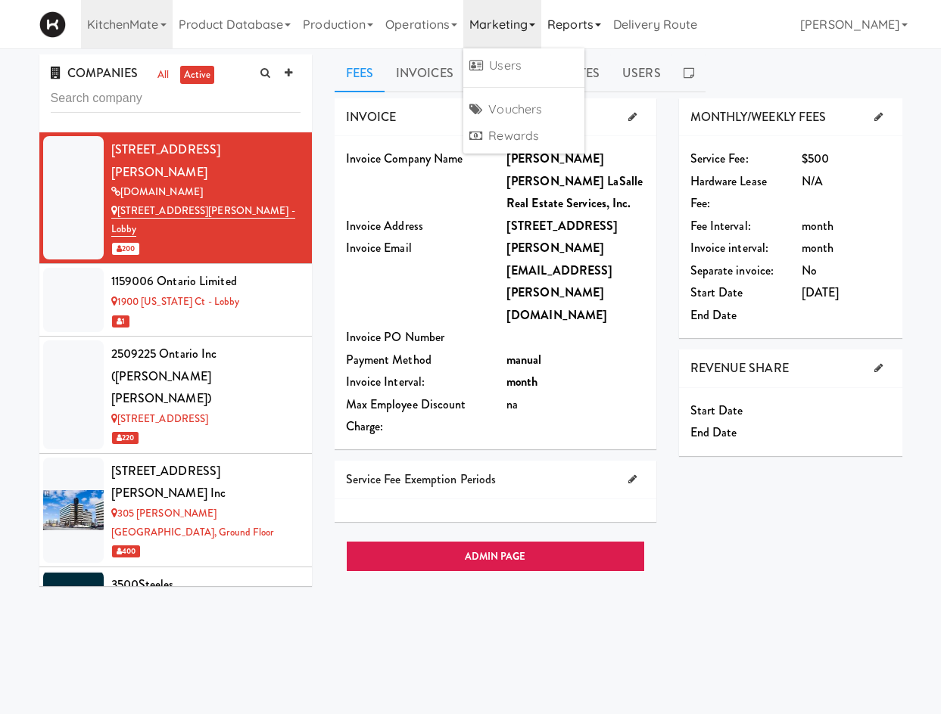
click at [565, 23] on link "Reports" at bounding box center [574, 24] width 66 height 48
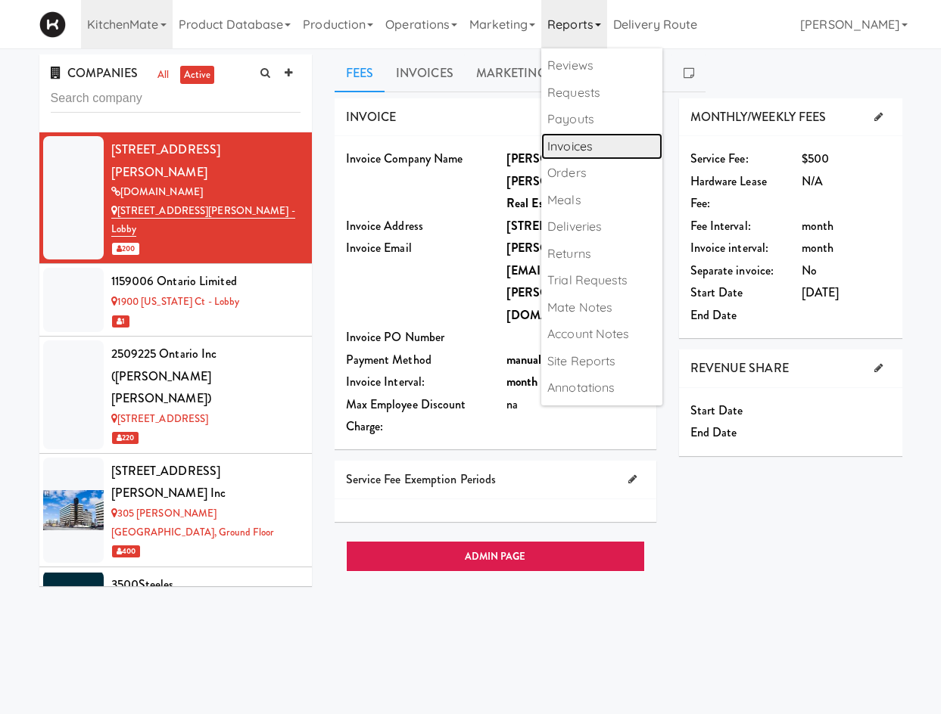
click at [598, 150] on link "Invoices" at bounding box center [601, 146] width 121 height 27
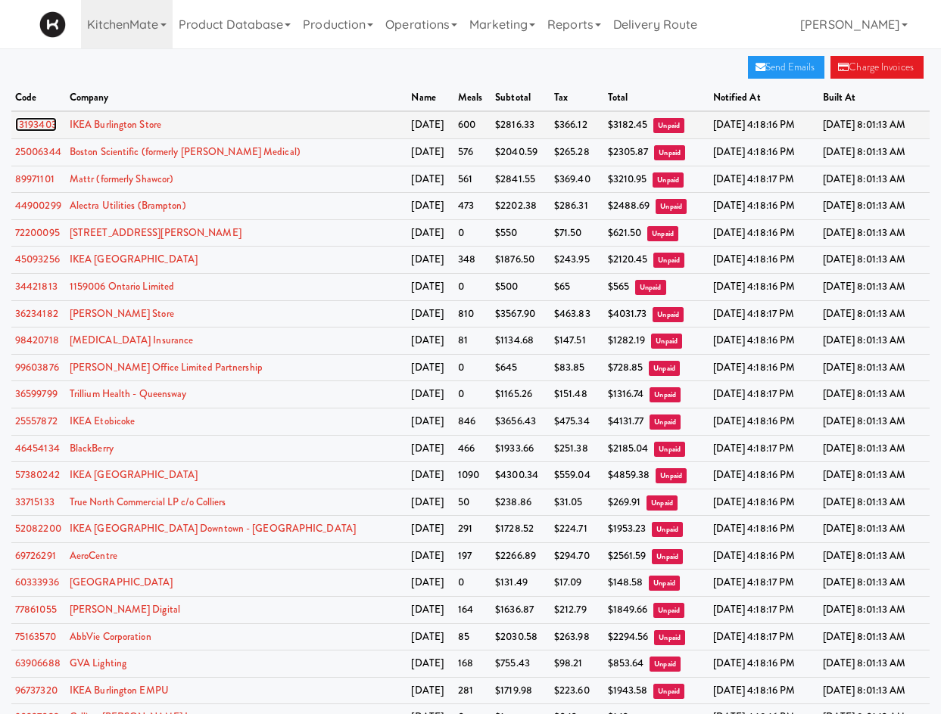
click at [39, 123] on link "13193403" at bounding box center [36, 124] width 42 height 14
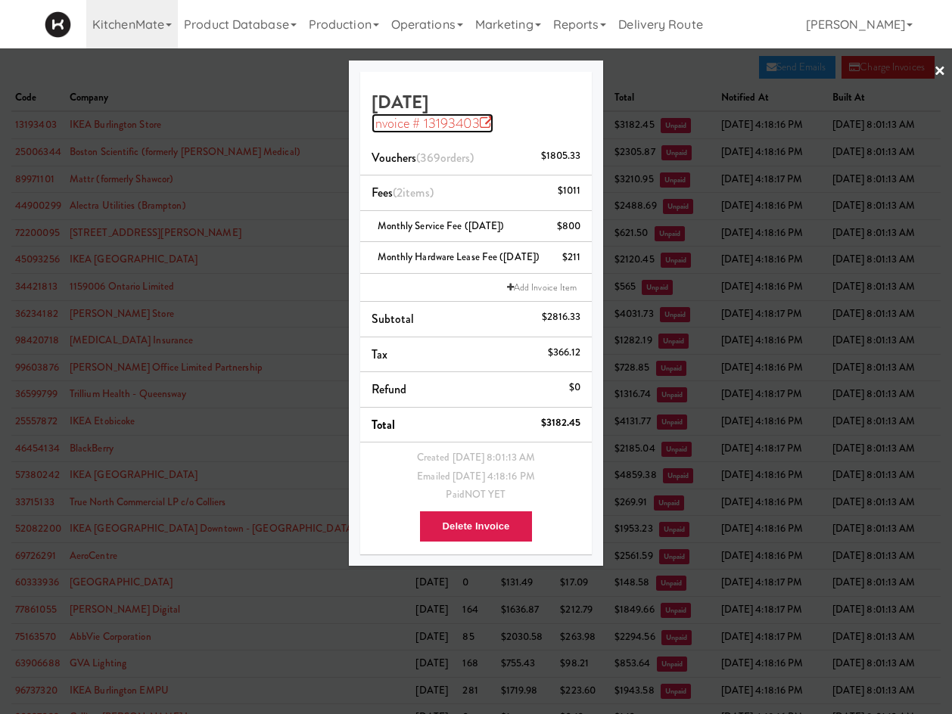
click at [415, 129] on link "Invoice # 13193403" at bounding box center [433, 124] width 123 height 20
click at [259, 195] on div at bounding box center [476, 357] width 952 height 714
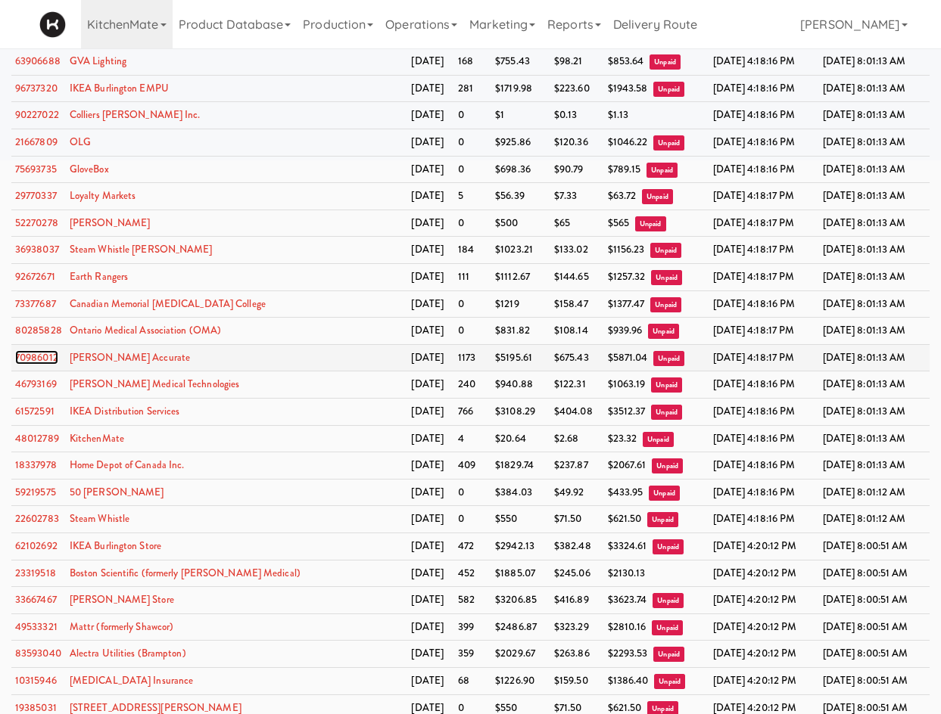
click at [41, 360] on link "70986012" at bounding box center [36, 357] width 43 height 14
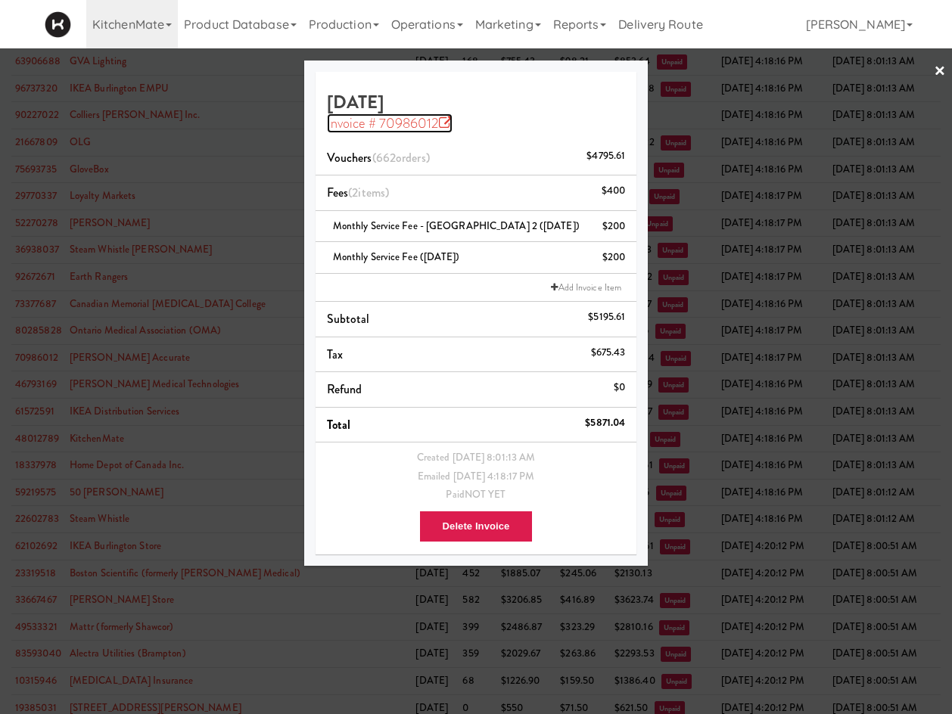
click at [421, 130] on link "Invoice # 70986012" at bounding box center [390, 124] width 126 height 20
drag, startPoint x: 241, startPoint y: 210, endPoint x: 227, endPoint y: 212, distance: 14.6
click at [241, 208] on div at bounding box center [476, 357] width 952 height 714
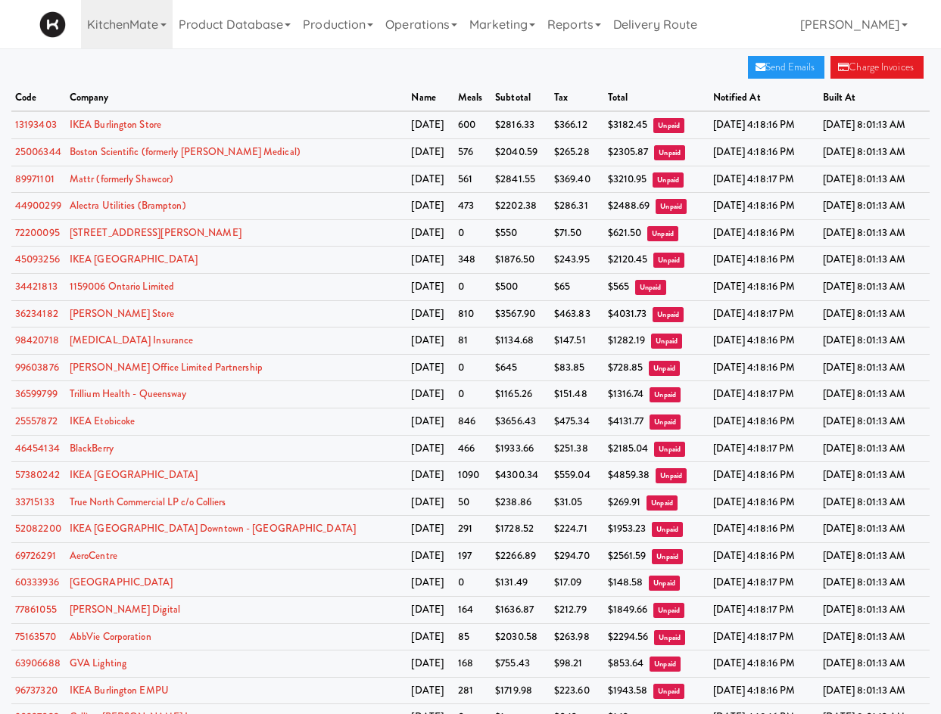
click at [137, 127] on link "IKEA Burlington Store" at bounding box center [116, 124] width 92 height 14
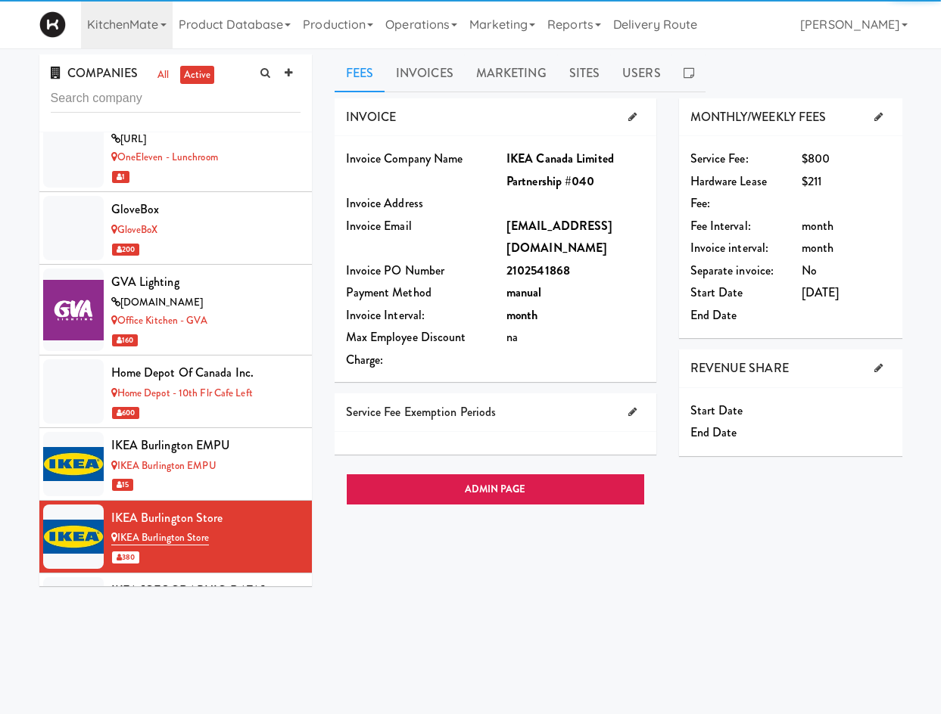
scroll to position [5181, 0]
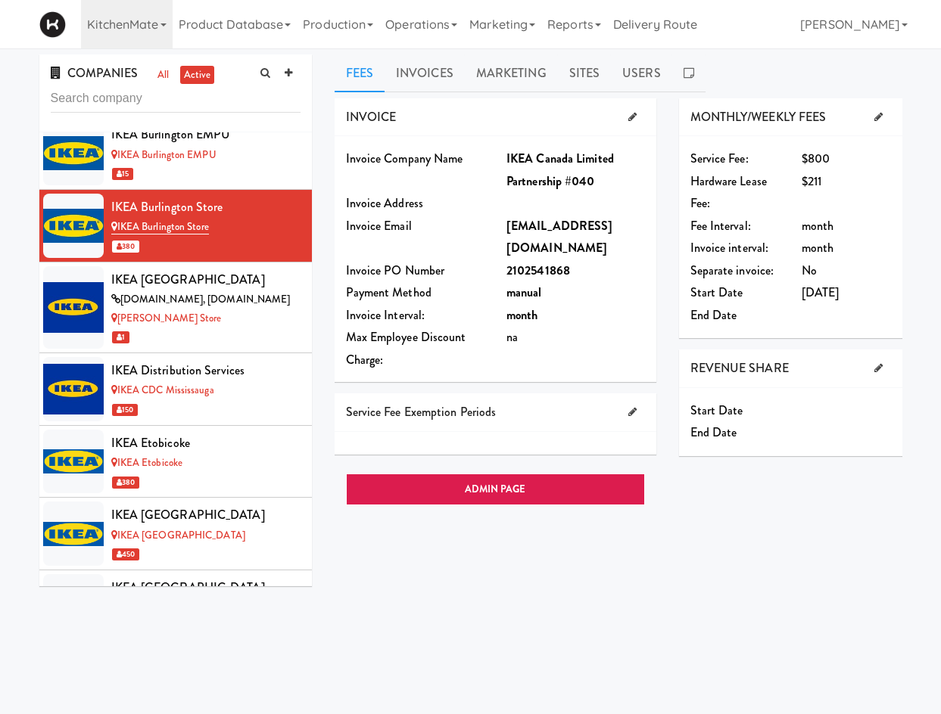
drag, startPoint x: 532, startPoint y: 229, endPoint x: 620, endPoint y: 247, distance: 89.5
click at [620, 247] on div "ikea000002-ca-3120-idf1@pdfinbound.com" at bounding box center [575, 237] width 161 height 45
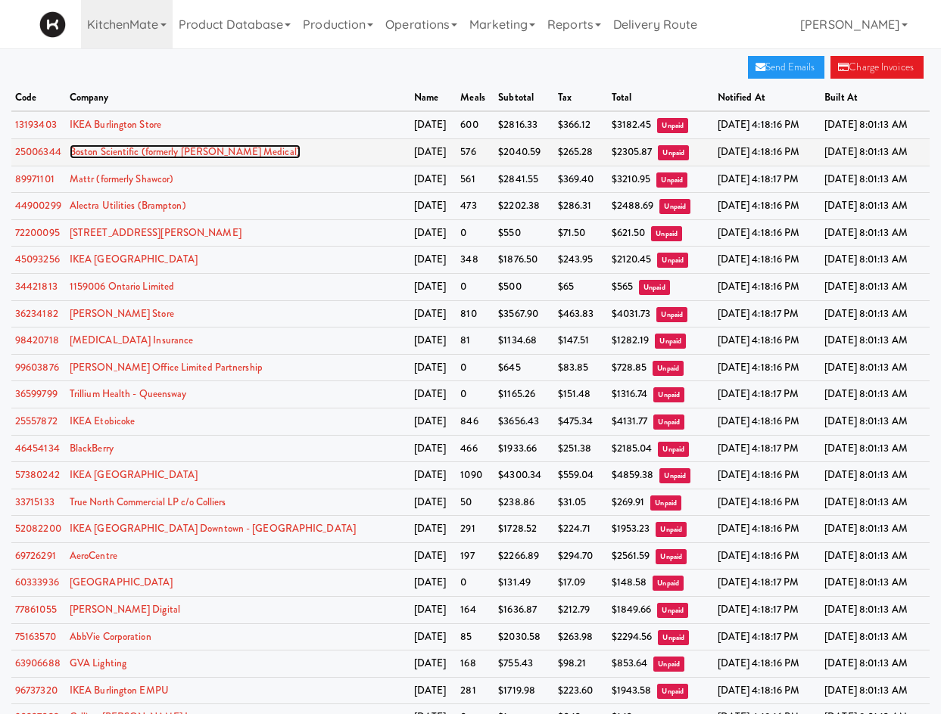
click at [104, 155] on link "Boston Scientific (formerly Baylis Medical)" at bounding box center [185, 152] width 231 height 14
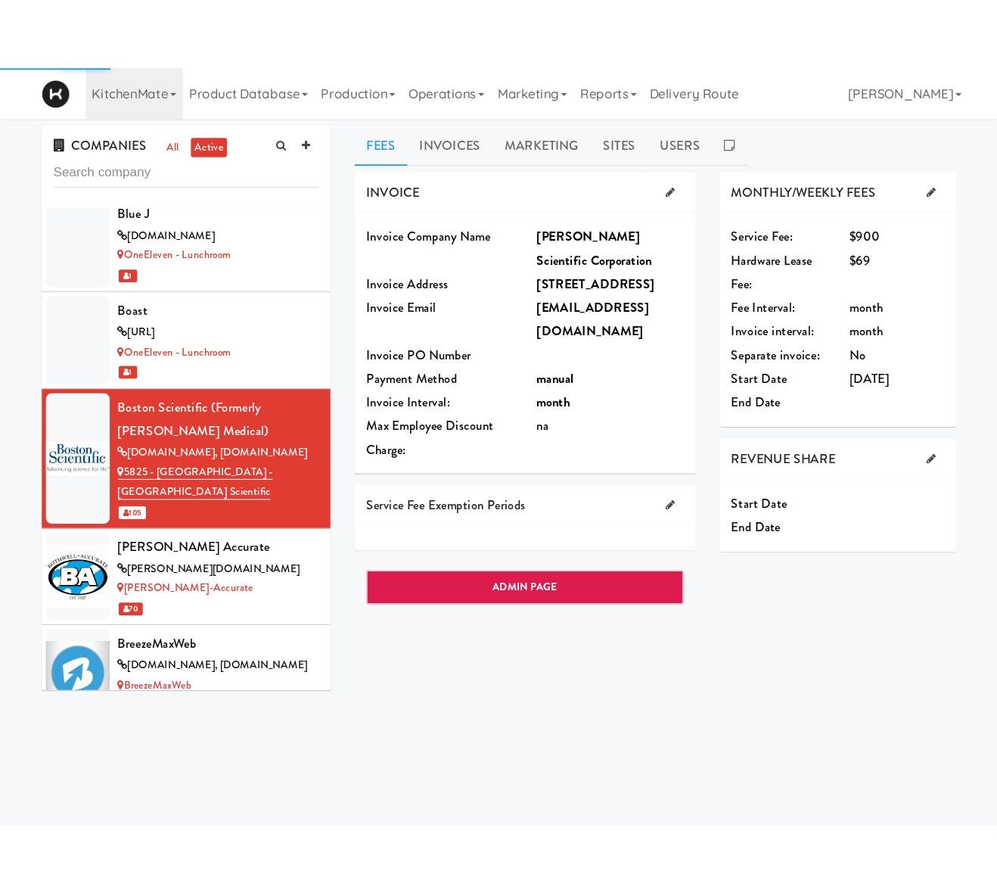
scroll to position [2113, 0]
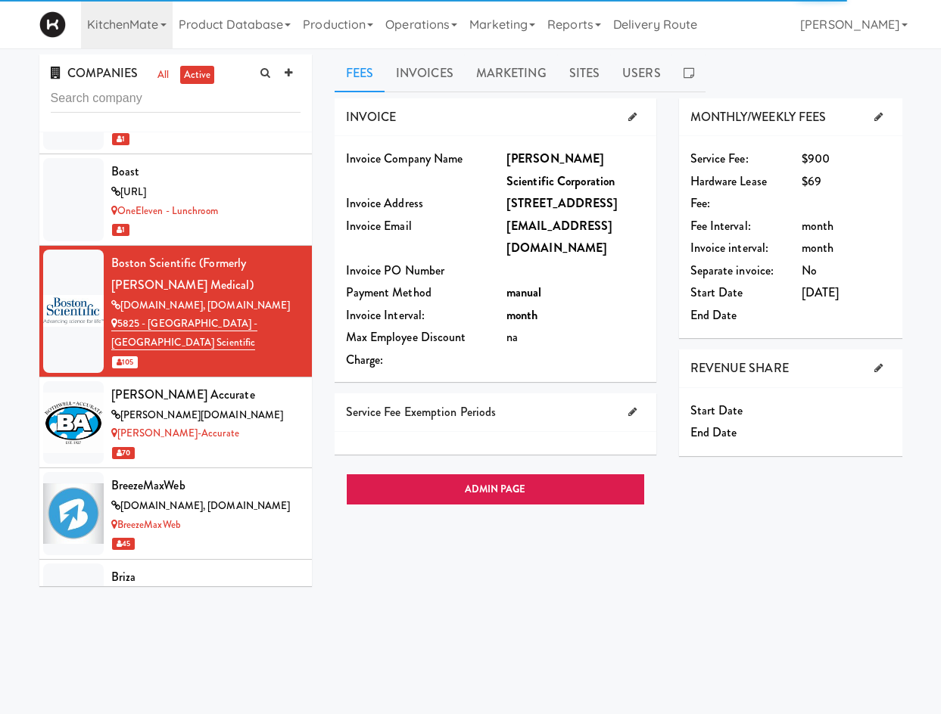
click at [616, 260] on div "Invoice Company Name Baylis Scientific Corporation Invoice Address 5825 Explore…" at bounding box center [495, 259] width 322 height 246
click at [614, 257] on div "kschuller@baylismedical.com" at bounding box center [575, 237] width 138 height 45
drag, startPoint x: 614, startPoint y: 257, endPoint x: 157, endPoint y: 58, distance: 498.1
click at [614, 257] on div "kschuller@baylismedical.com" at bounding box center [575, 237] width 138 height 45
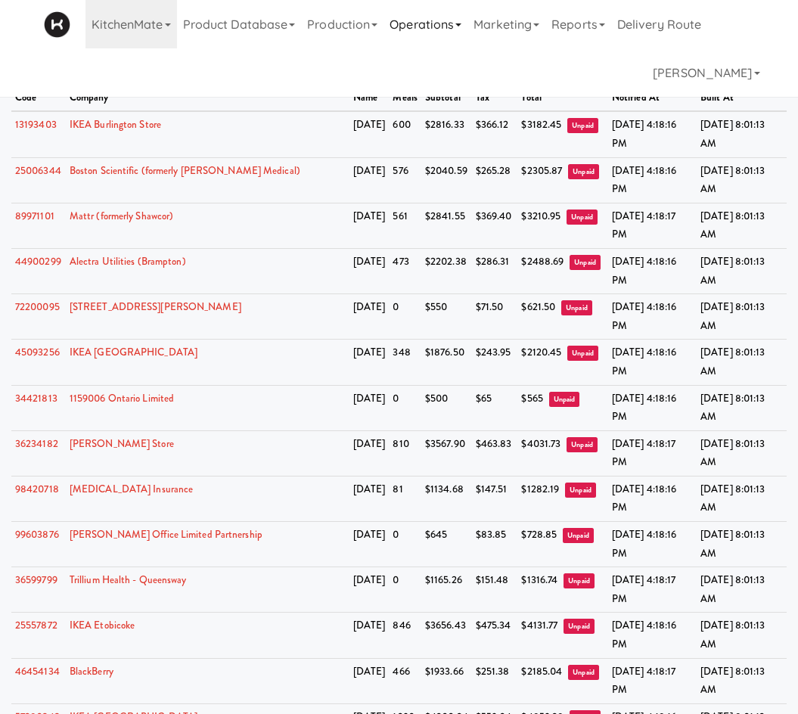
click at [407, 30] on link "Operations" at bounding box center [426, 24] width 84 height 48
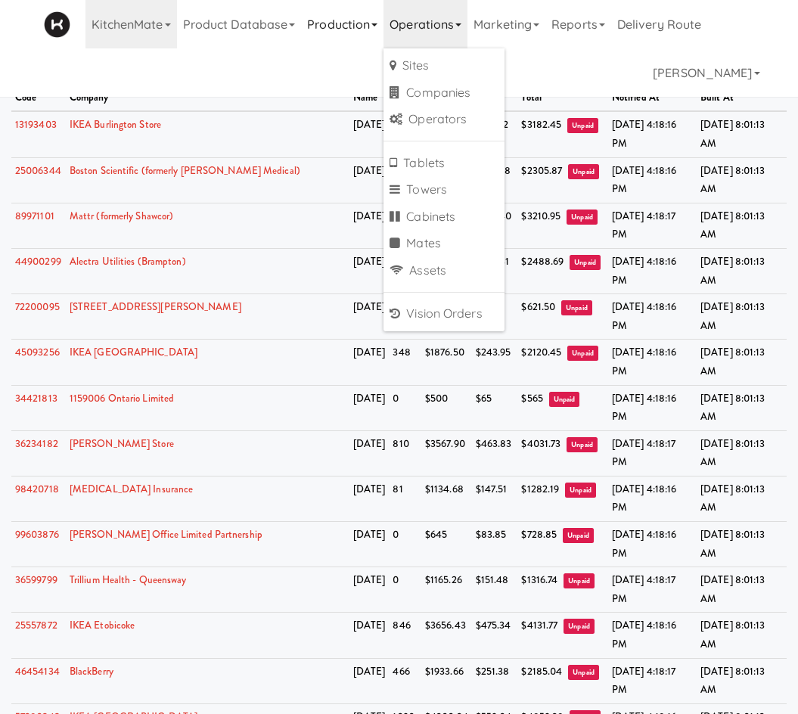
click at [325, 29] on link "Production" at bounding box center [342, 24] width 82 height 48
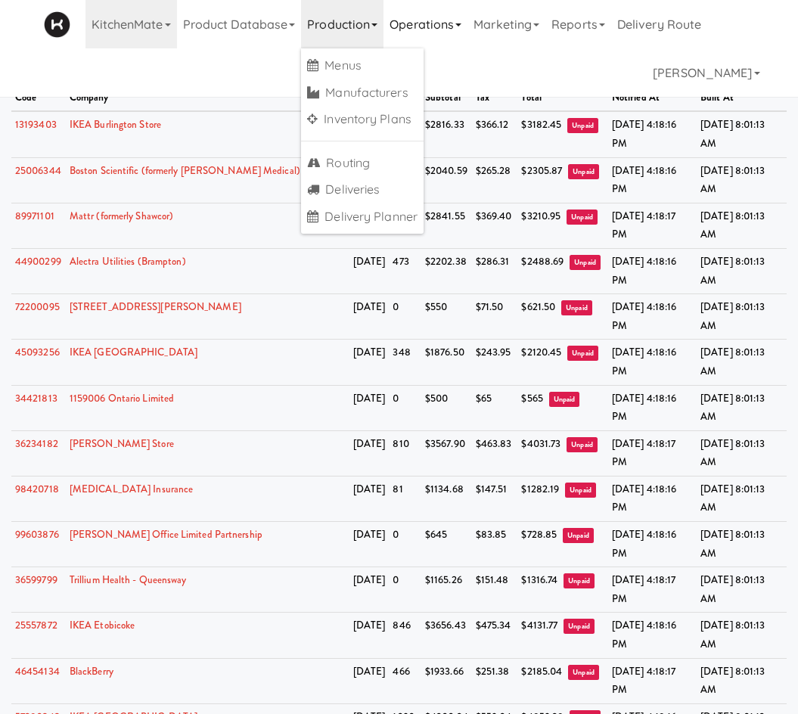
click at [451, 32] on link "Operations" at bounding box center [426, 24] width 84 height 48
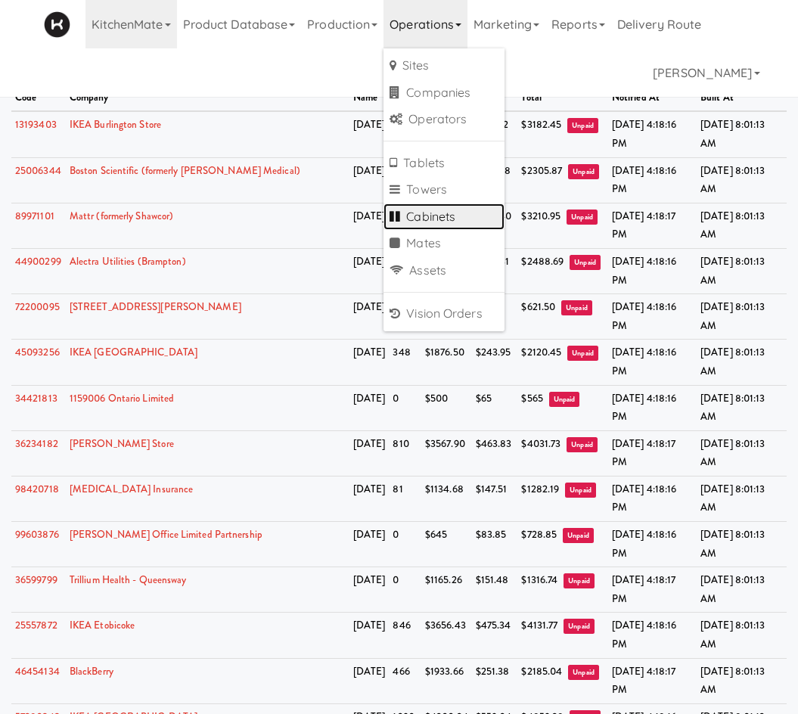
click at [466, 224] on link "Cabinets" at bounding box center [444, 217] width 121 height 27
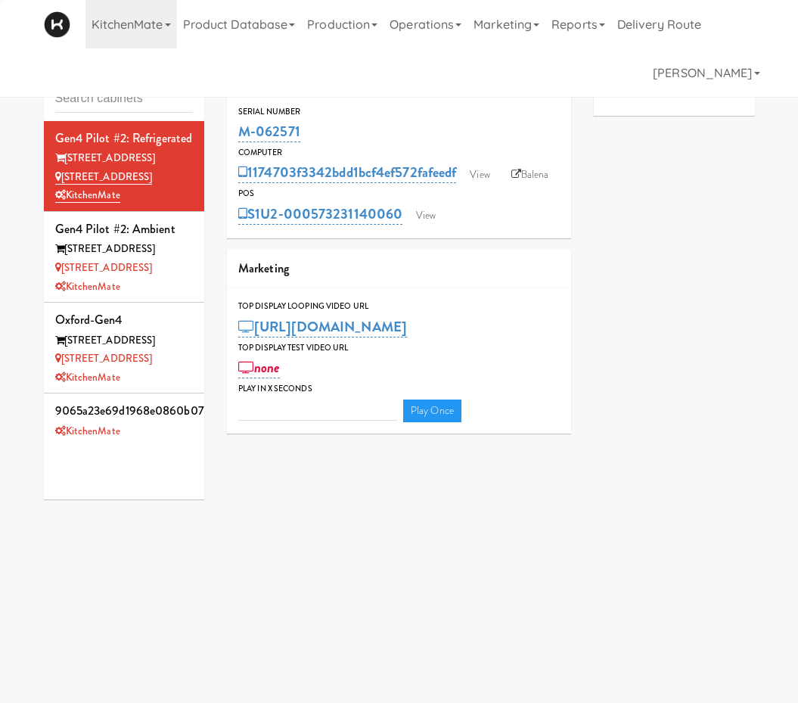
type input "3"
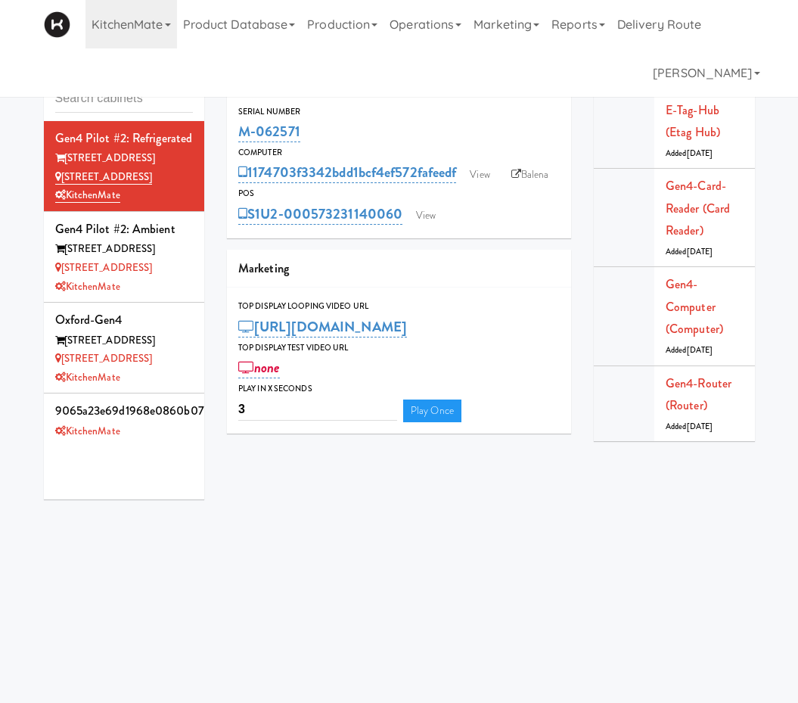
click at [8, 152] on div "Cabinets Gen4 Pilot #2: Refrigerated 315 Front St 315 Front St - Fridge Kitchen…" at bounding box center [399, 282] width 798 height 456
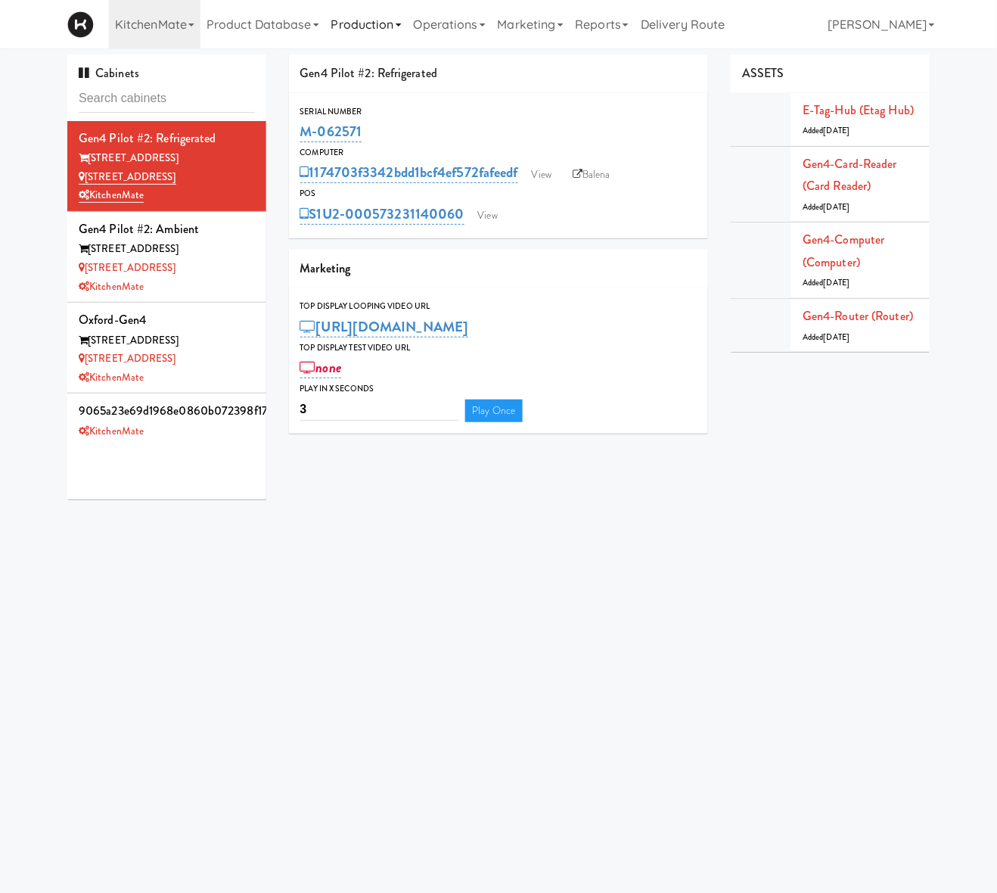
click at [366, 17] on link "Production" at bounding box center [366, 24] width 82 height 48
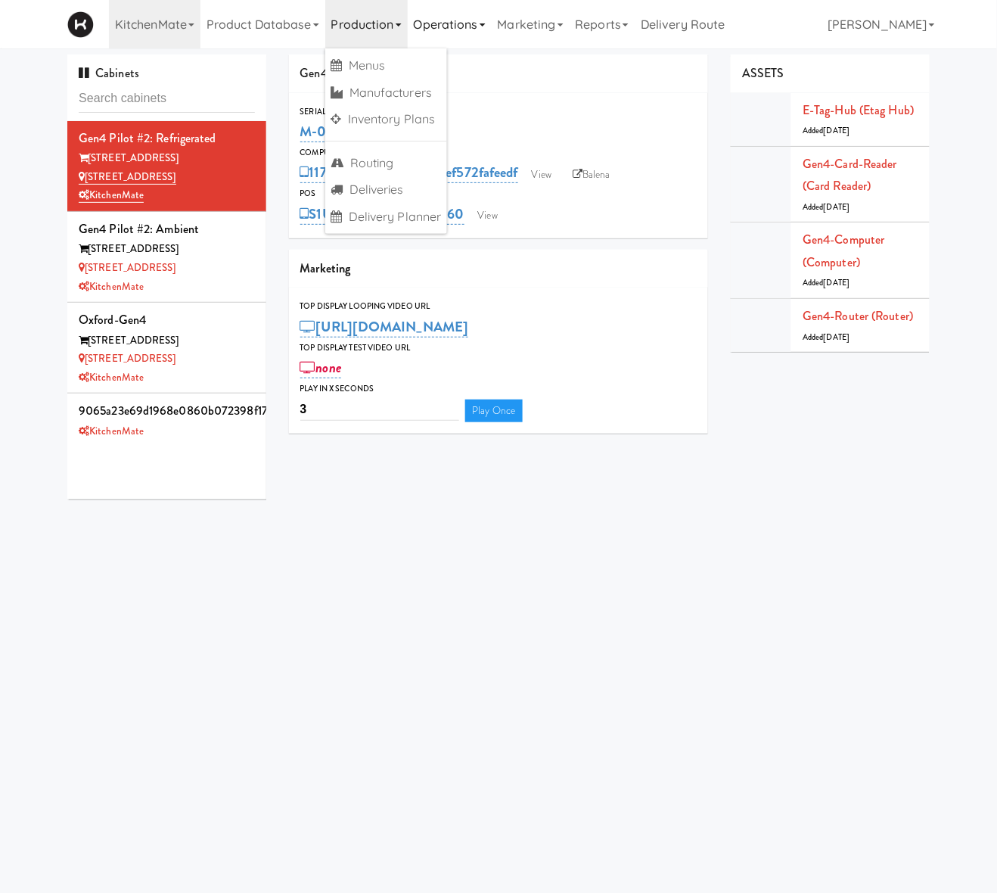
click at [456, 34] on link "Operations" at bounding box center [450, 24] width 84 height 48
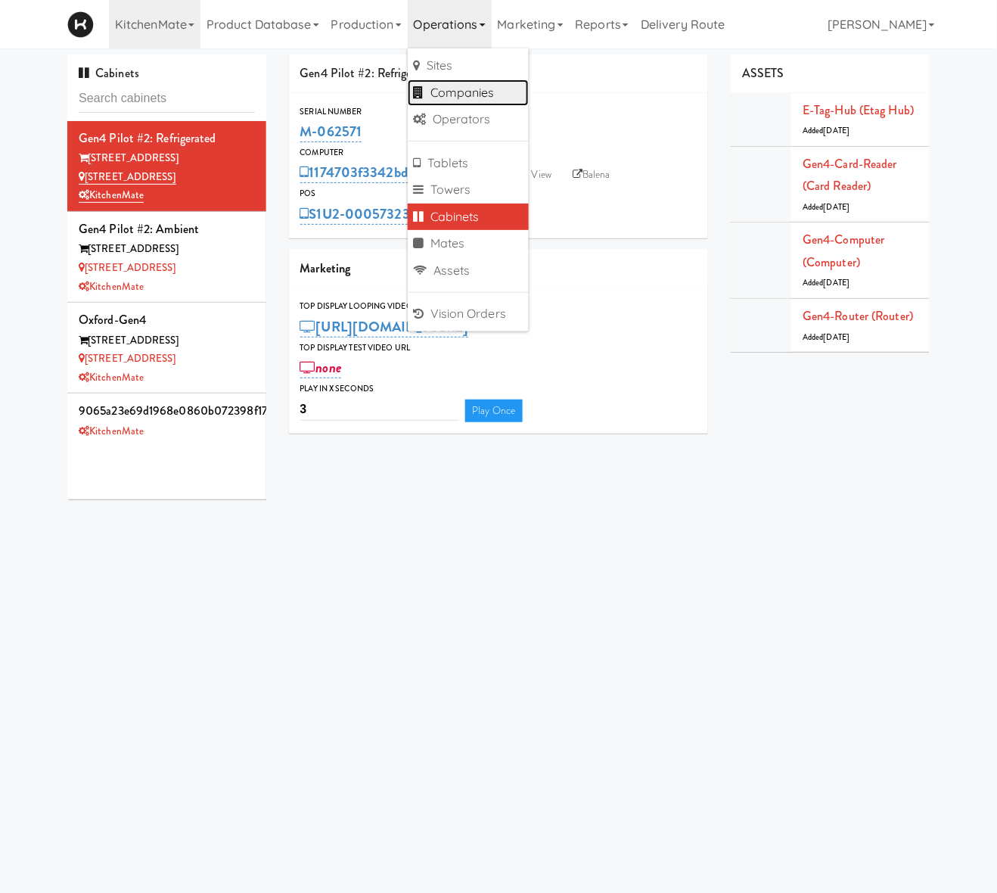
click at [485, 87] on link "Companies" at bounding box center [468, 92] width 121 height 27
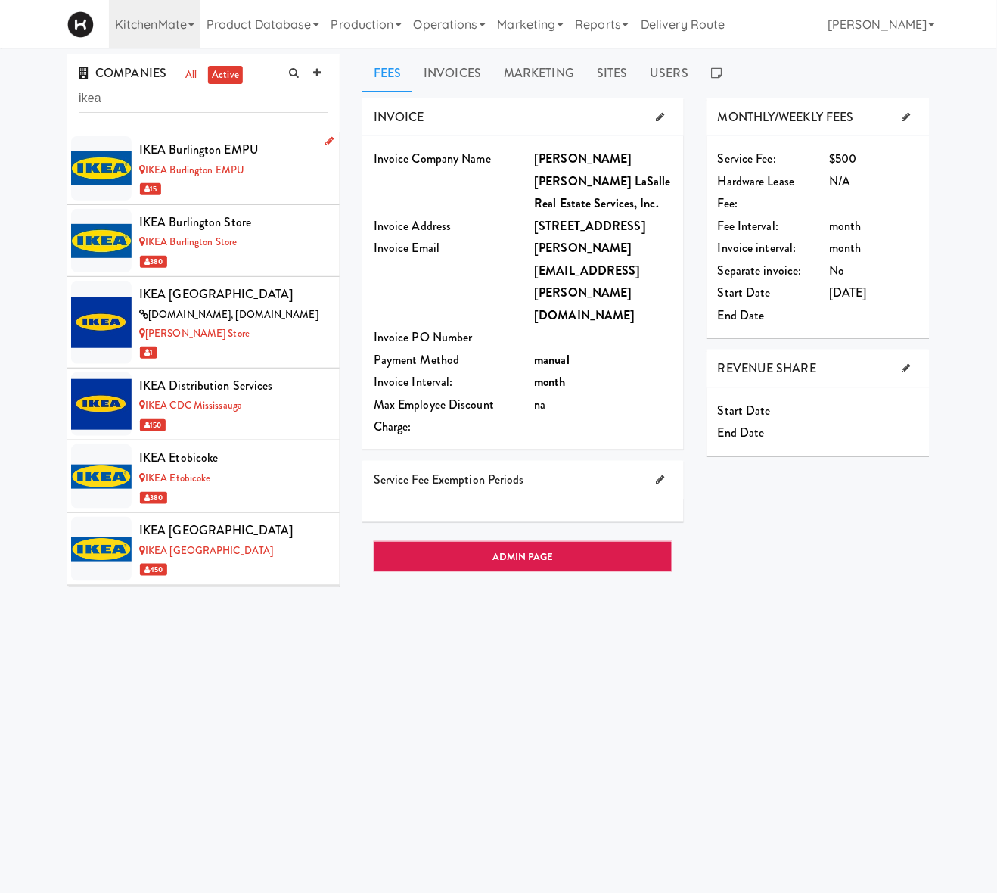
click at [270, 191] on div "15" at bounding box center [233, 188] width 189 height 19
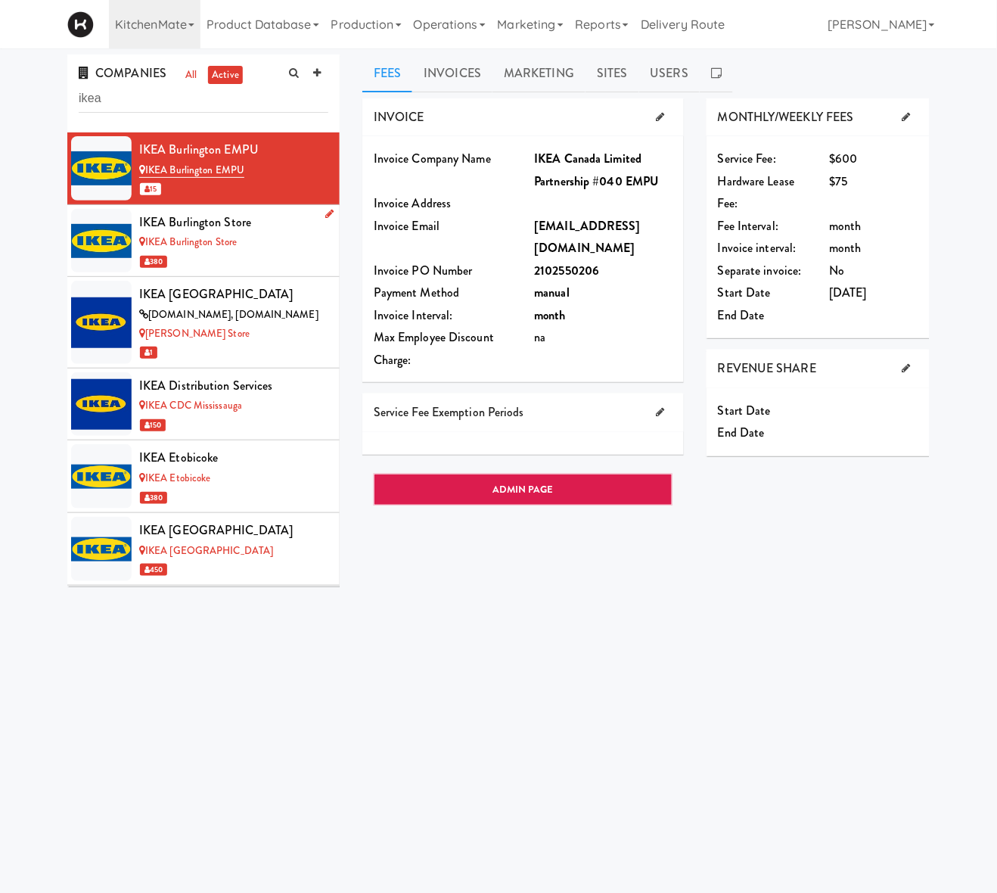
click at [262, 257] on div "380" at bounding box center [233, 261] width 189 height 19
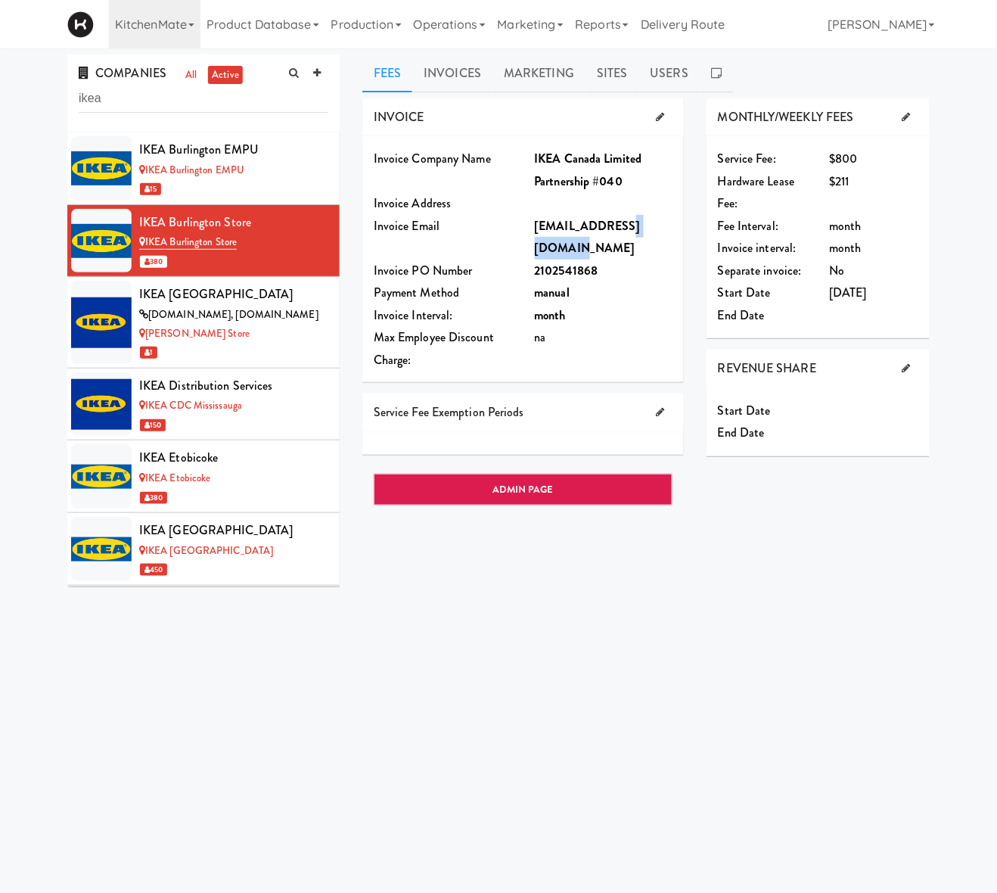
drag, startPoint x: 621, startPoint y: 225, endPoint x: 549, endPoint y: 250, distance: 75.4
click at [549, 250] on b "ikea000002-ca-3120-idf1@pdfinbound.com" at bounding box center [588, 237] width 107 height 40
click at [282, 406] on div "IKEA CDC Mississauga" at bounding box center [233, 406] width 189 height 19
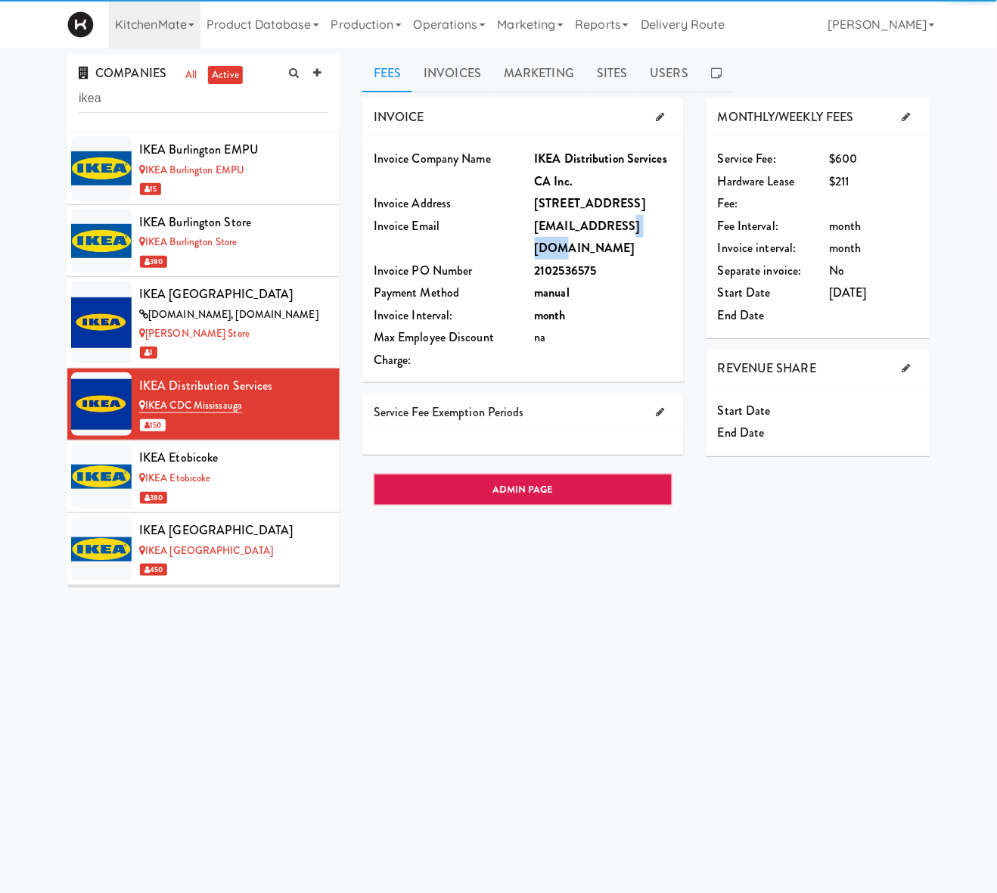
click at [642, 247] on b "ikea000002-ca-3111-idf1@pdfinbound.com" at bounding box center [588, 237] width 107 height 40
click at [282, 478] on div "IKEA Etobicoke" at bounding box center [233, 478] width 189 height 19
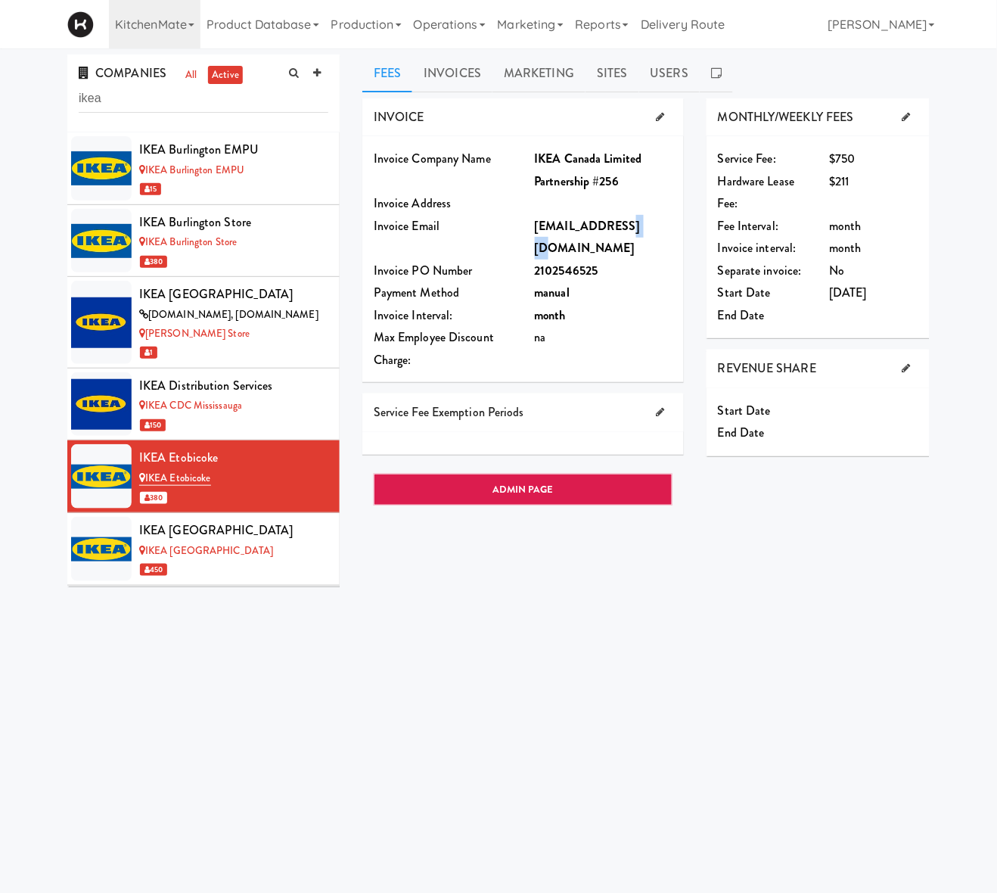
drag, startPoint x: 621, startPoint y: 227, endPoint x: 638, endPoint y: 226, distance: 17.5
click at [638, 226] on b "ikea000002-ca-3120-idf1@pdfinbound.com" at bounding box center [588, 237] width 107 height 40
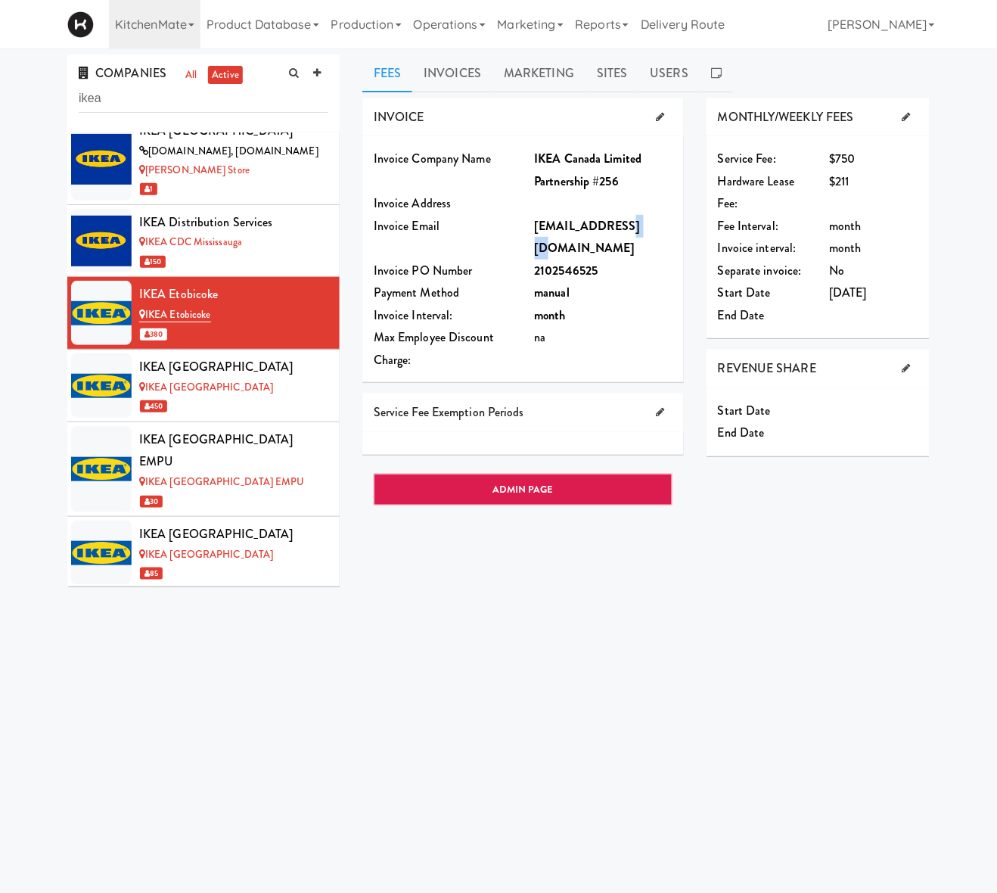
scroll to position [220, 0]
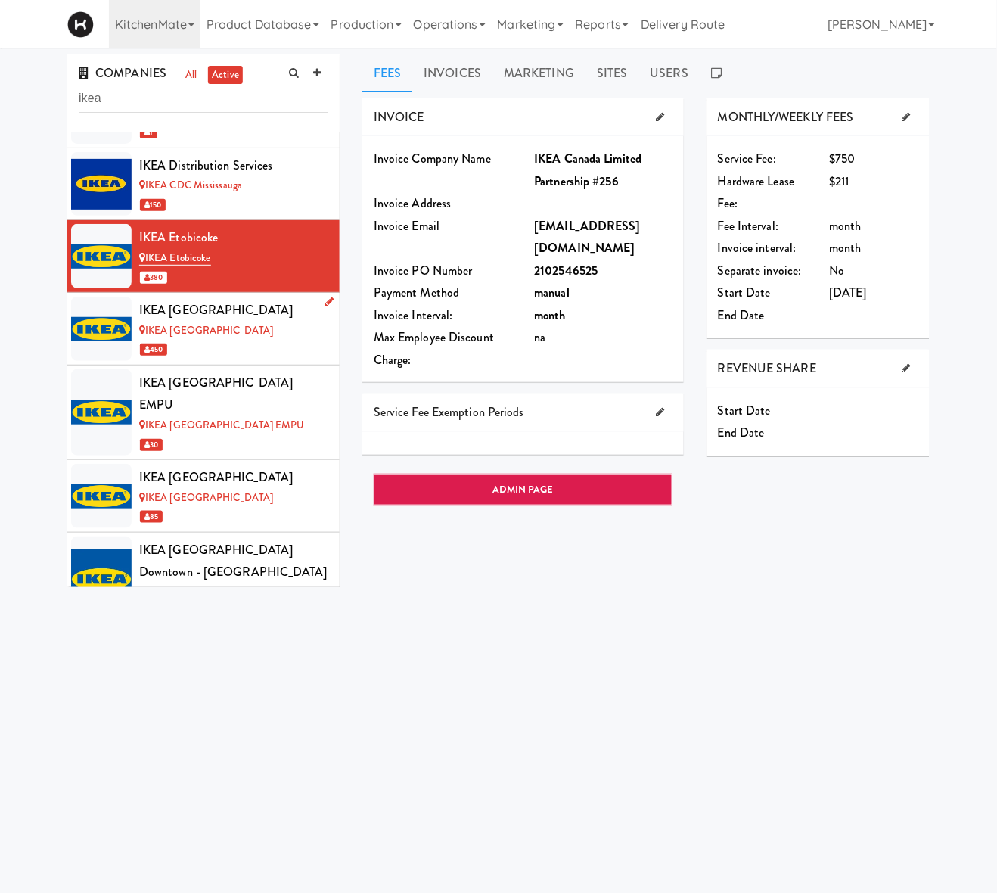
click at [267, 348] on div "450" at bounding box center [233, 349] width 189 height 19
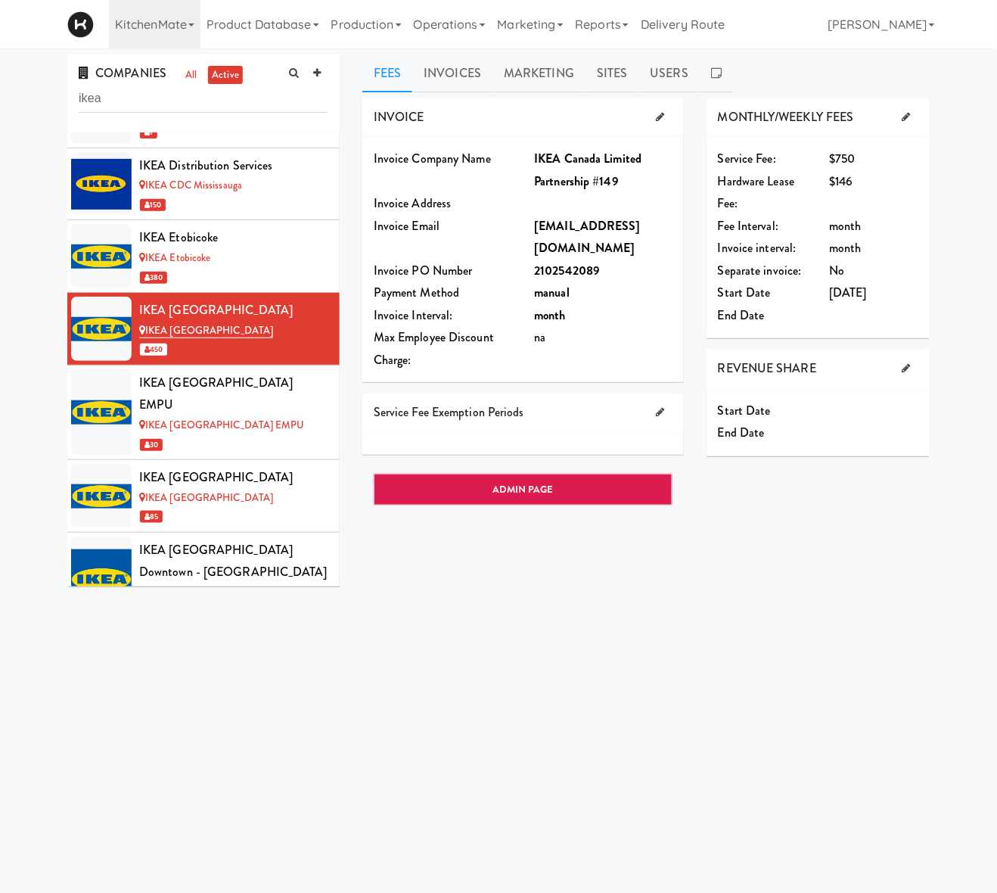
drag, startPoint x: 549, startPoint y: 225, endPoint x: 653, endPoint y: 251, distance: 107.0
click at [653, 251] on div "ikea000002-ca-3120-idf1@pdfinbound.com" at bounding box center [604, 237] width 161 height 45
click at [148, 99] on input "ikea" at bounding box center [204, 99] width 250 height 28
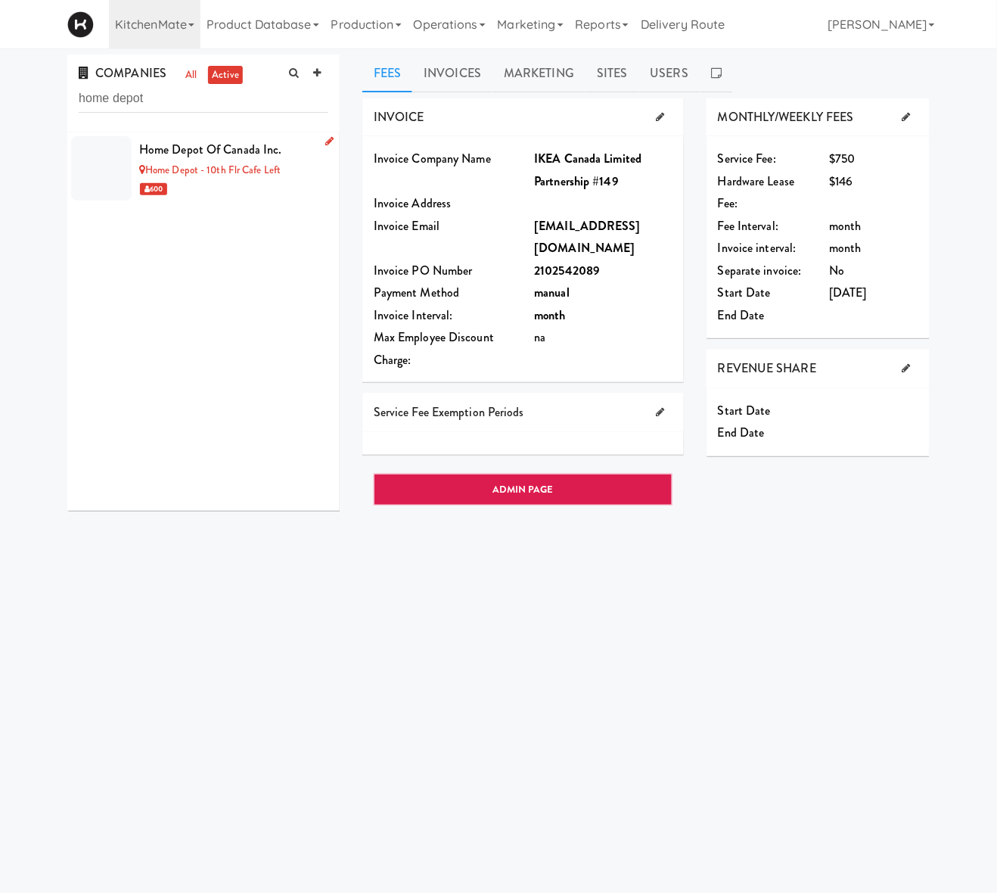
click at [227, 189] on div "600" at bounding box center [233, 188] width 189 height 19
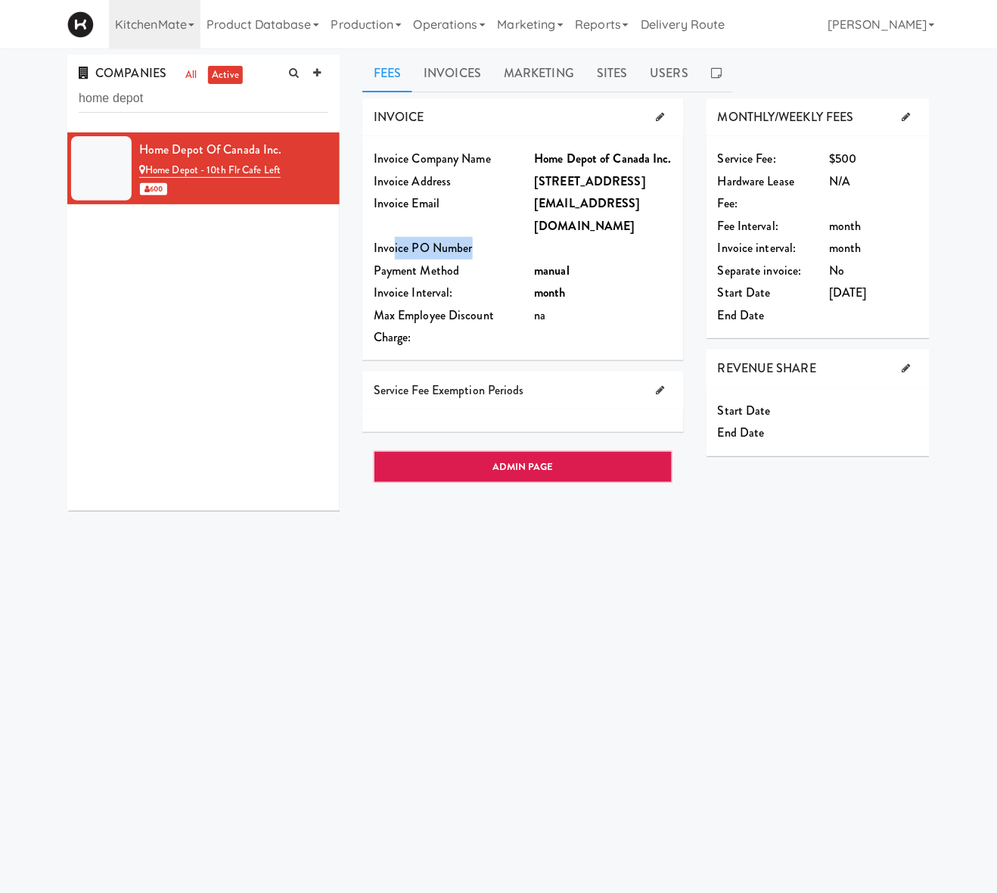
drag, startPoint x: 392, startPoint y: 246, endPoint x: 552, endPoint y: 251, distance: 160.5
click at [553, 251] on div "Invoice PO Number" at bounding box center [523, 248] width 322 height 23
click at [552, 251] on div "Invoice PO Number" at bounding box center [523, 248] width 322 height 23
click at [657, 115] on icon at bounding box center [661, 117] width 8 height 10
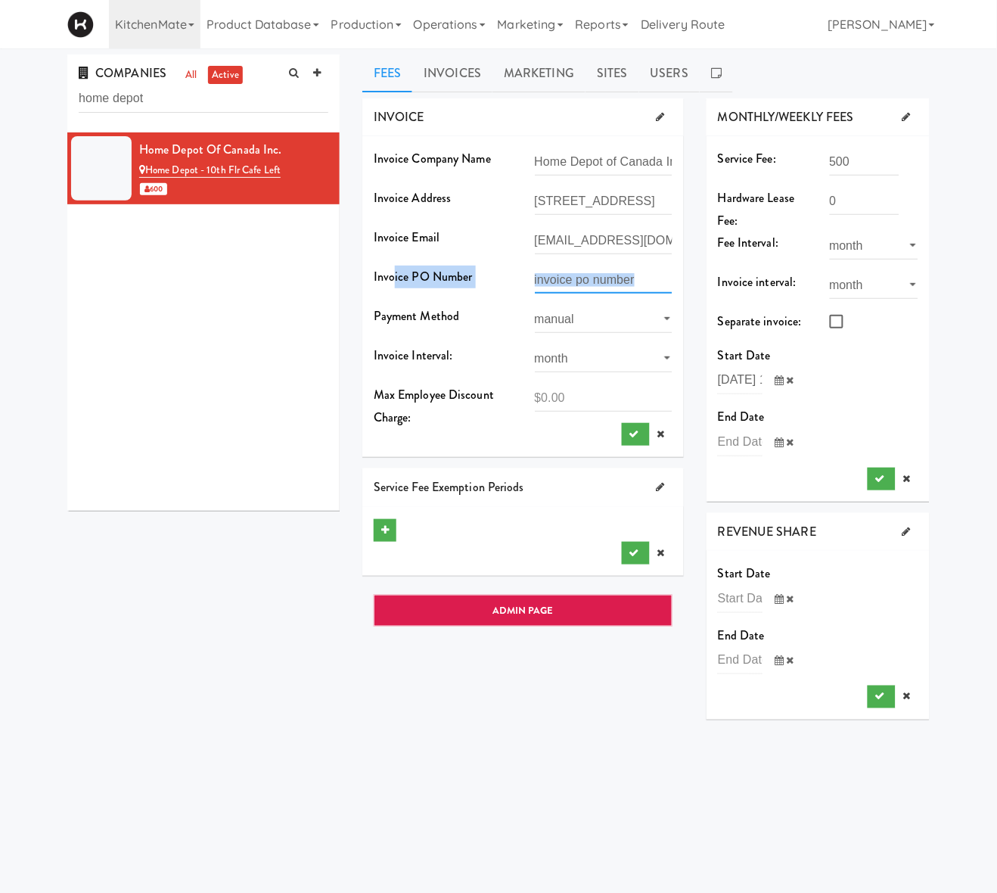
click at [564, 278] on input "text" at bounding box center [604, 280] width 138 height 28
click at [661, 437] on icon at bounding box center [662, 434] width 8 height 10
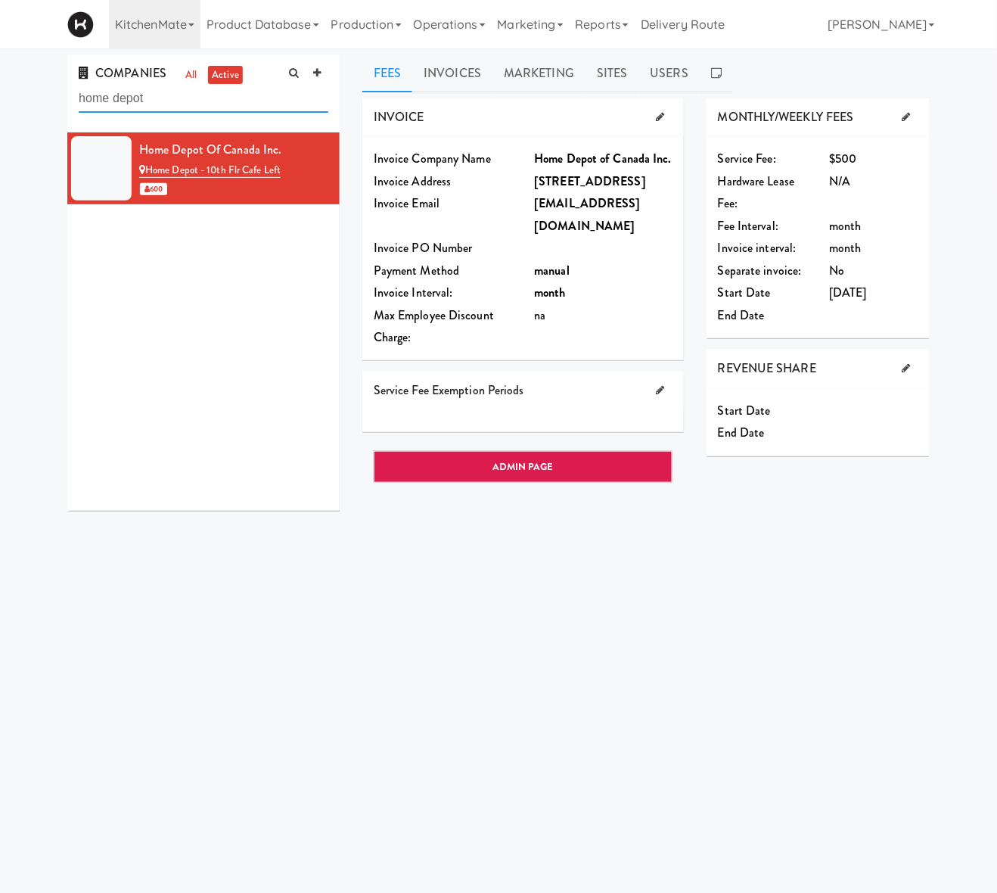
click at [219, 111] on input "home depot" at bounding box center [204, 99] width 250 height 28
type input "abbvi"
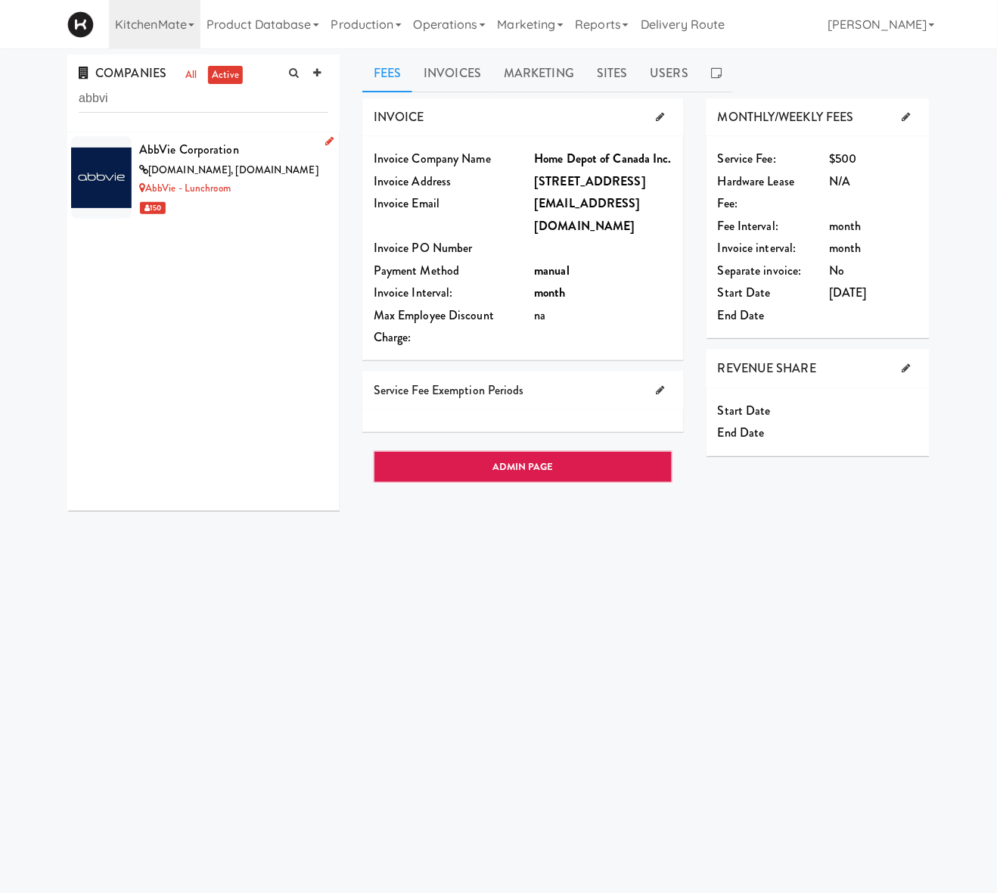
click at [275, 182] on div "AbbVie - Lunchroom" at bounding box center [233, 188] width 189 height 19
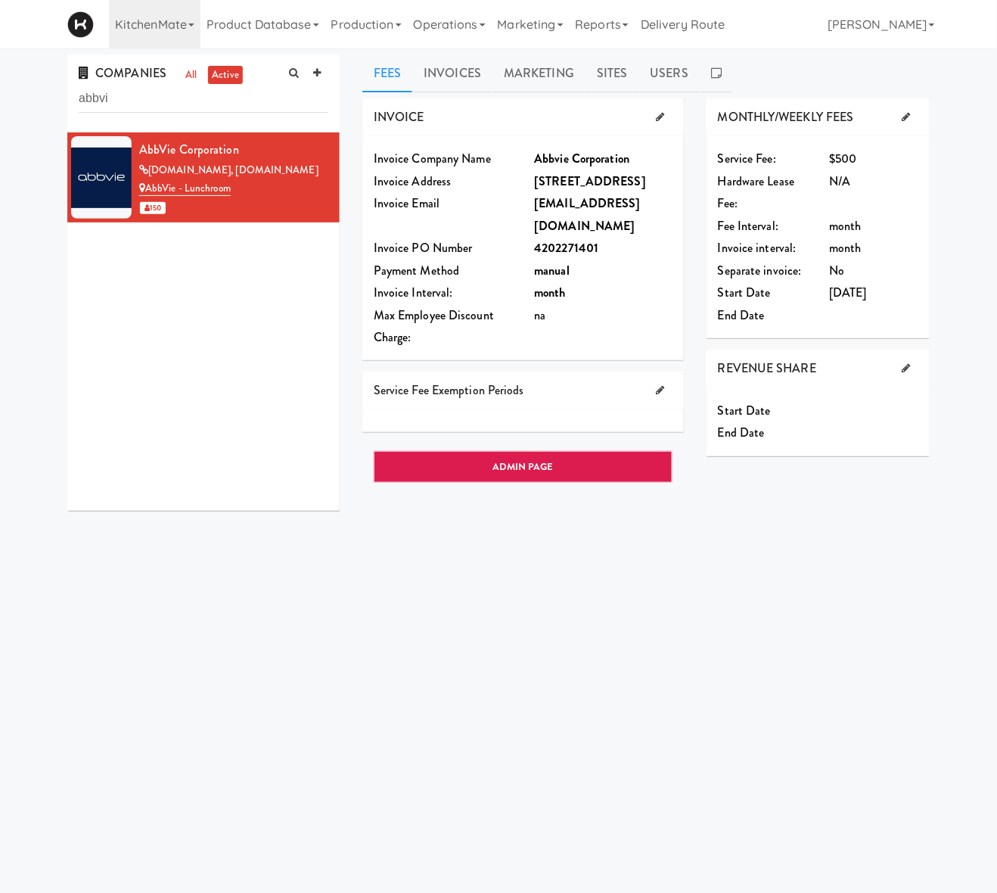
click at [556, 235] on div "elisa.furlotte@abbvie.com" at bounding box center [604, 214] width 138 height 45
click at [556, 244] on b "4202271401" at bounding box center [567, 247] width 64 height 17
click at [471, 76] on link "Invoices" at bounding box center [452, 73] width 80 height 38
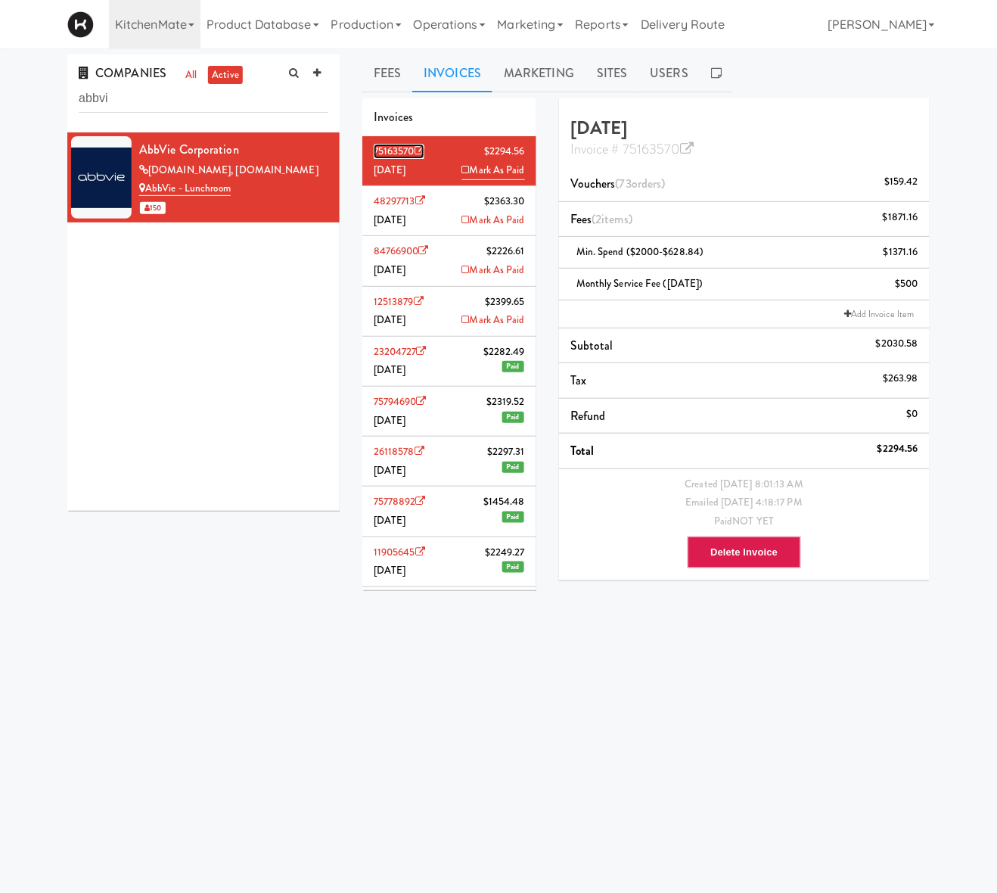
click at [397, 155] on link "75163570" at bounding box center [399, 151] width 51 height 15
click at [232, 714] on body "Okay Okay Select date: previous 2025-Aug next Su Mo Tu We Th Fr Sa 27 28 29 30 …" at bounding box center [498, 494] width 997 height 893
click at [719, 83] on link at bounding box center [716, 73] width 33 height 38
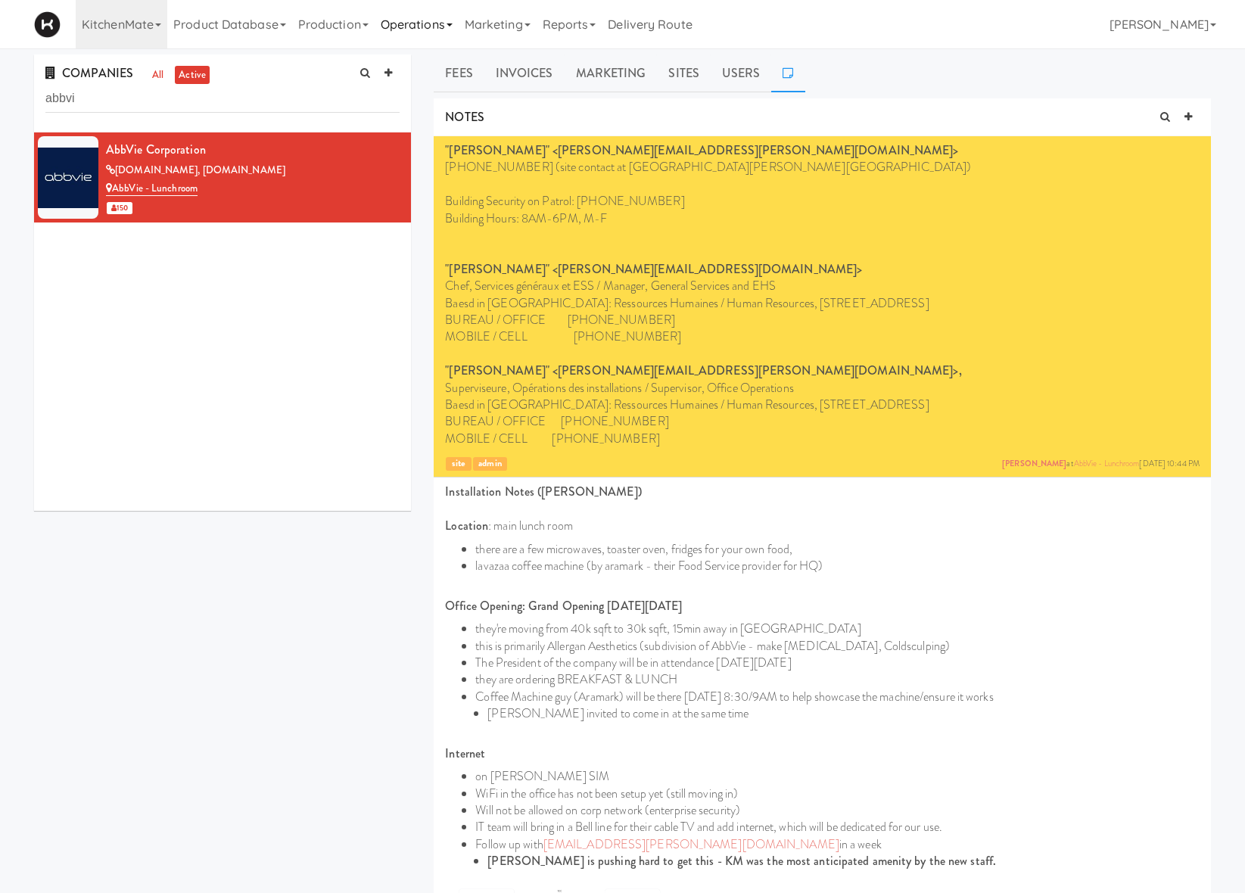
click at [434, 23] on link "Operations" at bounding box center [417, 24] width 84 height 48
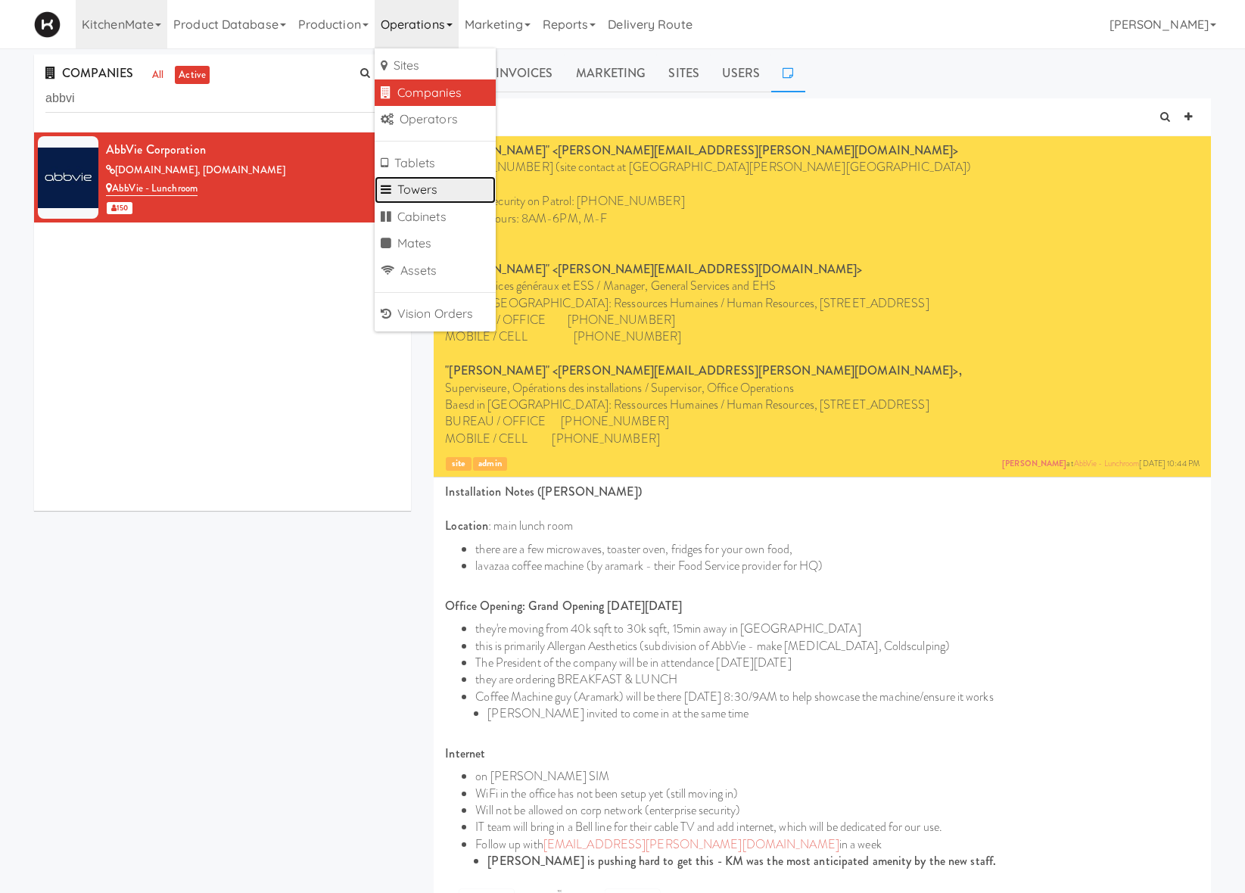
click at [443, 187] on link "Towers" at bounding box center [435, 189] width 121 height 27
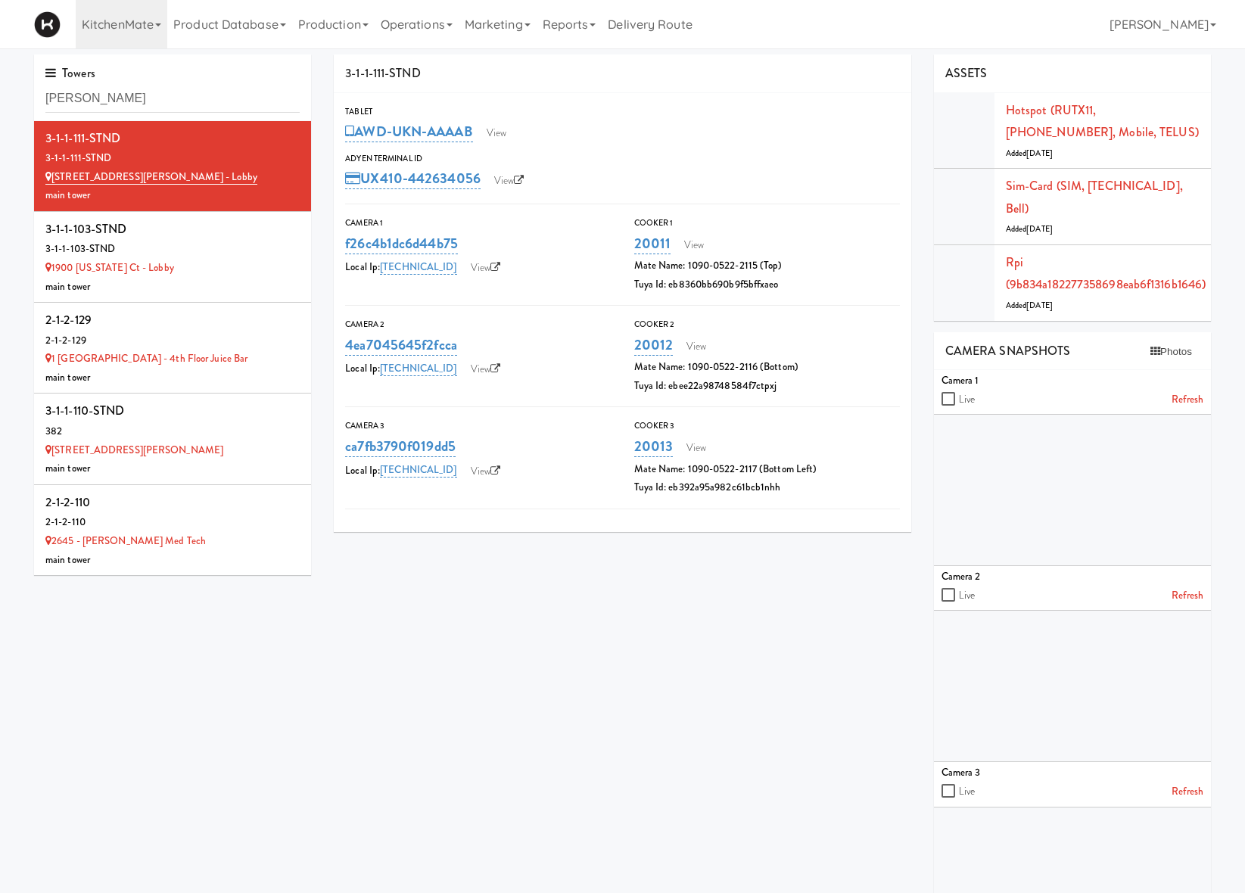
type input "michell"
type input "home"
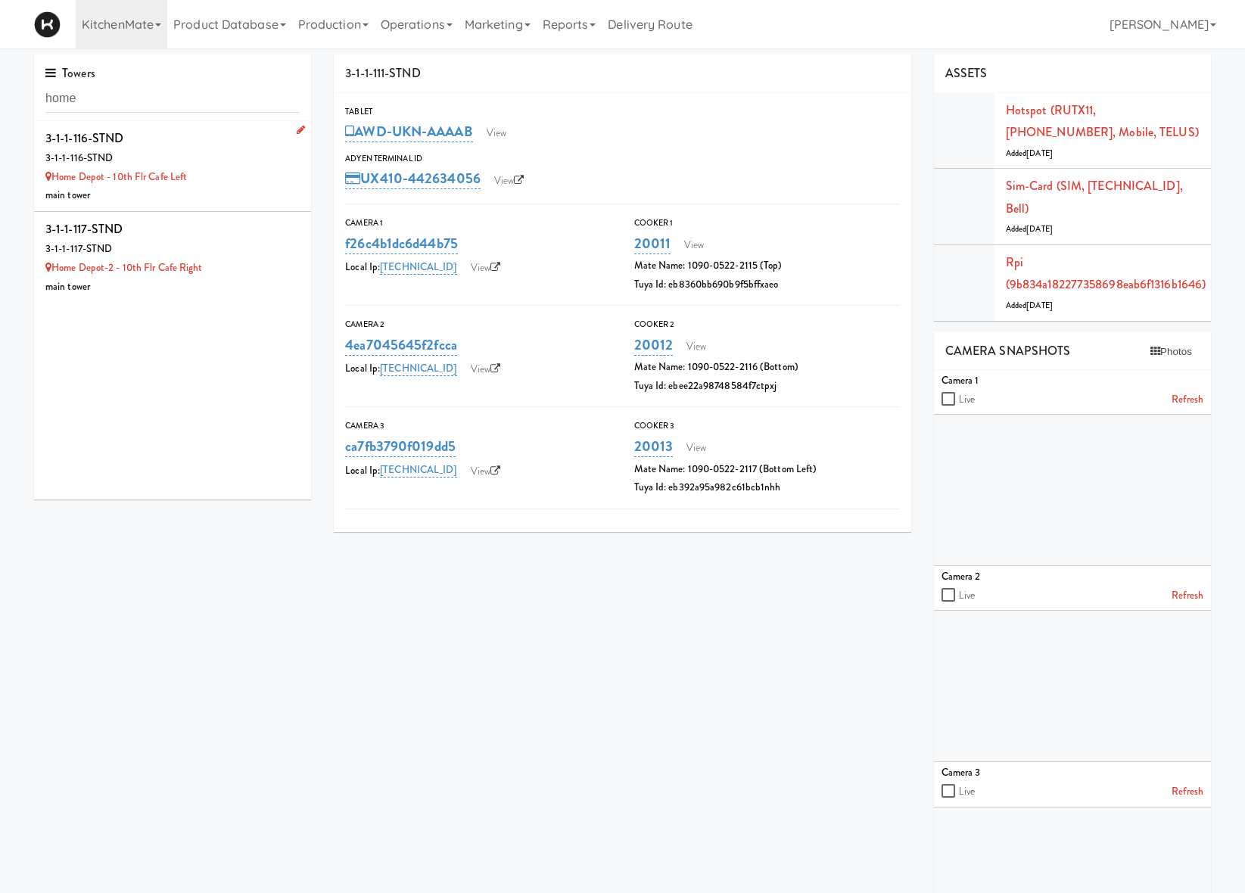
click at [251, 198] on div "main tower" at bounding box center [172, 195] width 254 height 19
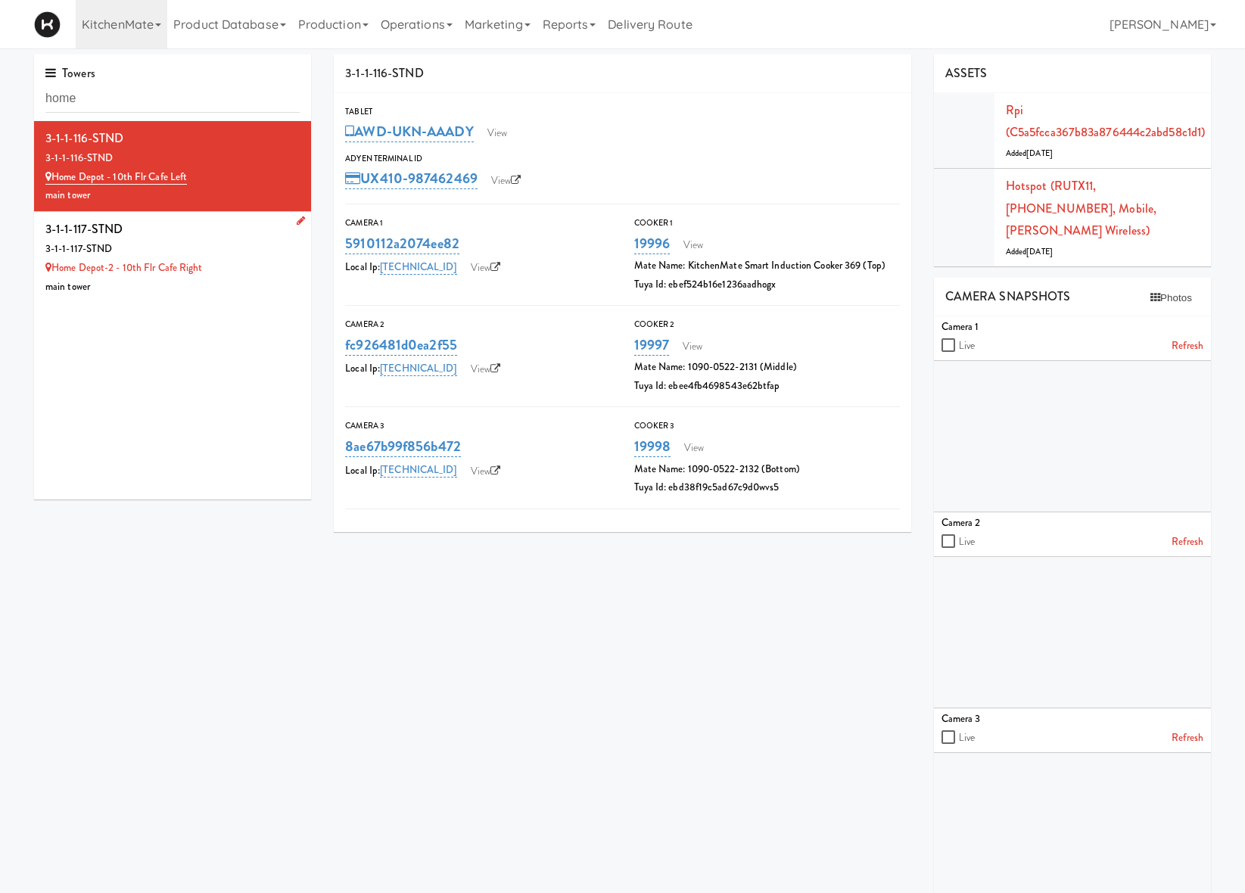
click at [247, 286] on div "main tower" at bounding box center [172, 287] width 254 height 19
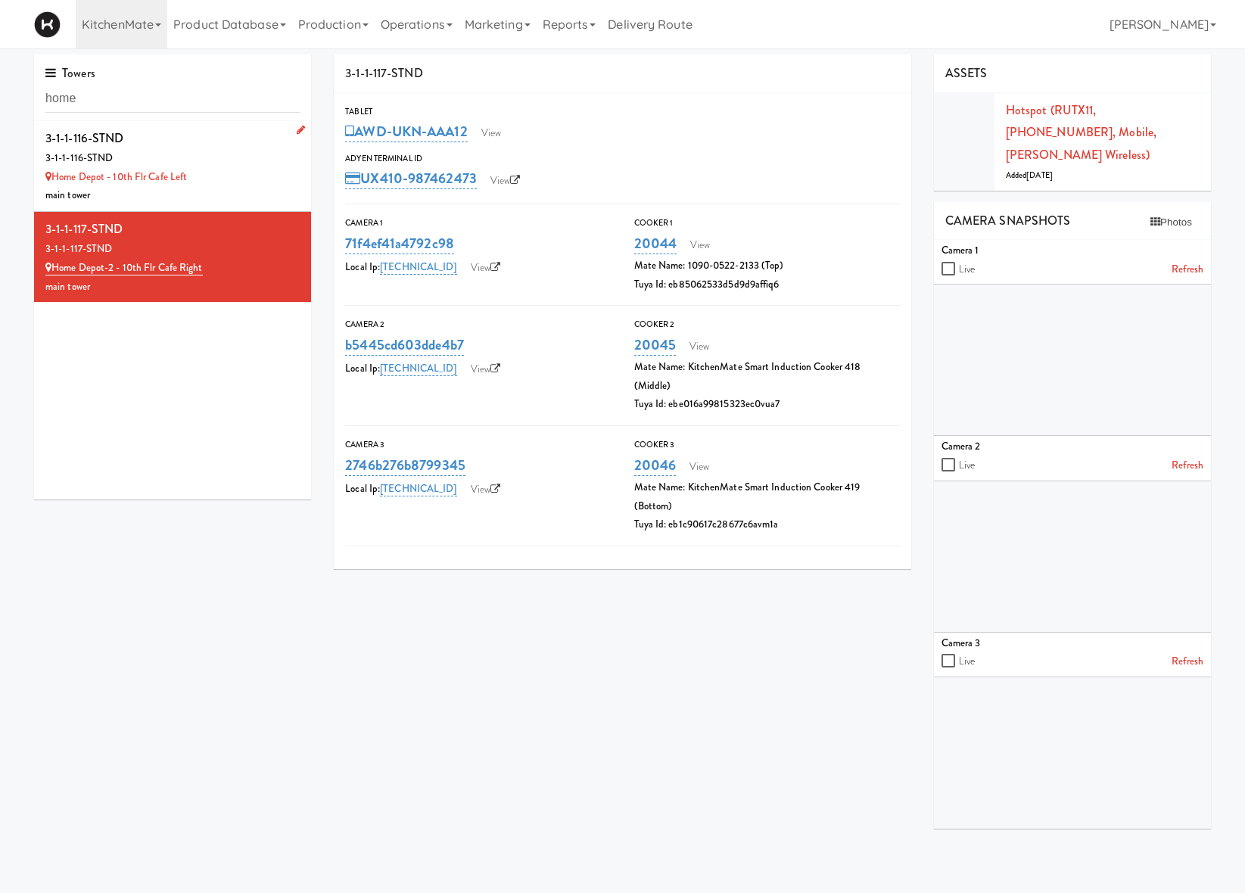
click at [229, 166] on div "3-1-1-116-STND" at bounding box center [172, 158] width 254 height 19
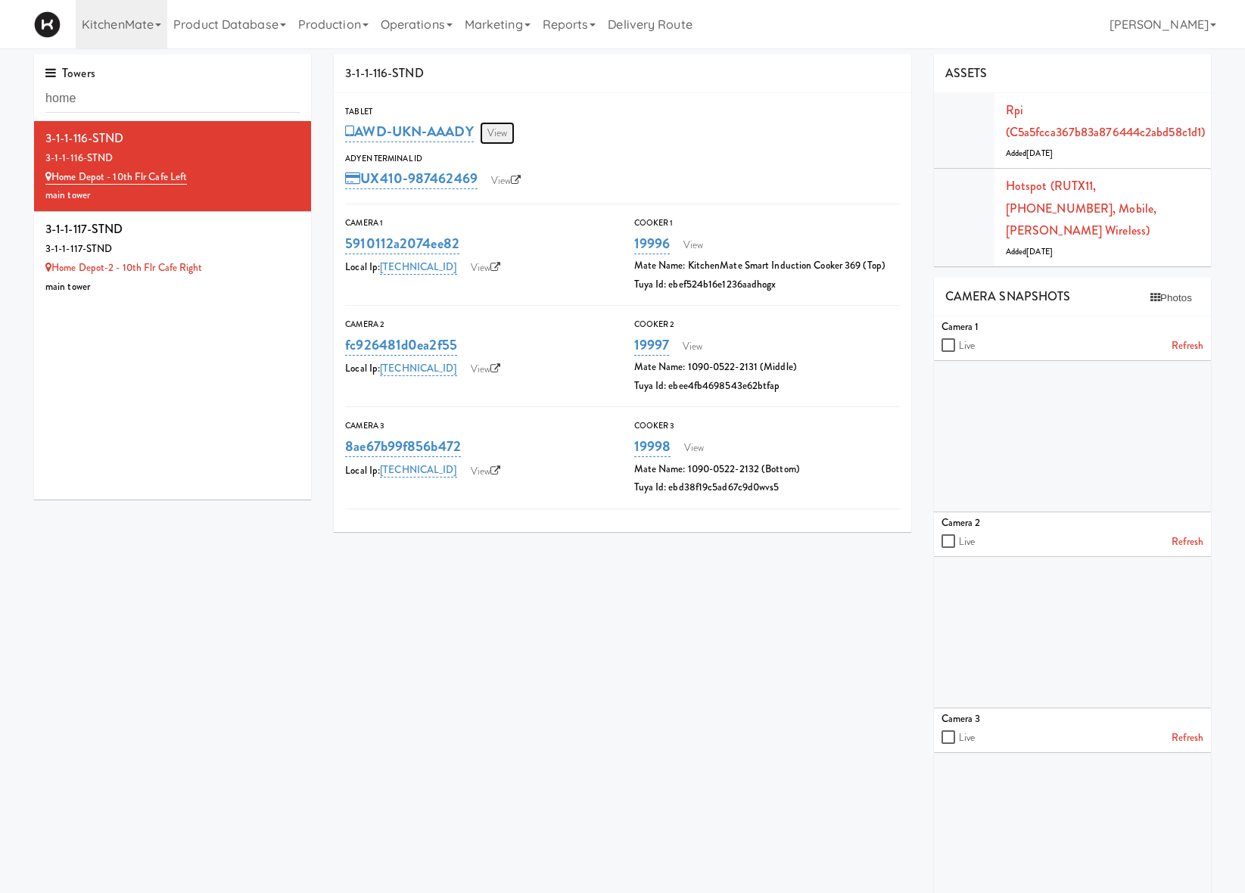
click at [502, 141] on link "View" at bounding box center [497, 133] width 35 height 23
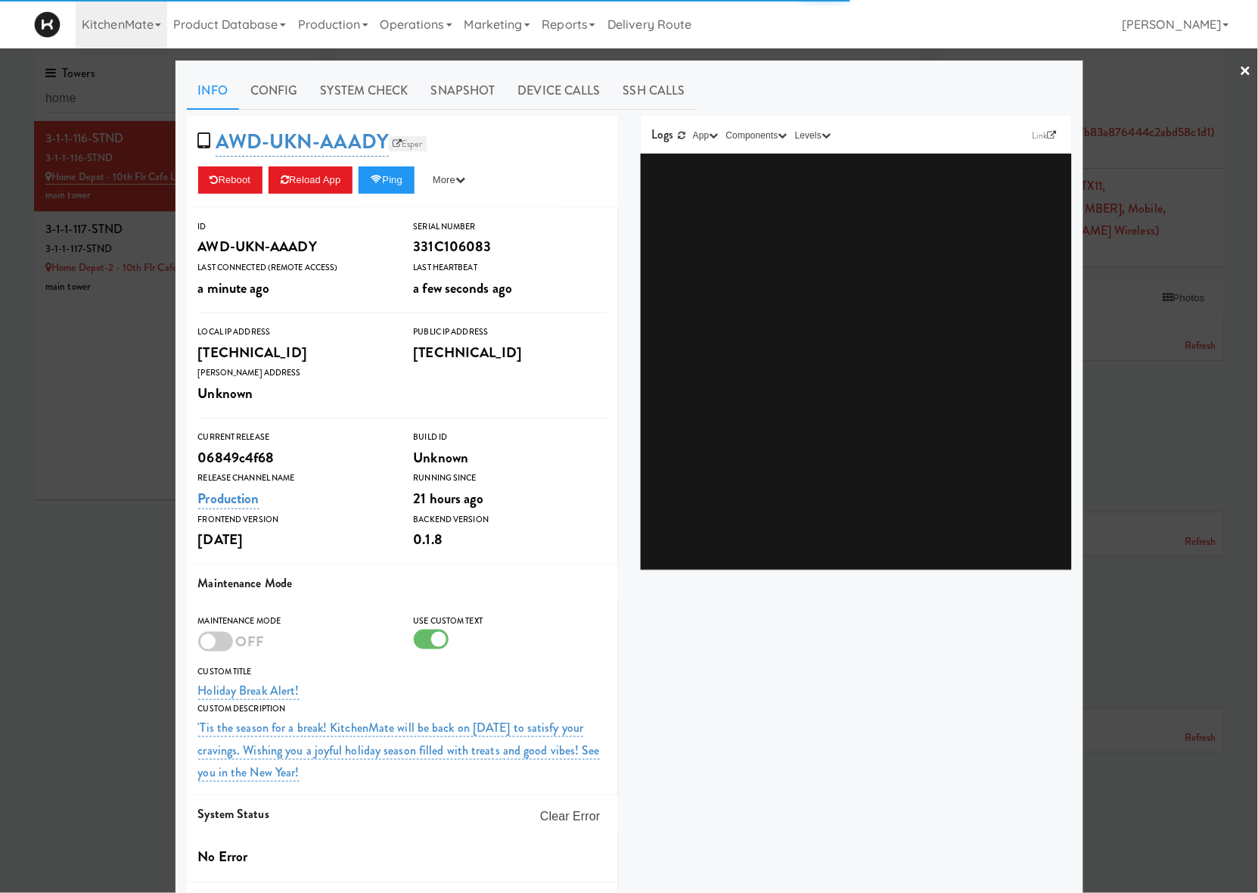
click at [414, 145] on link "Esper" at bounding box center [408, 143] width 38 height 15
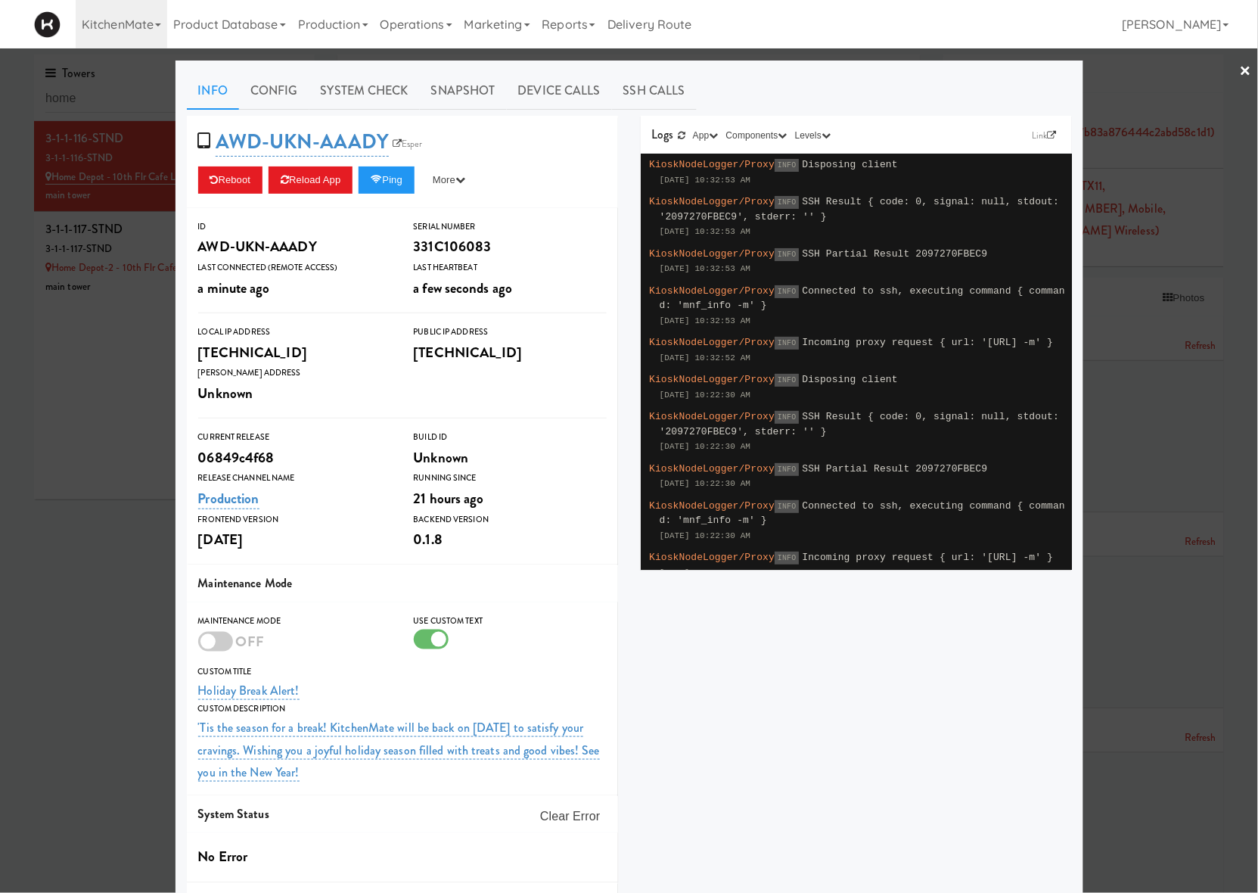
drag, startPoint x: 82, startPoint y: 456, endPoint x: 159, endPoint y: 296, distance: 177.3
click at [88, 443] on div at bounding box center [629, 446] width 1258 height 893
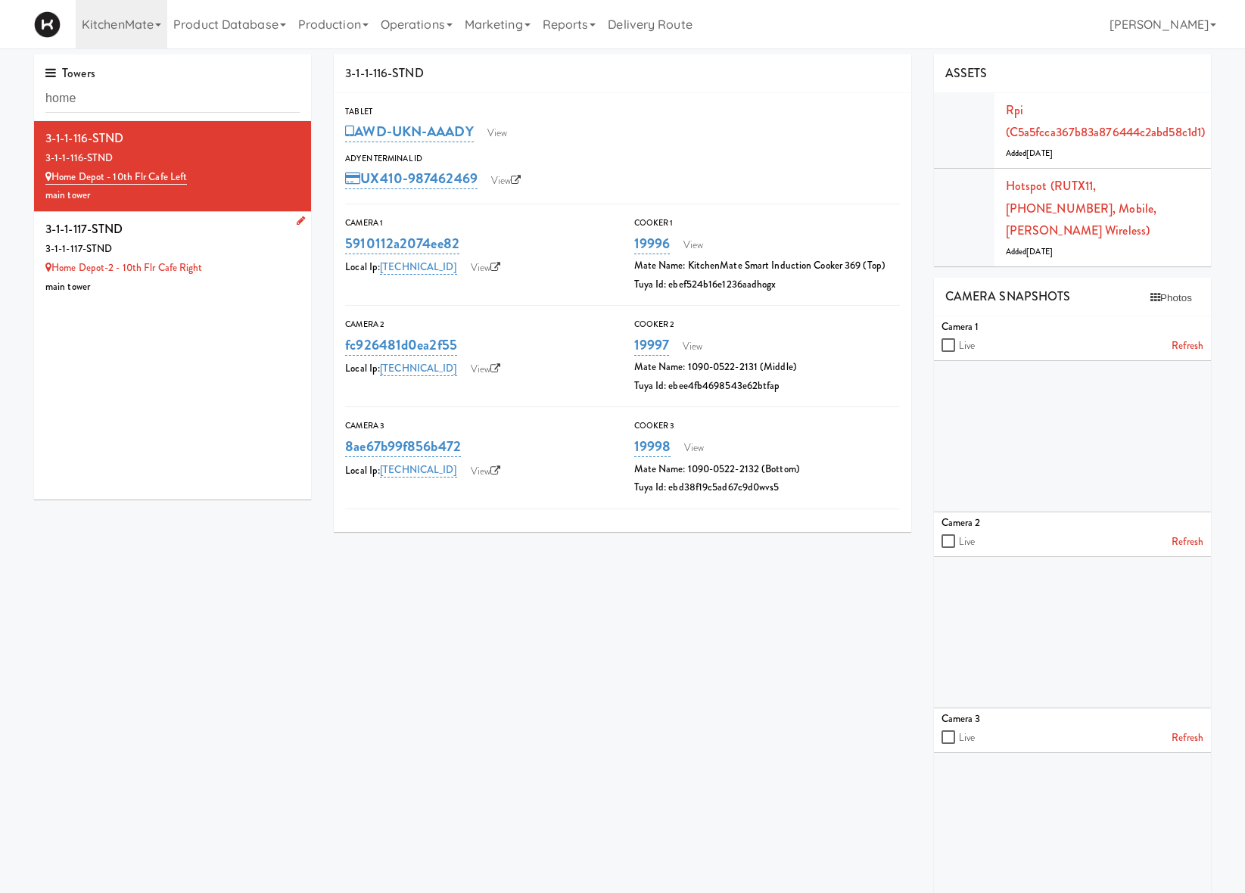
click at [236, 263] on div "Home Depot-2 - 10th Flr Cafe Right" at bounding box center [172, 268] width 254 height 19
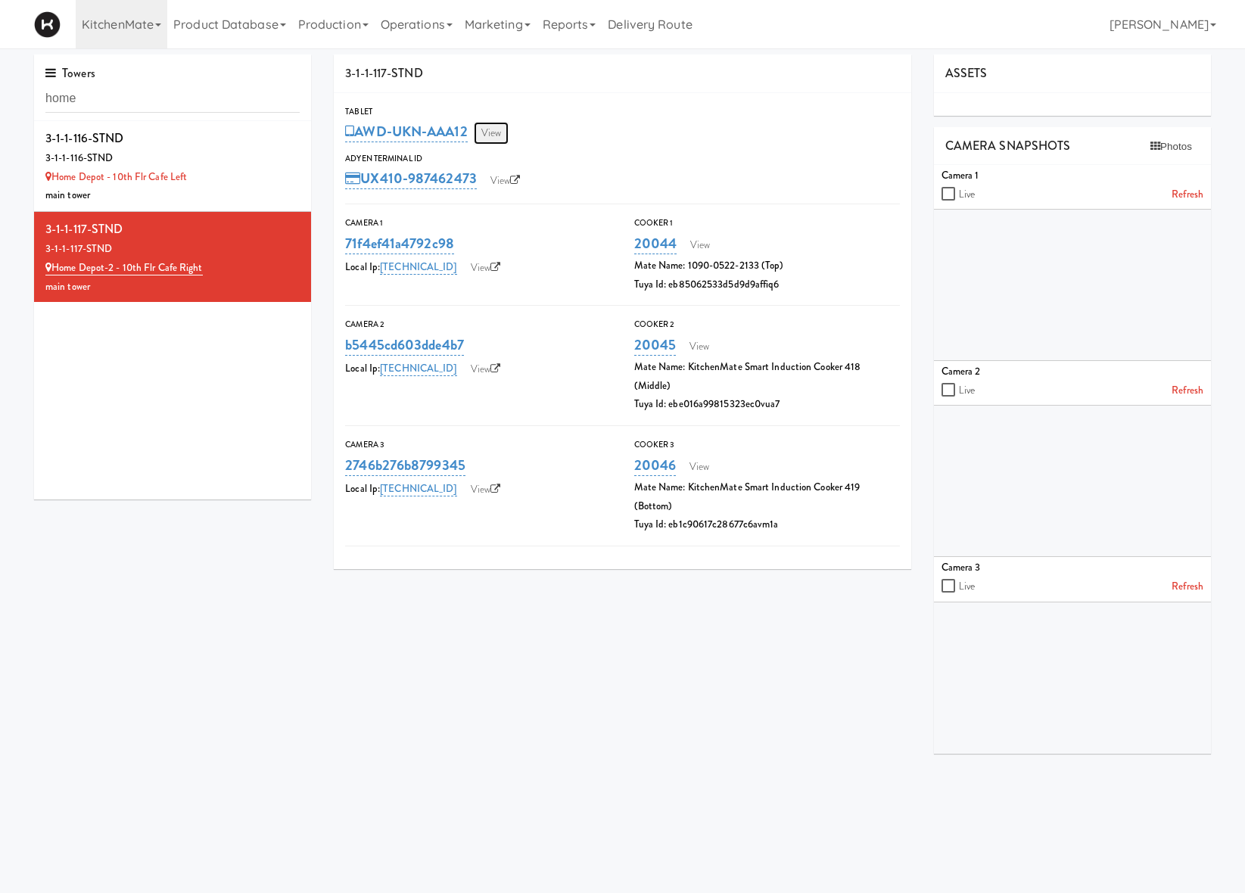
click at [496, 138] on link "View" at bounding box center [491, 133] width 35 height 23
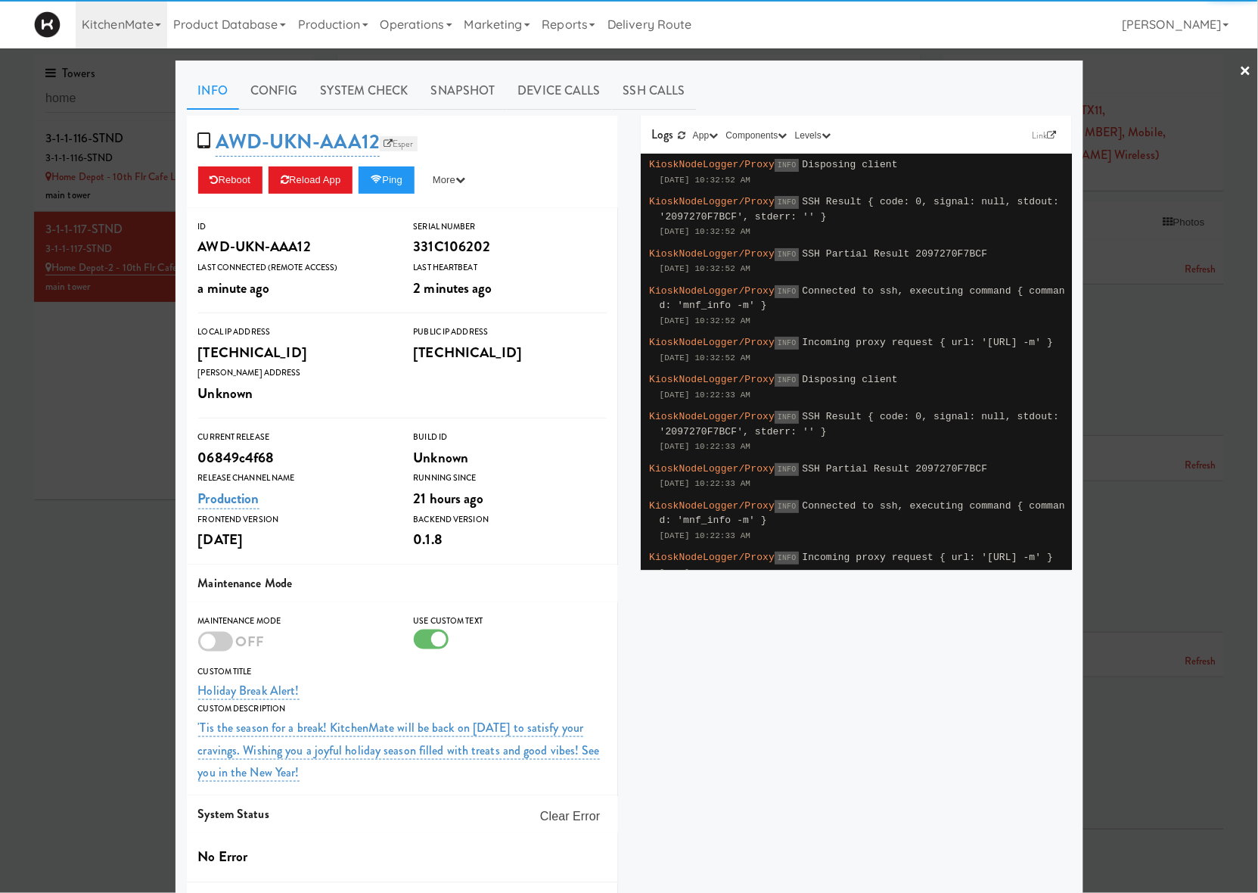
click at [388, 142] on link "Esper" at bounding box center [399, 143] width 38 height 15
drag, startPoint x: 102, startPoint y: 440, endPoint x: 104, endPoint y: 422, distance: 18.3
click at [103, 432] on div at bounding box center [629, 446] width 1258 height 893
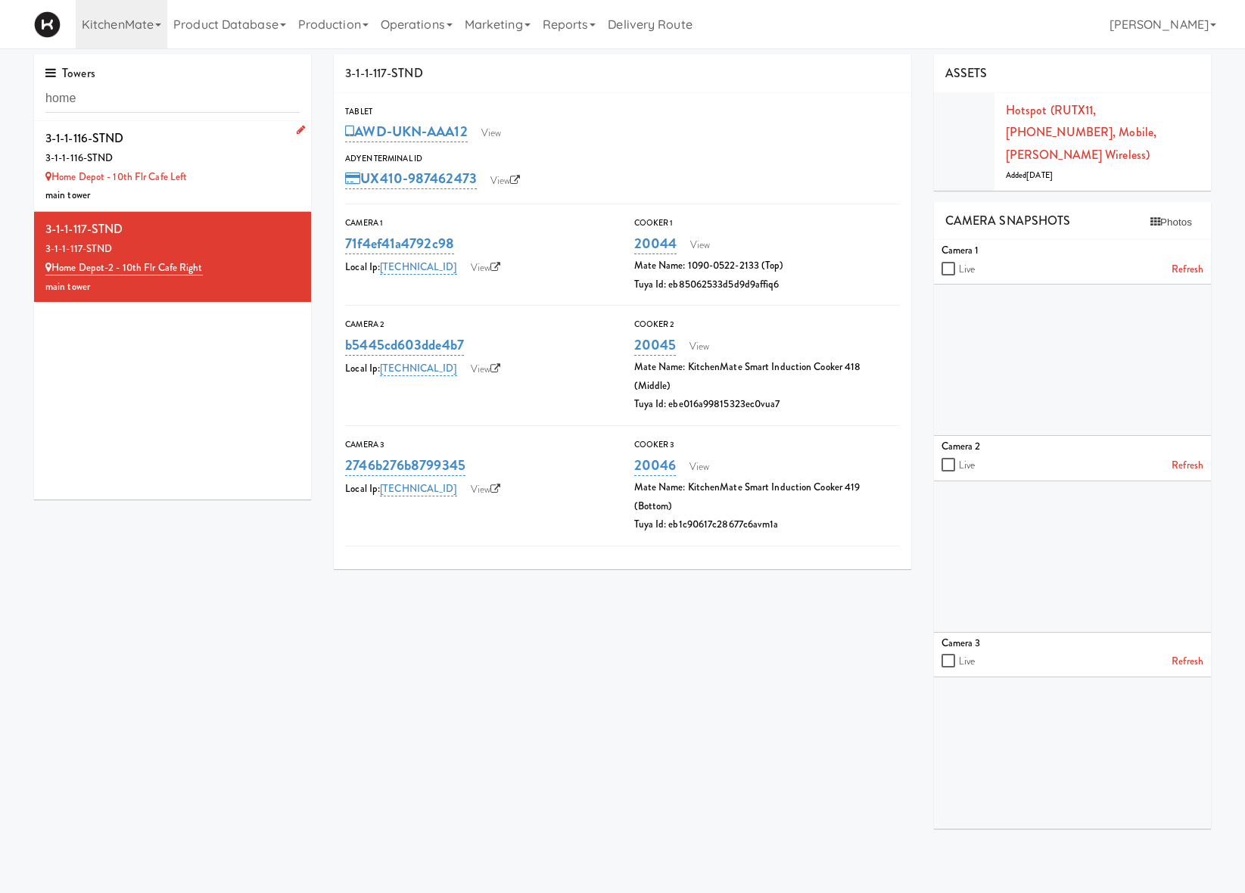
click at [251, 163] on div "3-1-1-116-STND" at bounding box center [172, 158] width 254 height 19
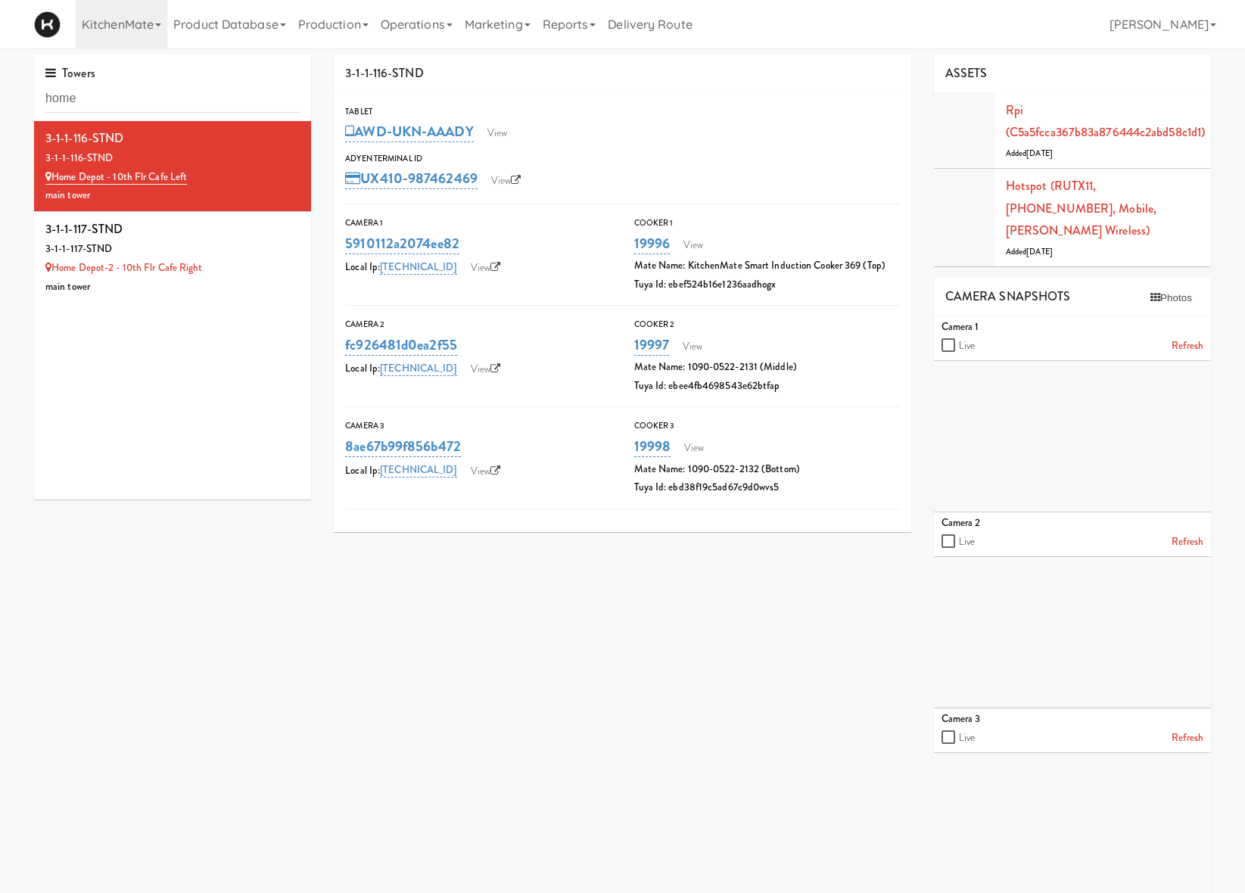
click at [505, 114] on div "Tablet" at bounding box center [622, 111] width 555 height 15
click at [505, 129] on link "View" at bounding box center [497, 133] width 35 height 23
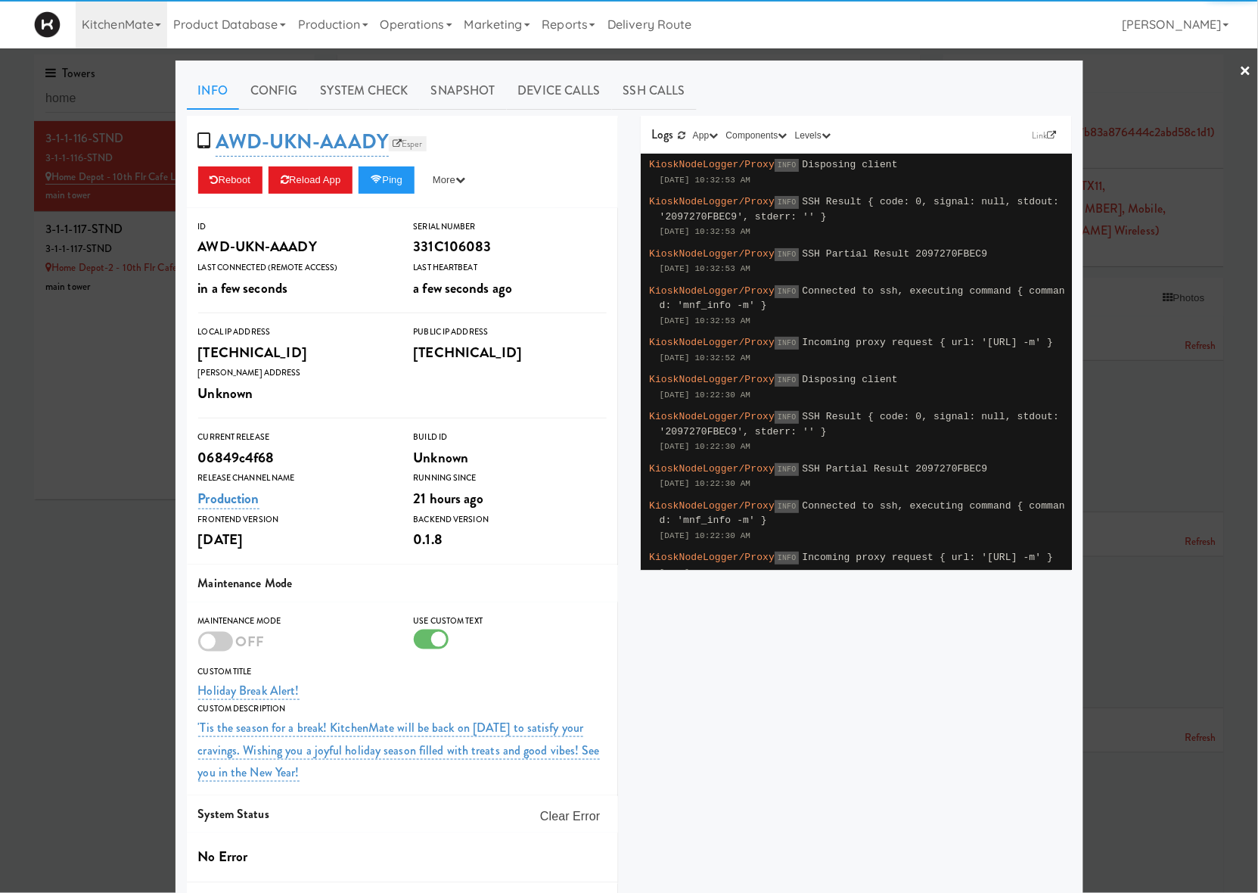
click at [415, 144] on link "Esper" at bounding box center [408, 143] width 38 height 15
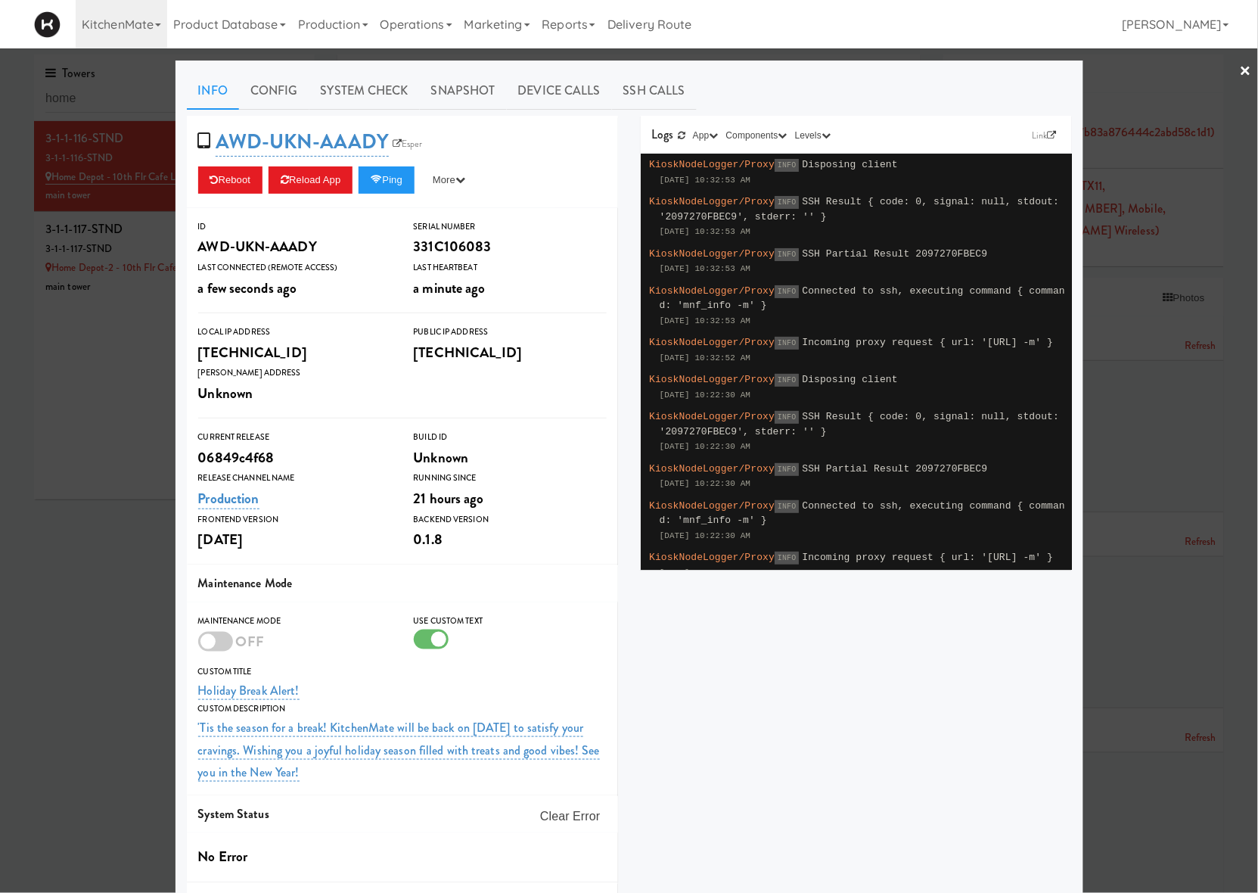
drag, startPoint x: 136, startPoint y: 421, endPoint x: 153, endPoint y: 343, distance: 80.4
click at [134, 414] on div at bounding box center [629, 446] width 1258 height 893
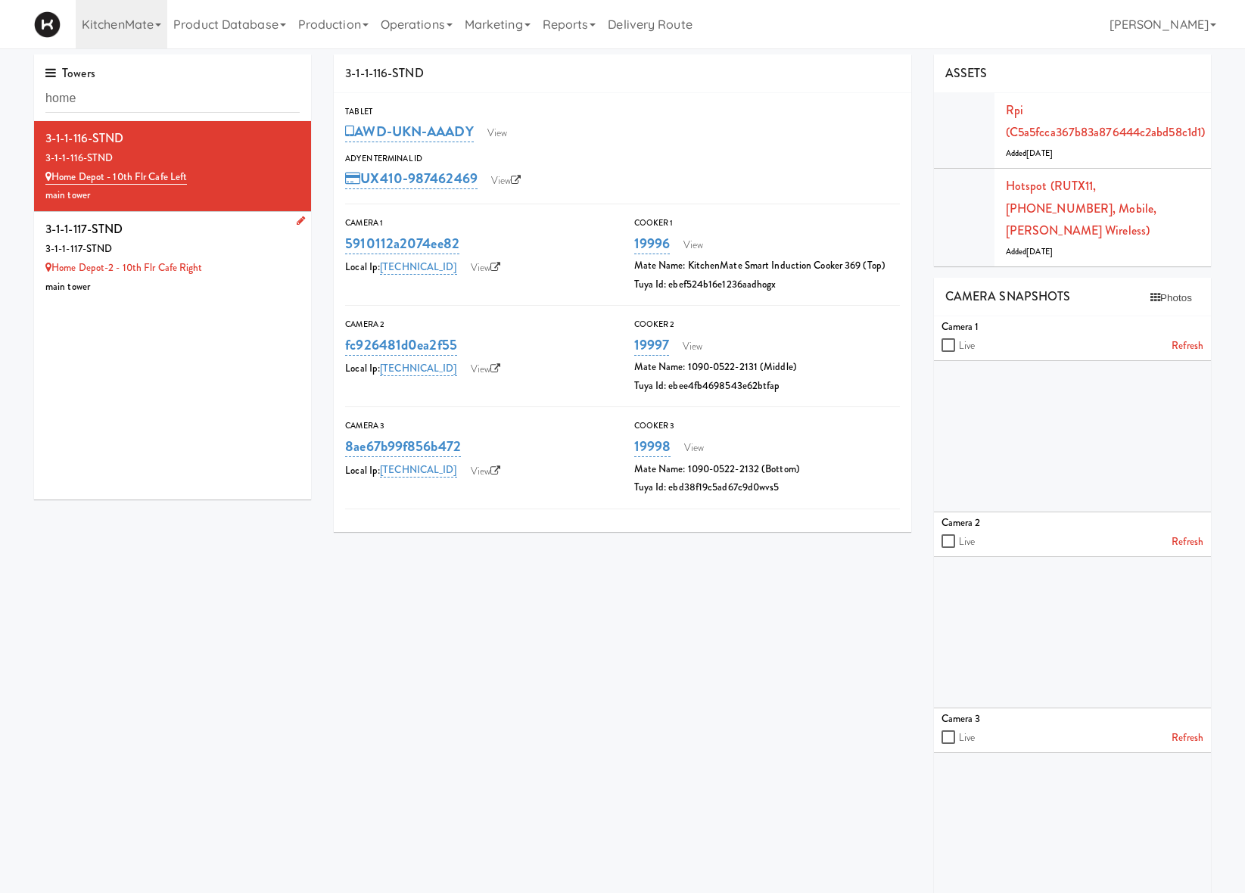
click at [189, 296] on div "main tower" at bounding box center [172, 287] width 254 height 19
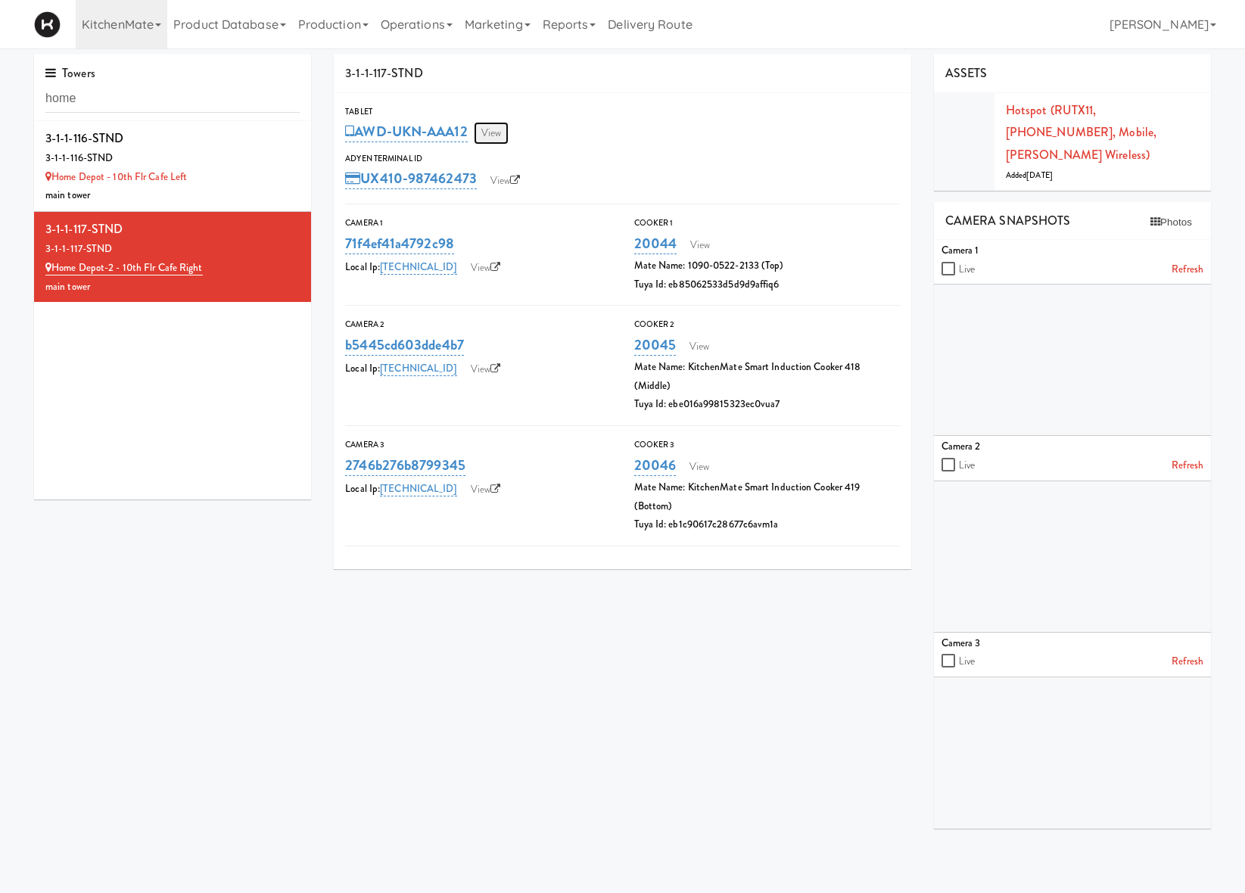
click at [501, 142] on link "View" at bounding box center [491, 133] width 35 height 23
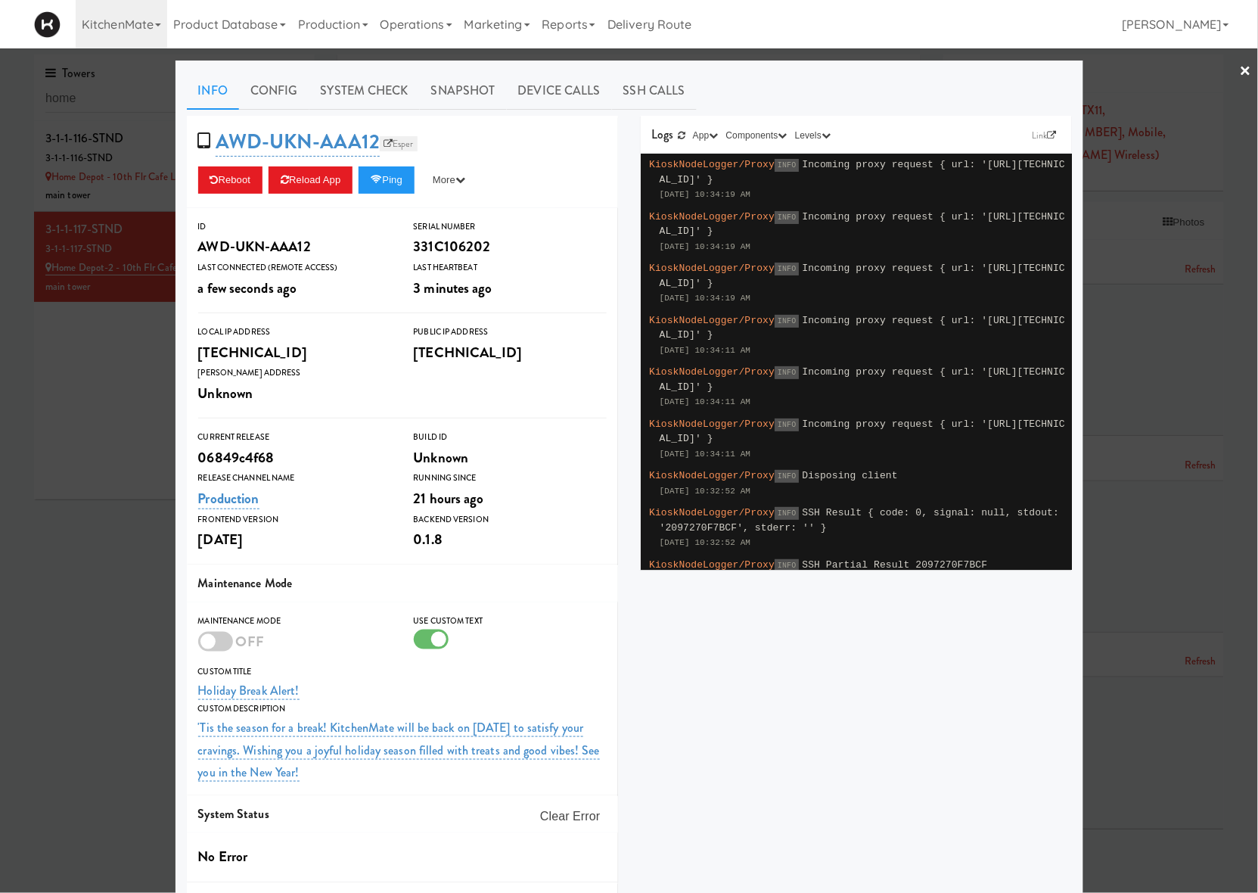
click at [396, 140] on link "Esper" at bounding box center [399, 143] width 38 height 15
click at [93, 524] on div at bounding box center [629, 446] width 1258 height 893
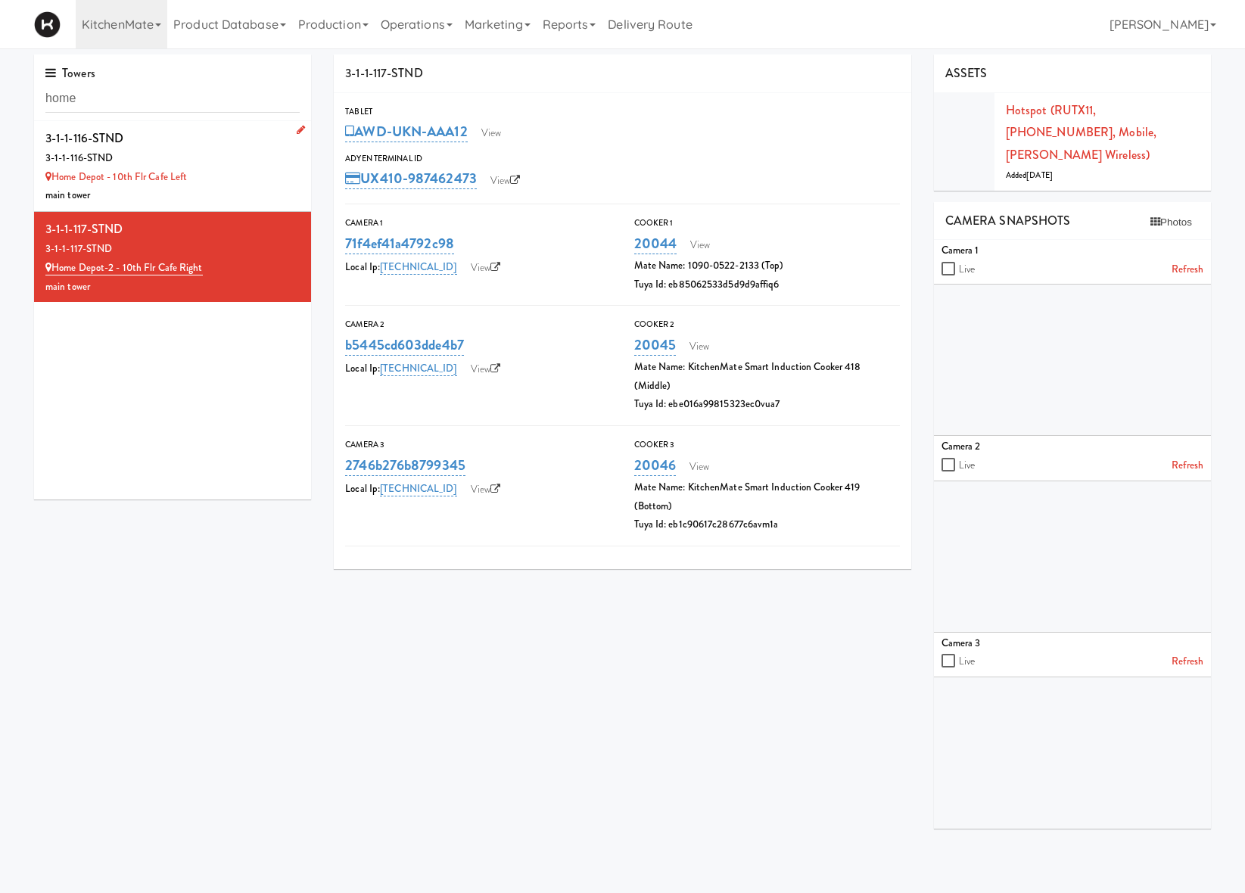
drag, startPoint x: 254, startPoint y: 187, endPoint x: 265, endPoint y: 198, distance: 16.1
click at [254, 187] on div "main tower" at bounding box center [172, 195] width 254 height 19
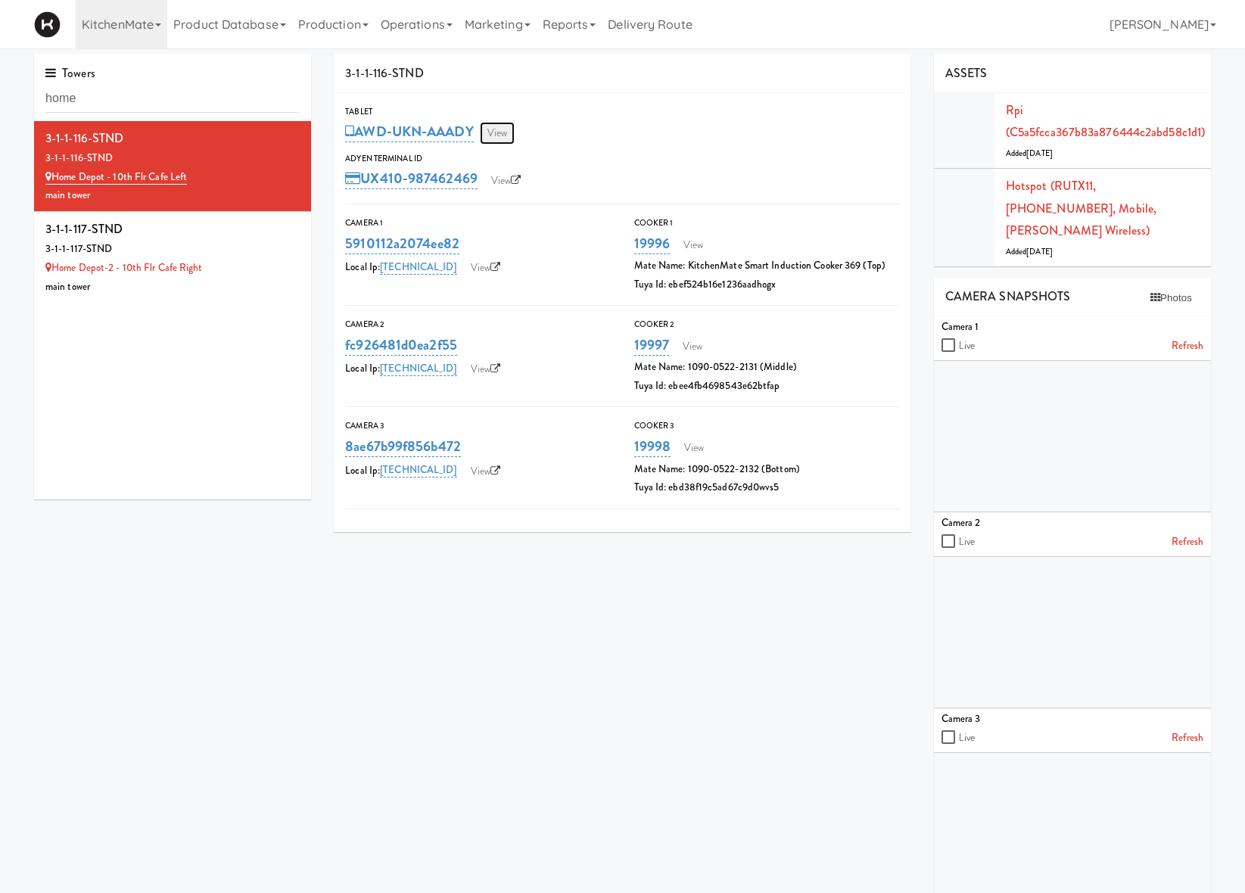
click at [512, 142] on link "View" at bounding box center [497, 133] width 35 height 23
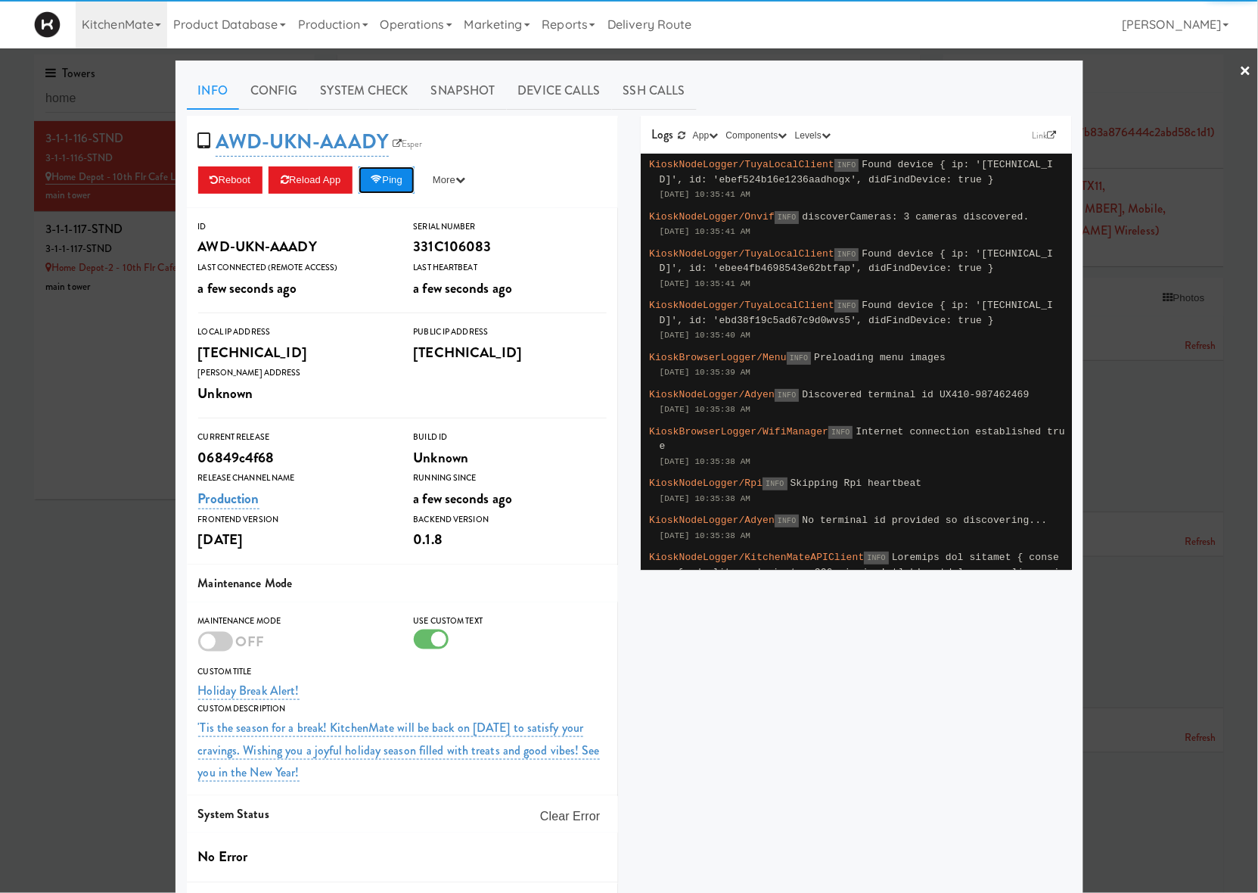
click at [403, 191] on button "Ping" at bounding box center [387, 179] width 56 height 27
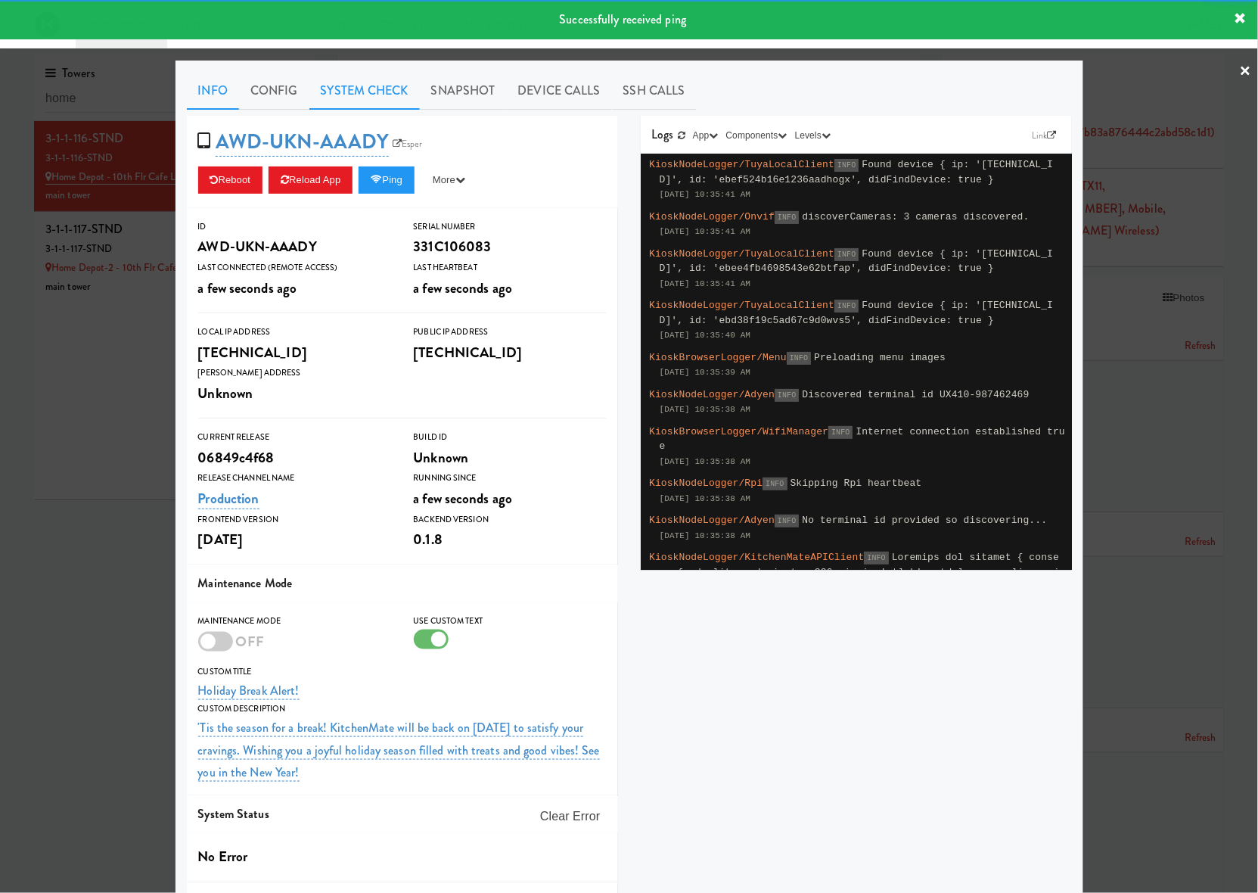
click at [376, 102] on link "System Check" at bounding box center [365, 91] width 110 height 38
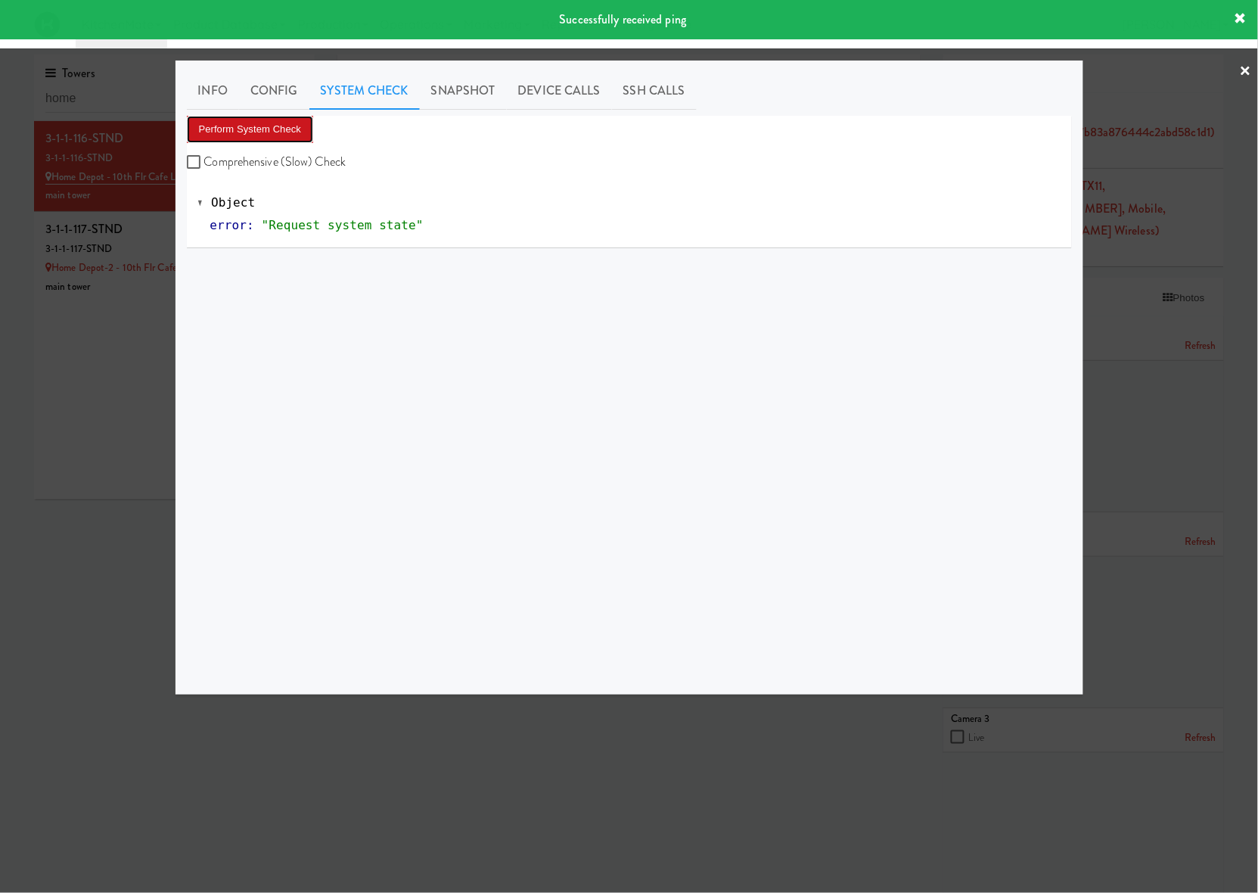
click at [263, 125] on button "Perform System Check" at bounding box center [250, 129] width 127 height 27
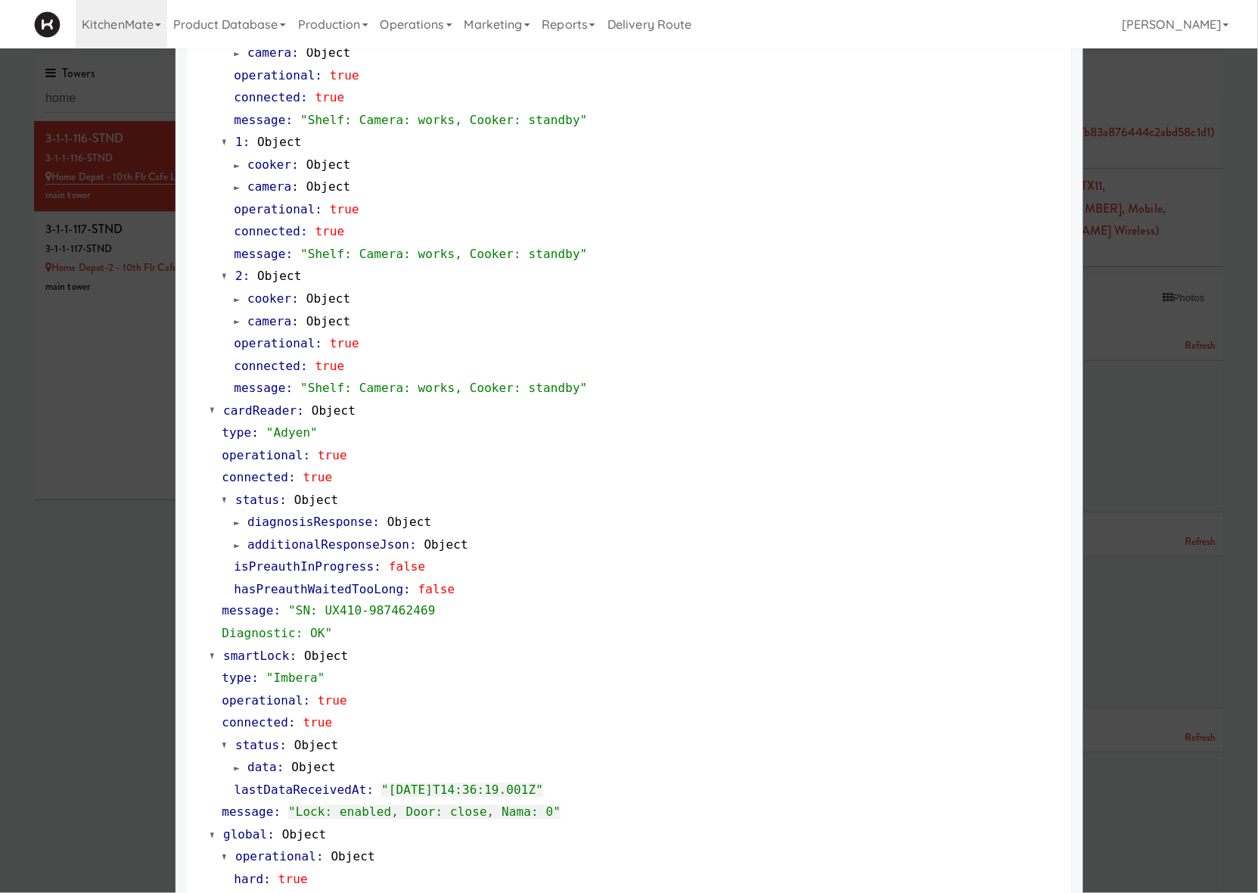
scroll to position [326, 0]
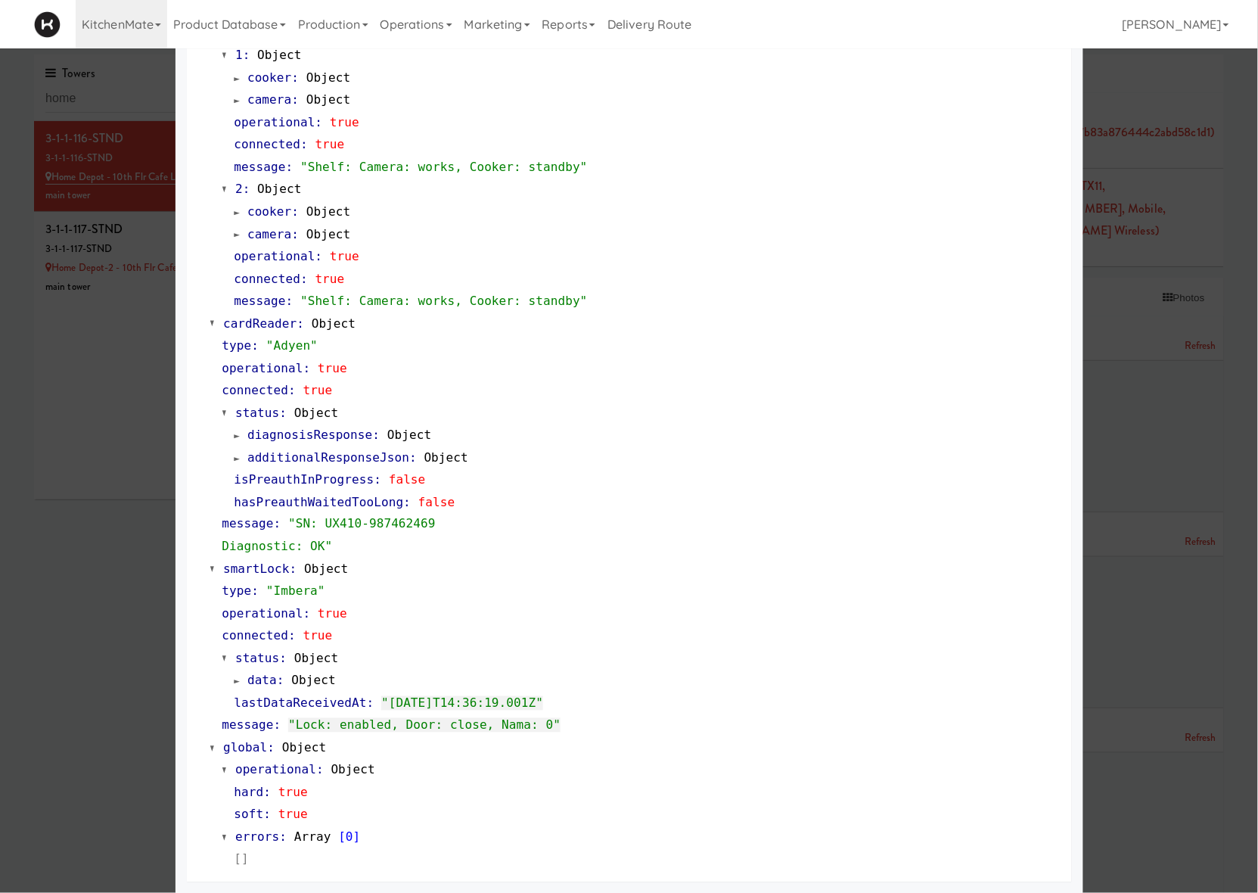
click at [80, 590] on div at bounding box center [629, 446] width 1258 height 893
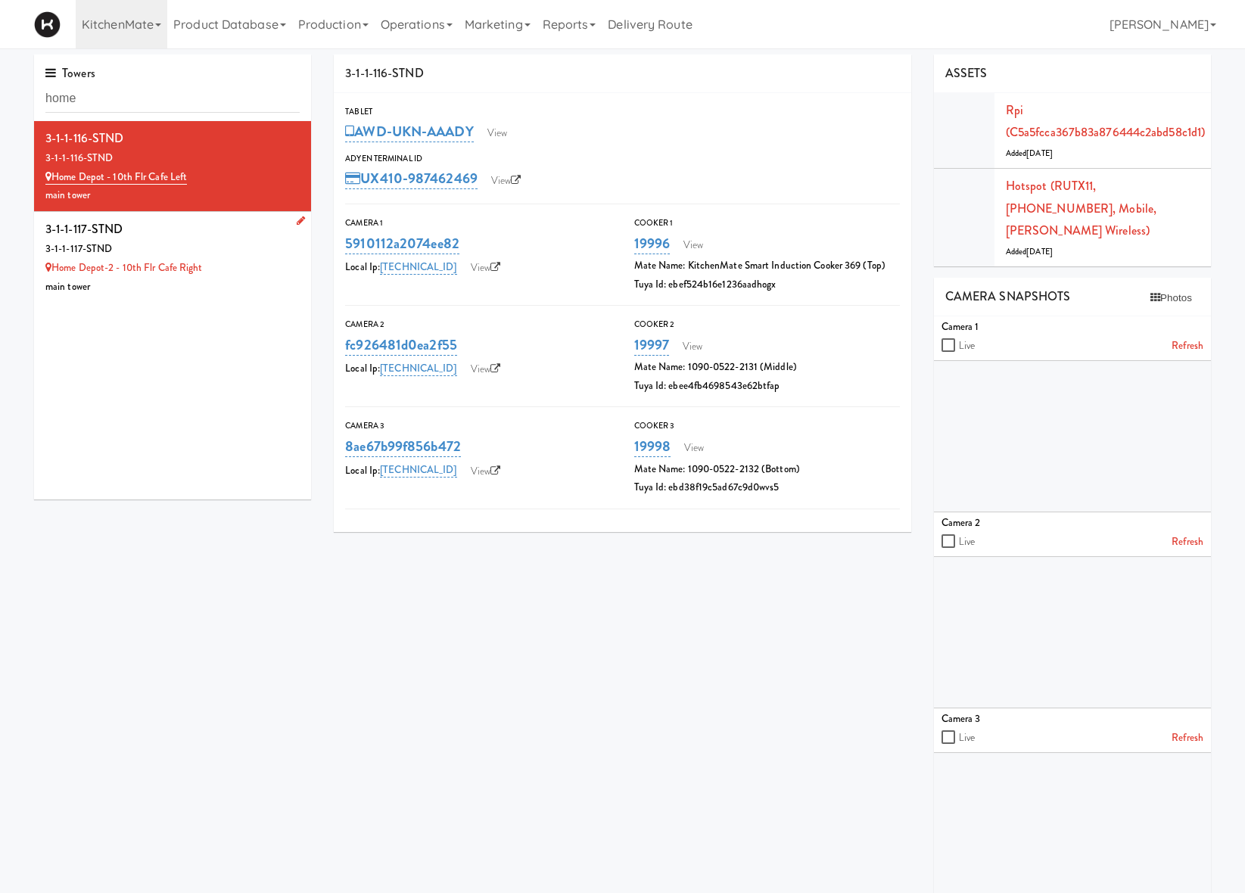
click at [236, 292] on div "main tower" at bounding box center [172, 287] width 254 height 19
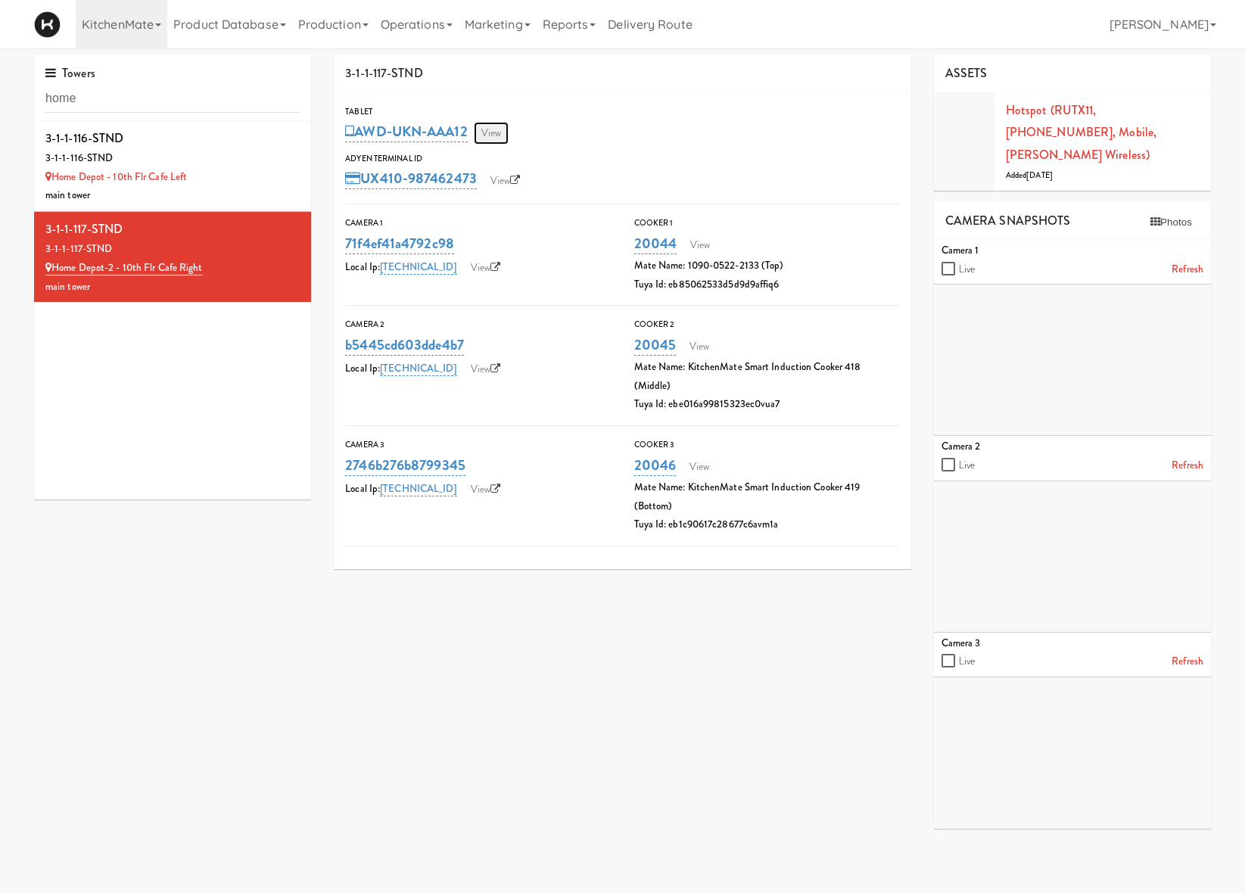
click at [509, 127] on link "View" at bounding box center [491, 133] width 35 height 23
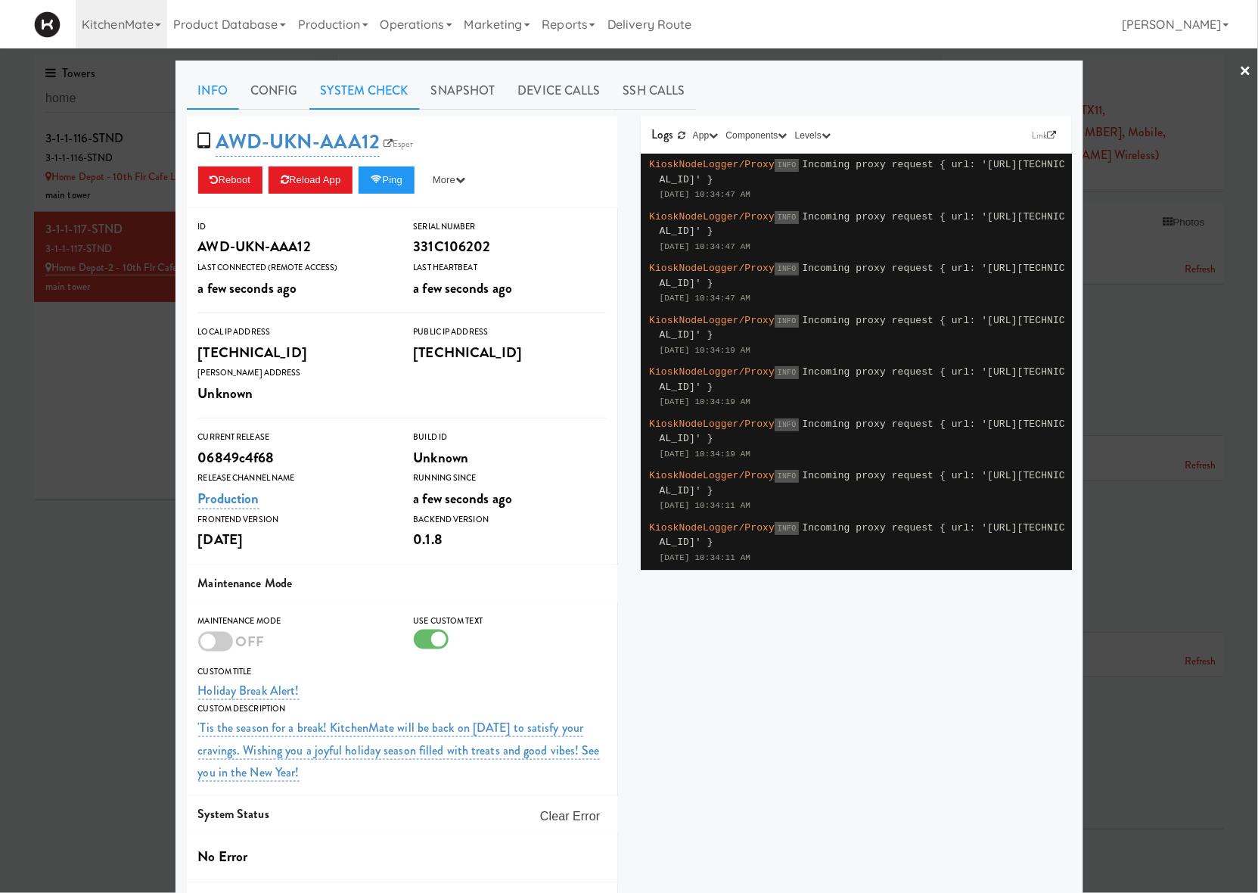
click at [344, 96] on link "System Check" at bounding box center [365, 91] width 110 height 38
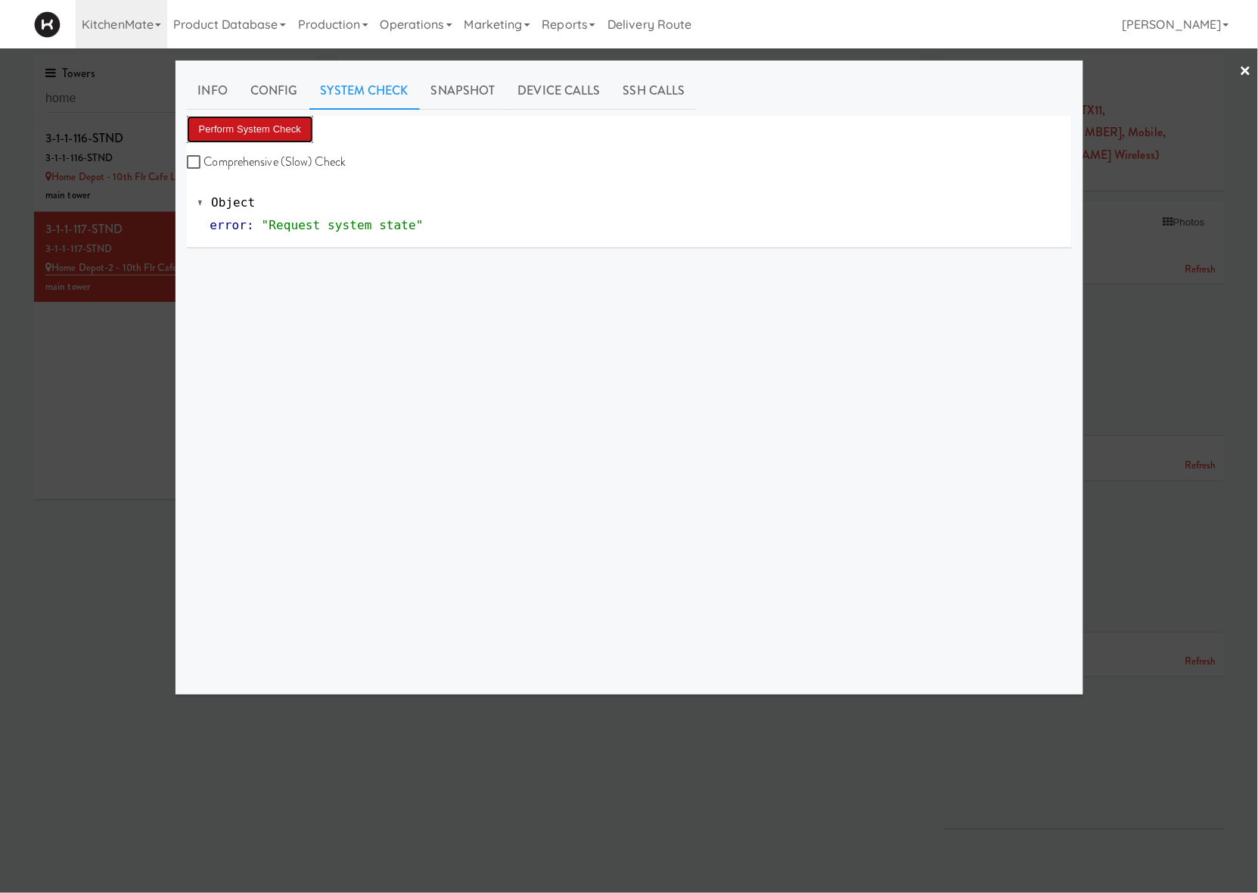
click at [233, 117] on button "Perform System Check" at bounding box center [250, 129] width 127 height 27
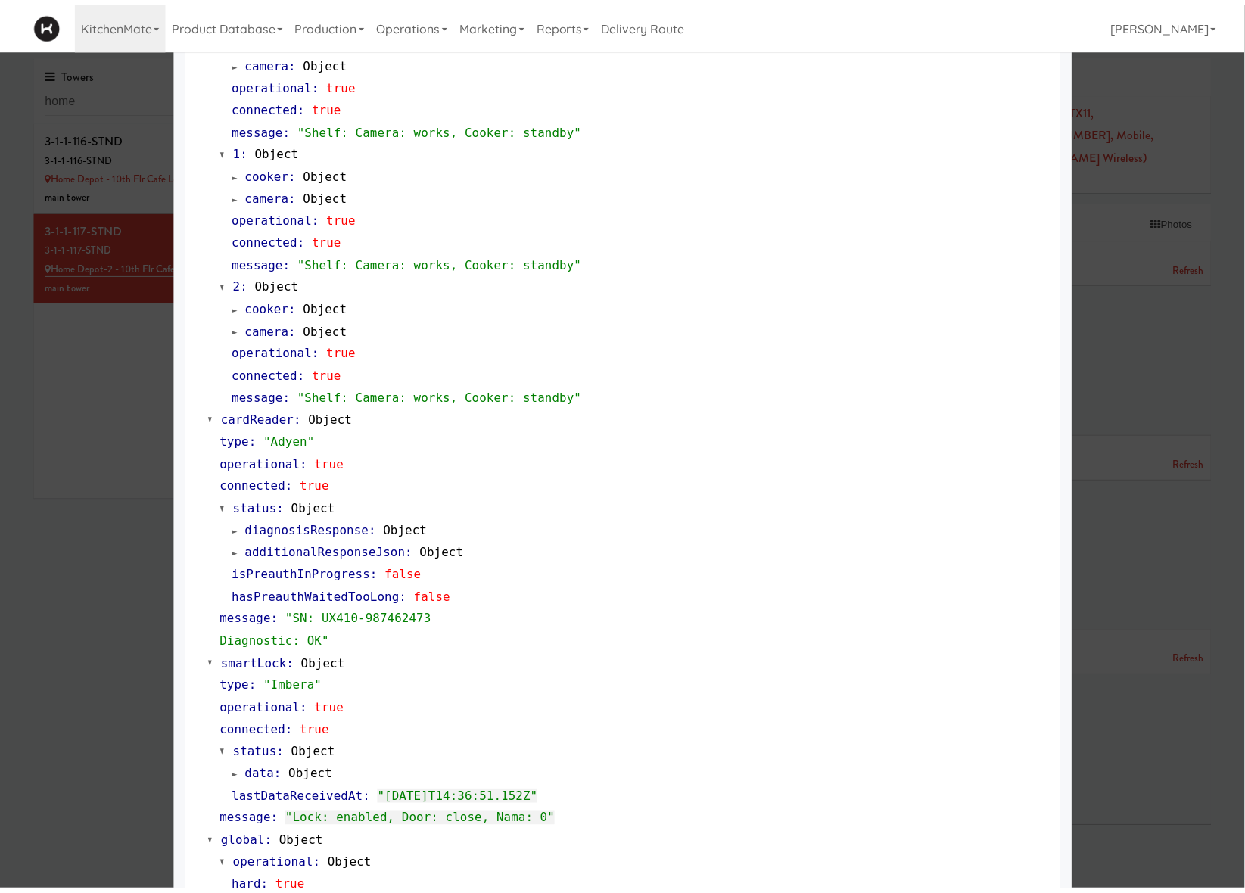
scroll to position [326, 0]
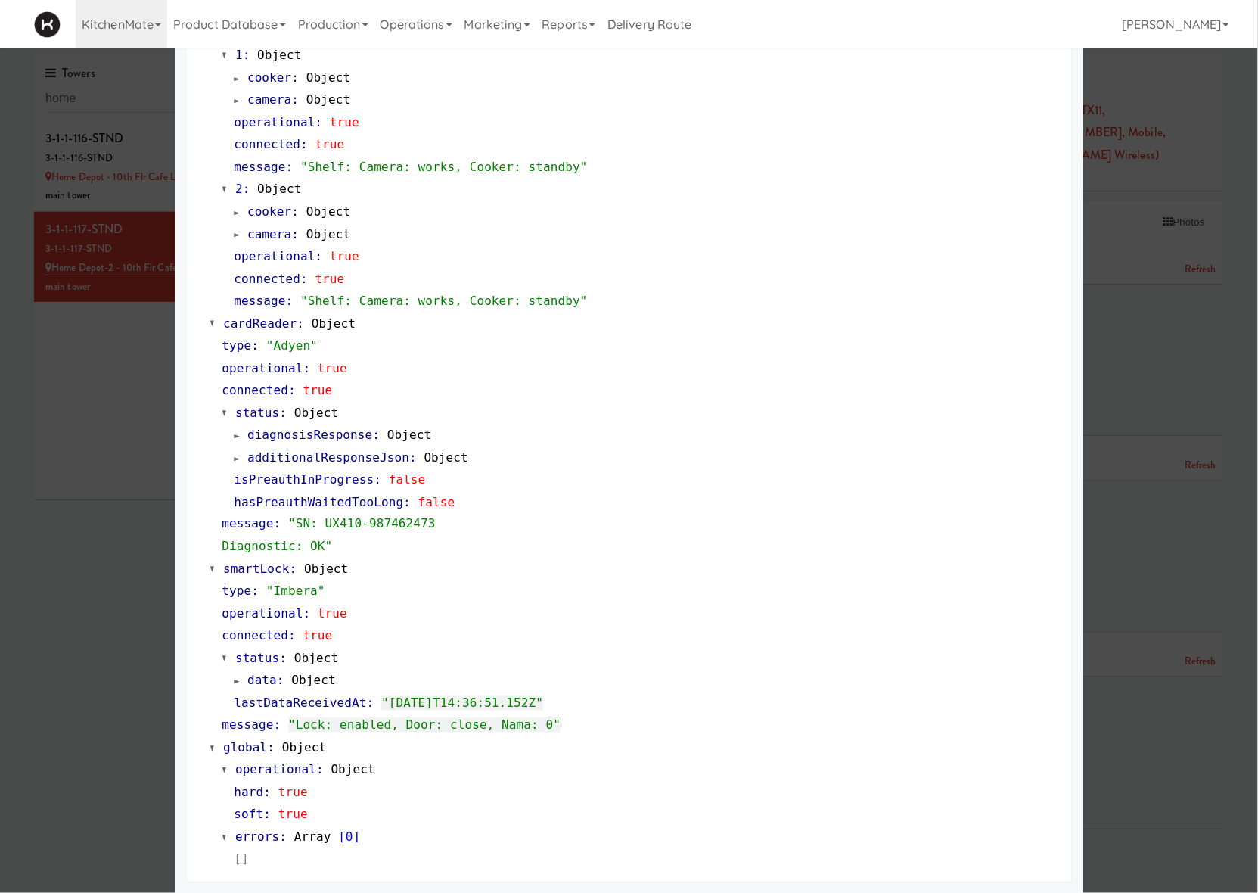
click at [129, 685] on div at bounding box center [629, 446] width 1258 height 893
